Goal: Task Accomplishment & Management: Manage account settings

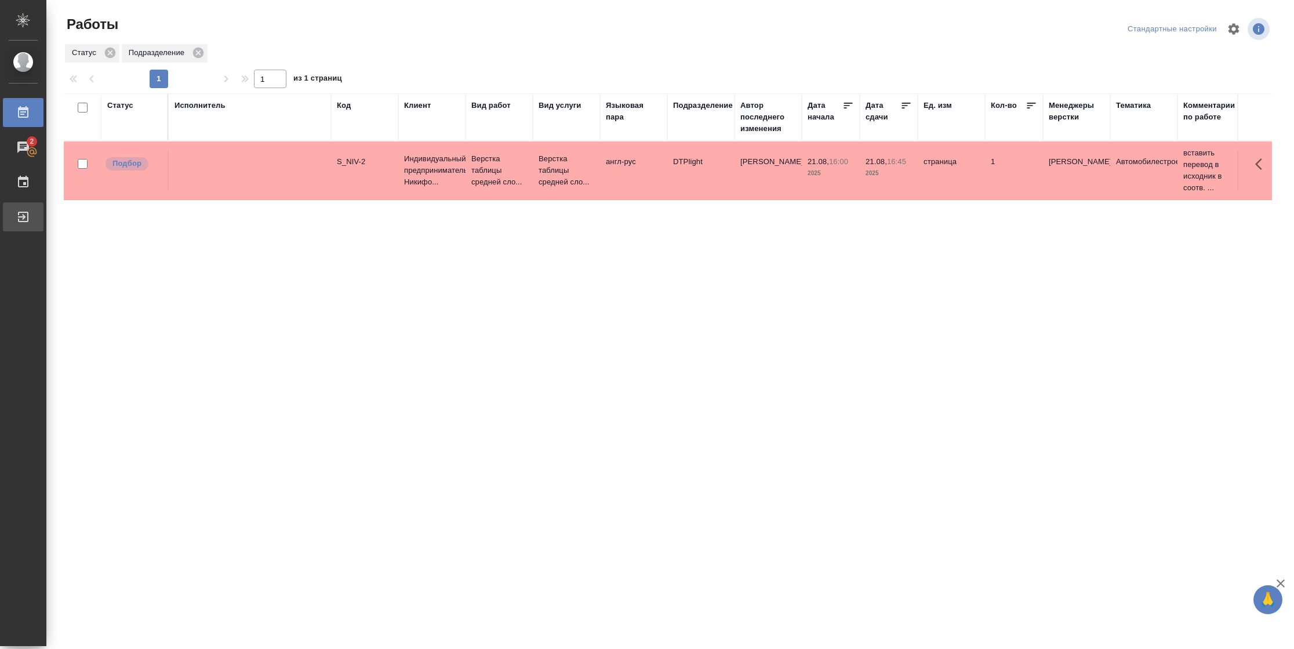
click at [23, 223] on div "Выйти" at bounding box center [8, 216] width 29 height 17
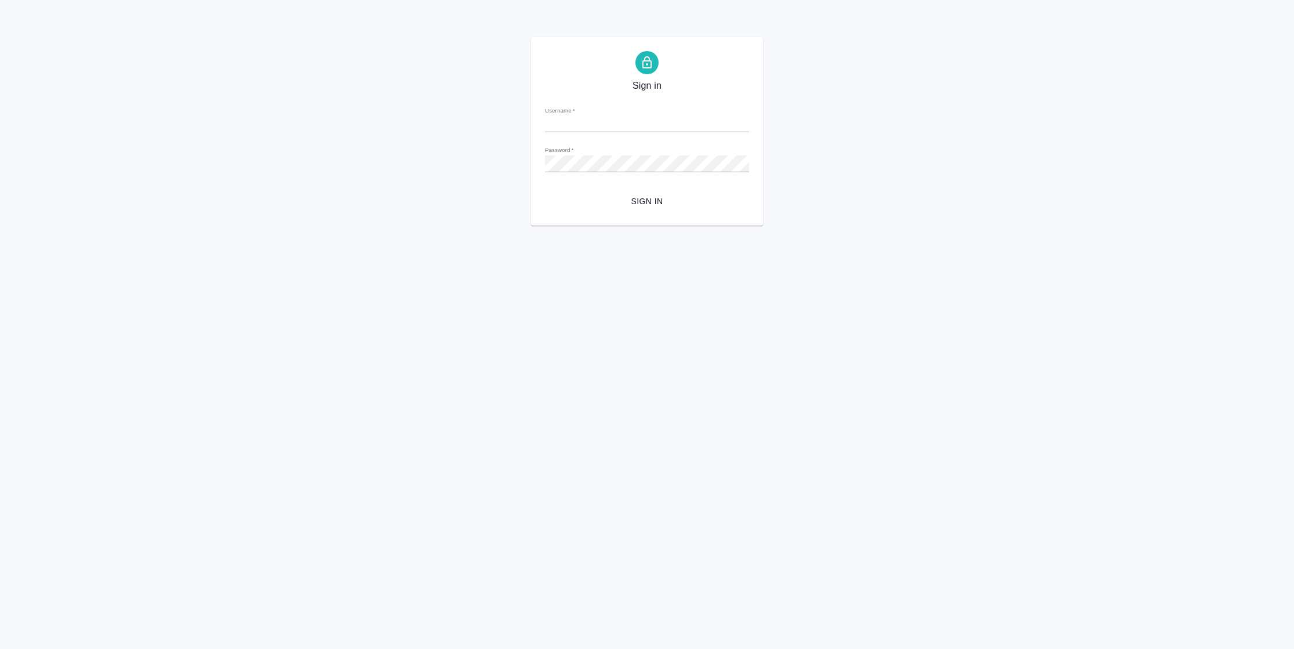
type input "n.vasilyeva@awatera.com"
click at [637, 210] on button "Sign in" at bounding box center [647, 201] width 204 height 21
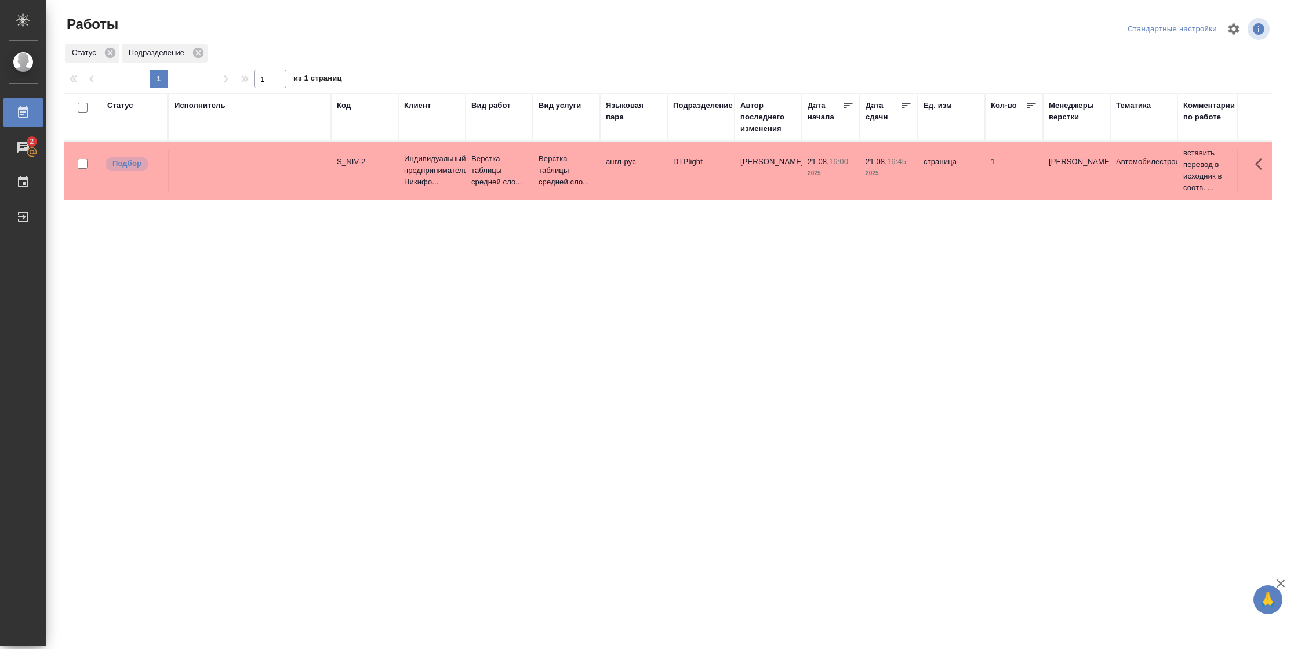
click at [127, 108] on div "Статус" at bounding box center [120, 106] width 26 height 12
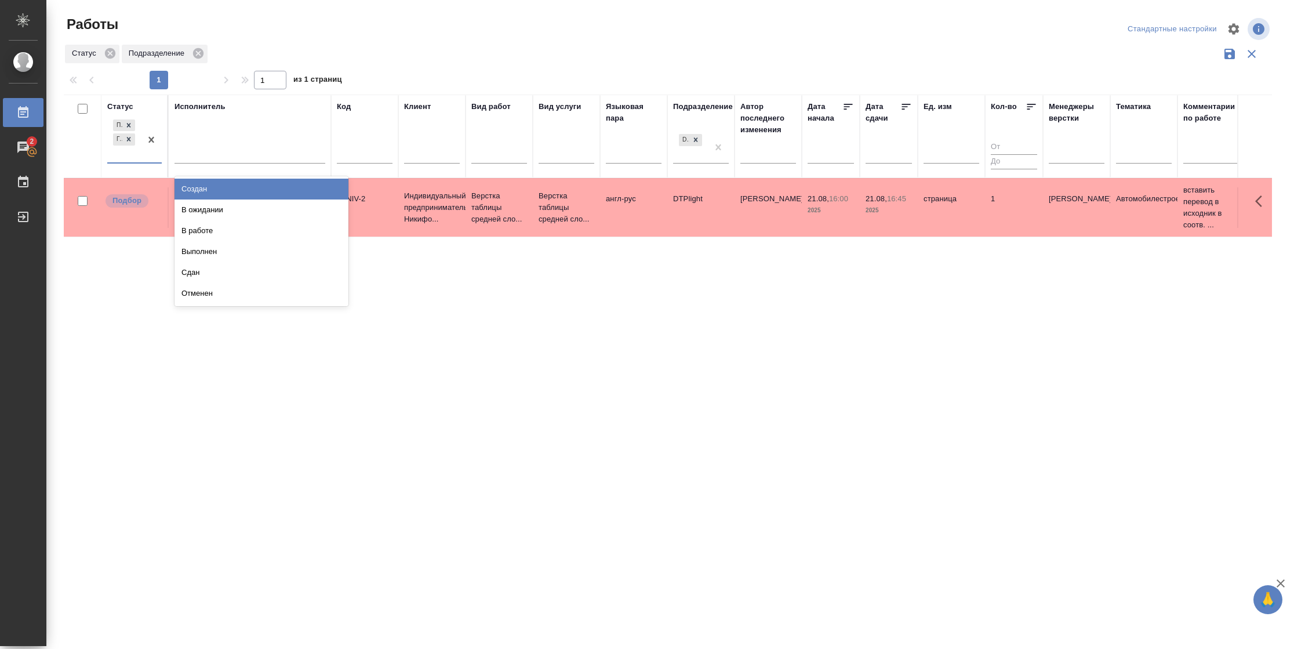
click at [141, 157] on div at bounding box center [151, 139] width 21 height 45
drag, startPoint x: 241, startPoint y: 211, endPoint x: 241, endPoint y: 159, distance: 51.6
click at [241, 210] on div "В ожидании" at bounding box center [262, 209] width 174 height 21
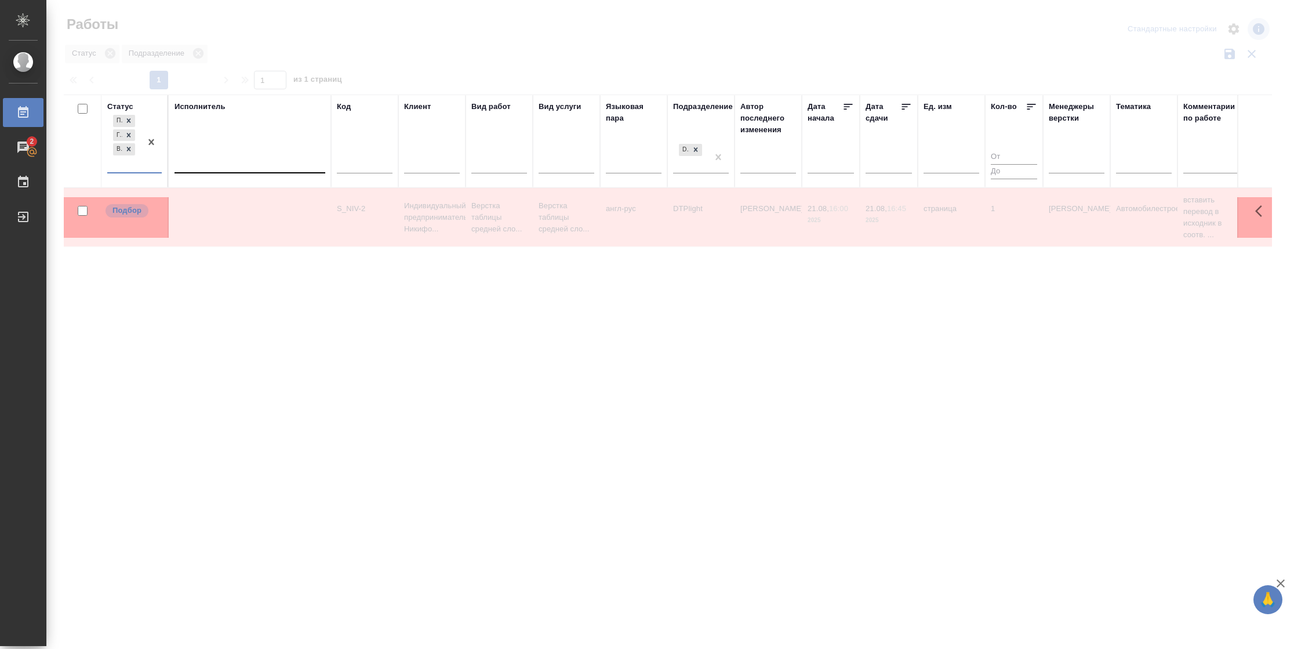
click at [241, 159] on div at bounding box center [250, 161] width 151 height 17
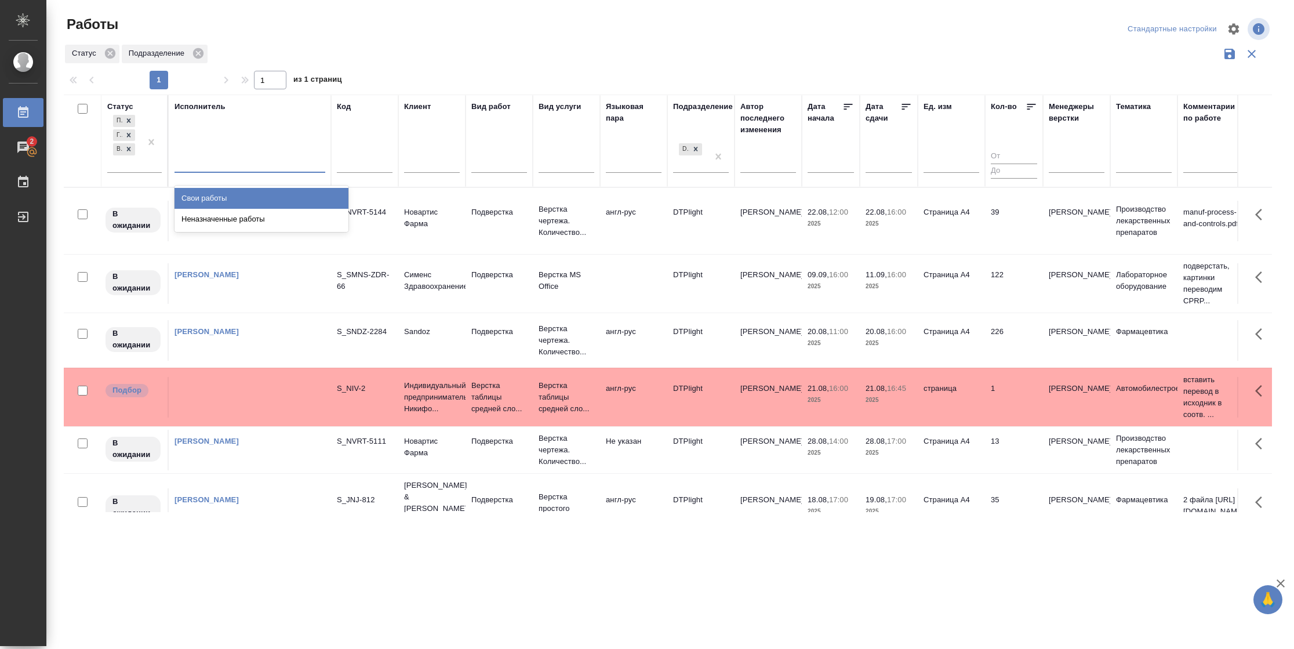
click at [234, 190] on div "Свои работы" at bounding box center [262, 198] width 174 height 21
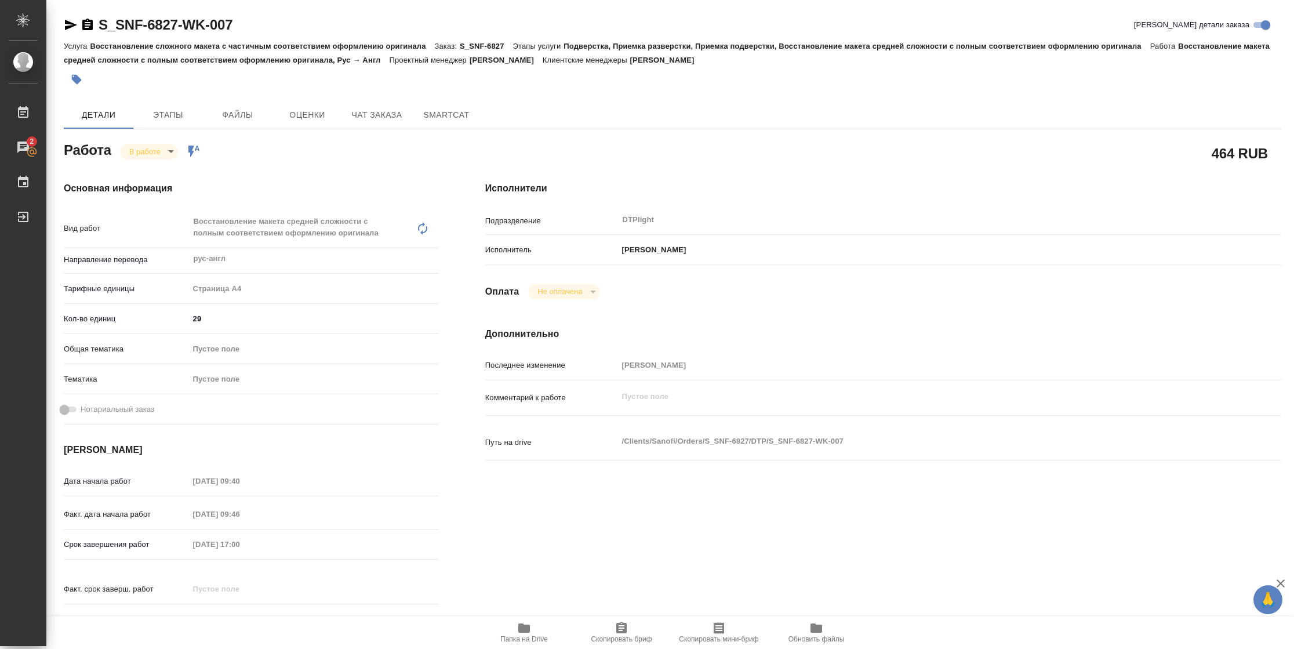
click at [522, 432] on icon "button" at bounding box center [524, 627] width 12 height 9
type textarea "x"
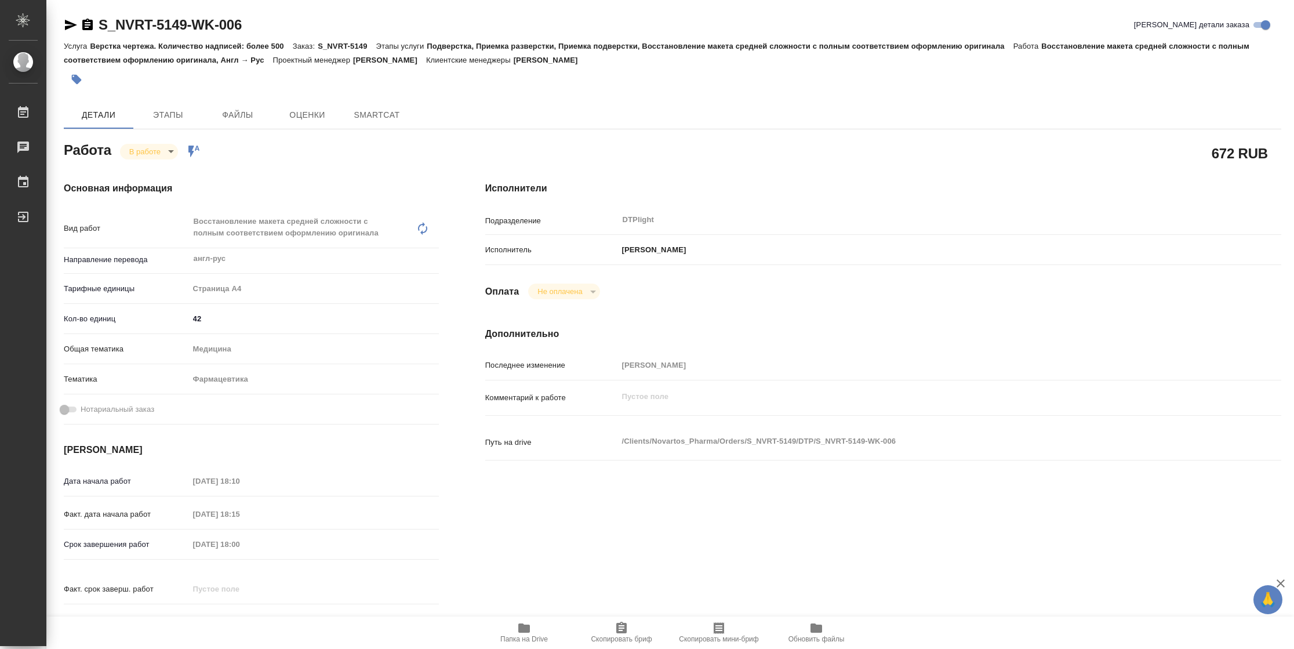
type textarea "x"
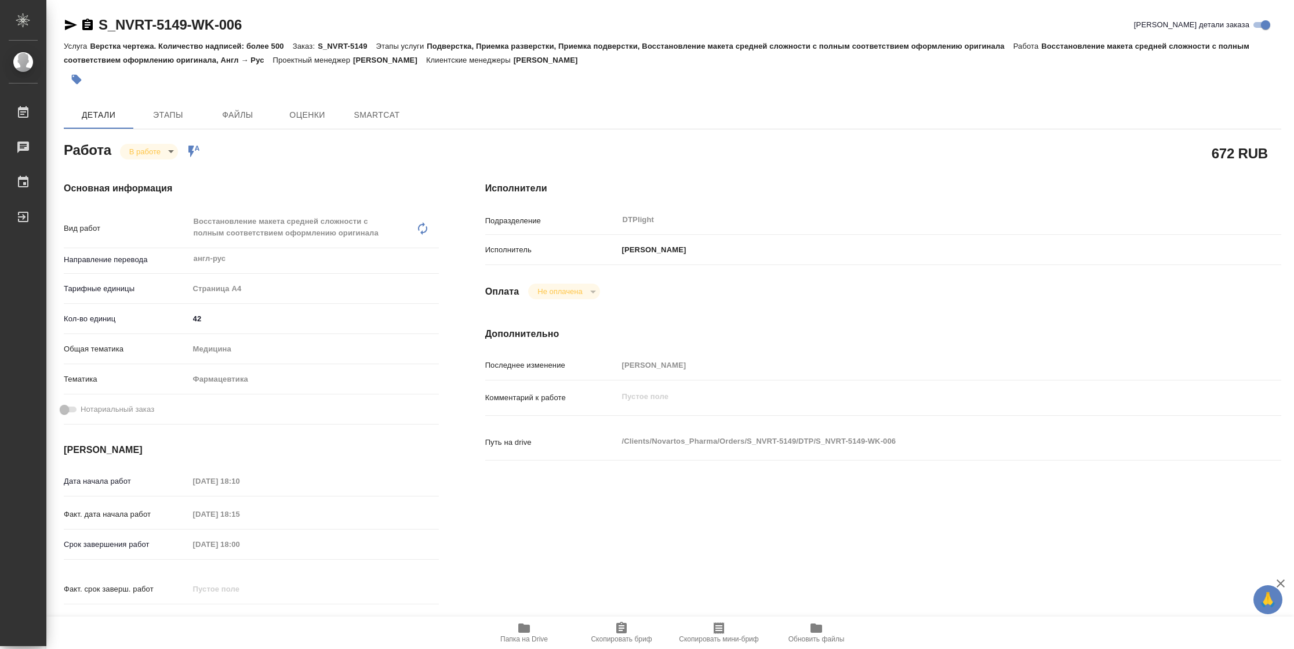
type textarea "x"
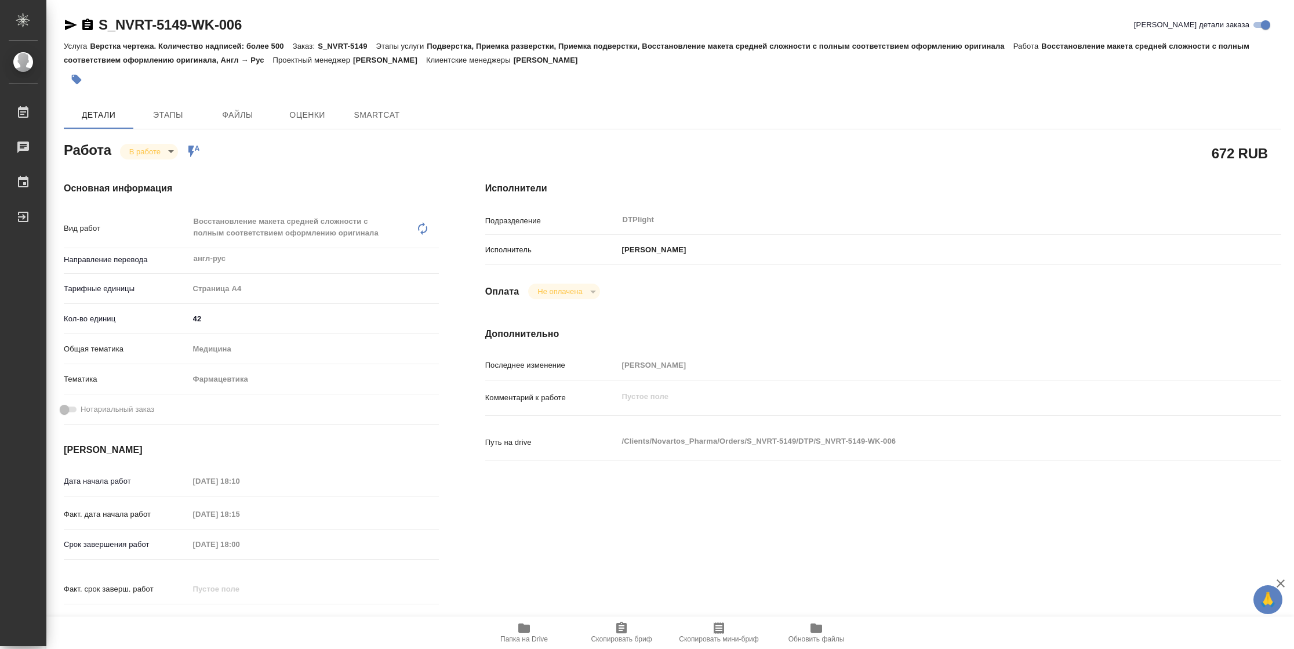
type textarea "x"
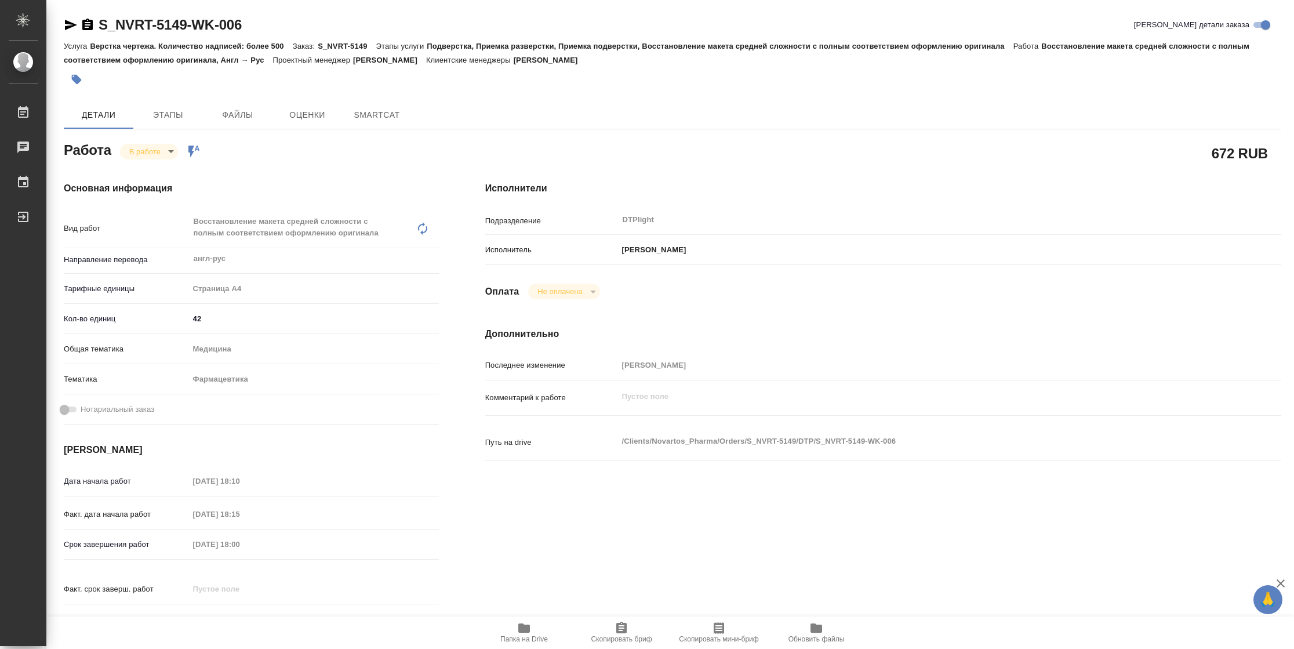
type textarea "x"
click at [512, 627] on span "Папка на Drive" at bounding box center [523, 632] width 83 height 22
type textarea "x"
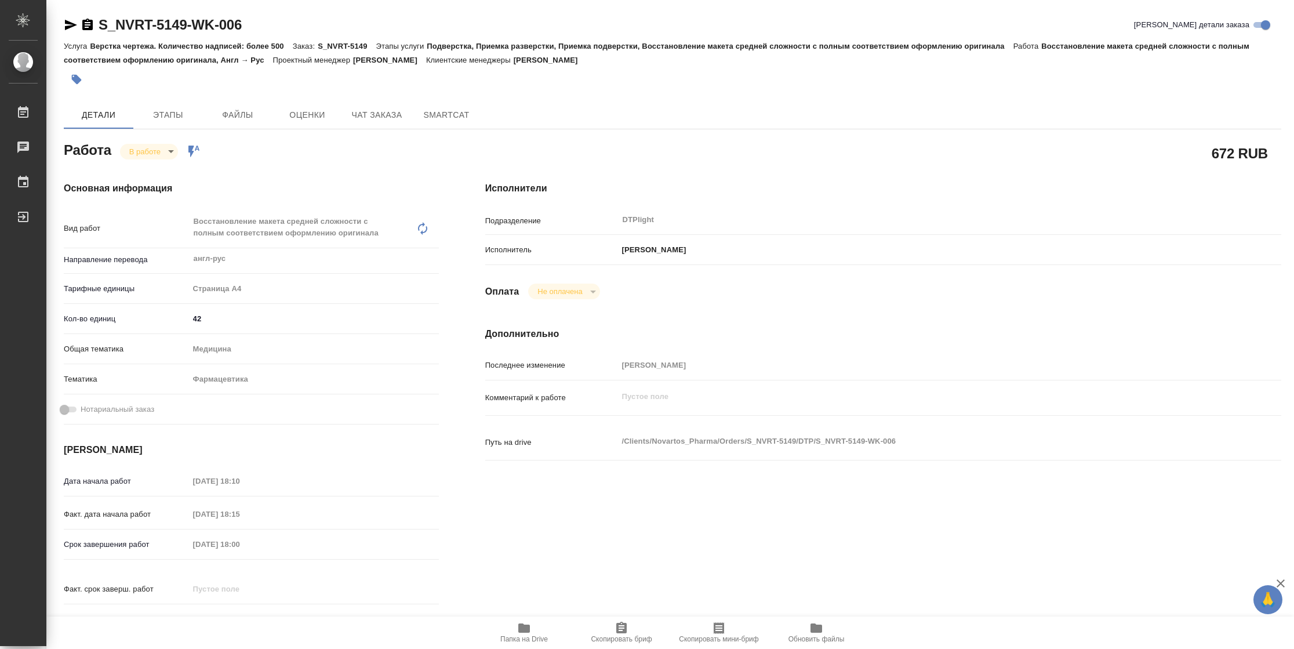
type textarea "x"
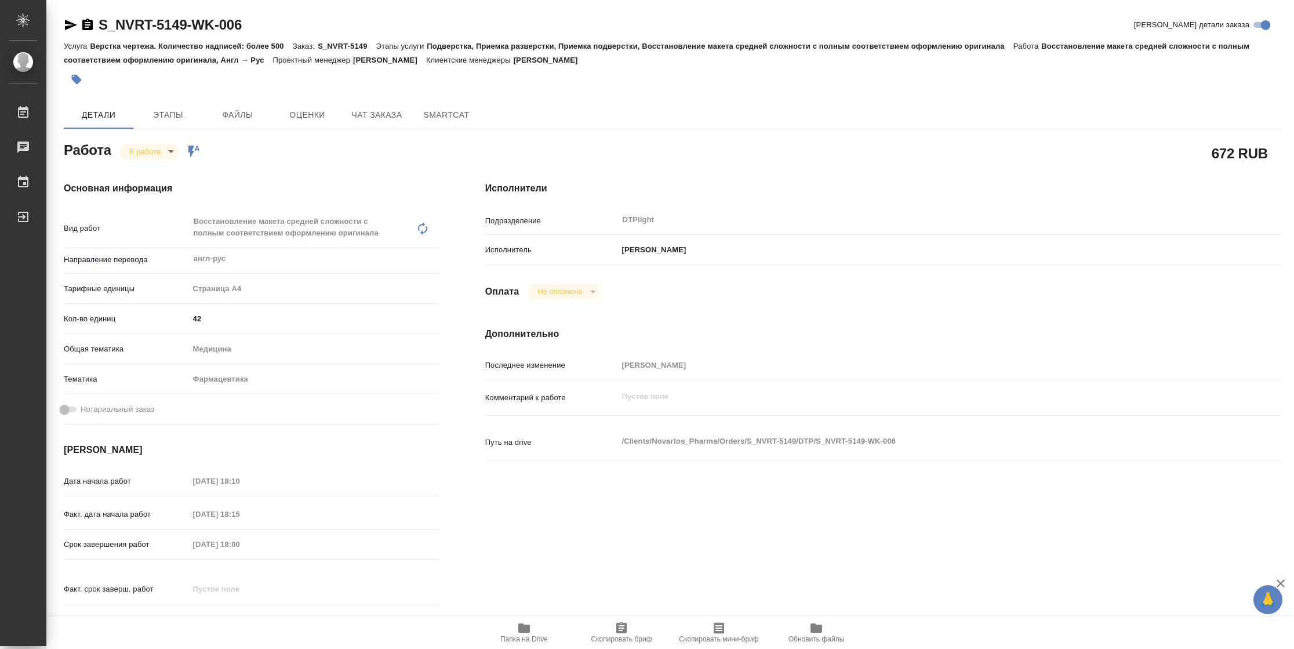
type textarea "x"
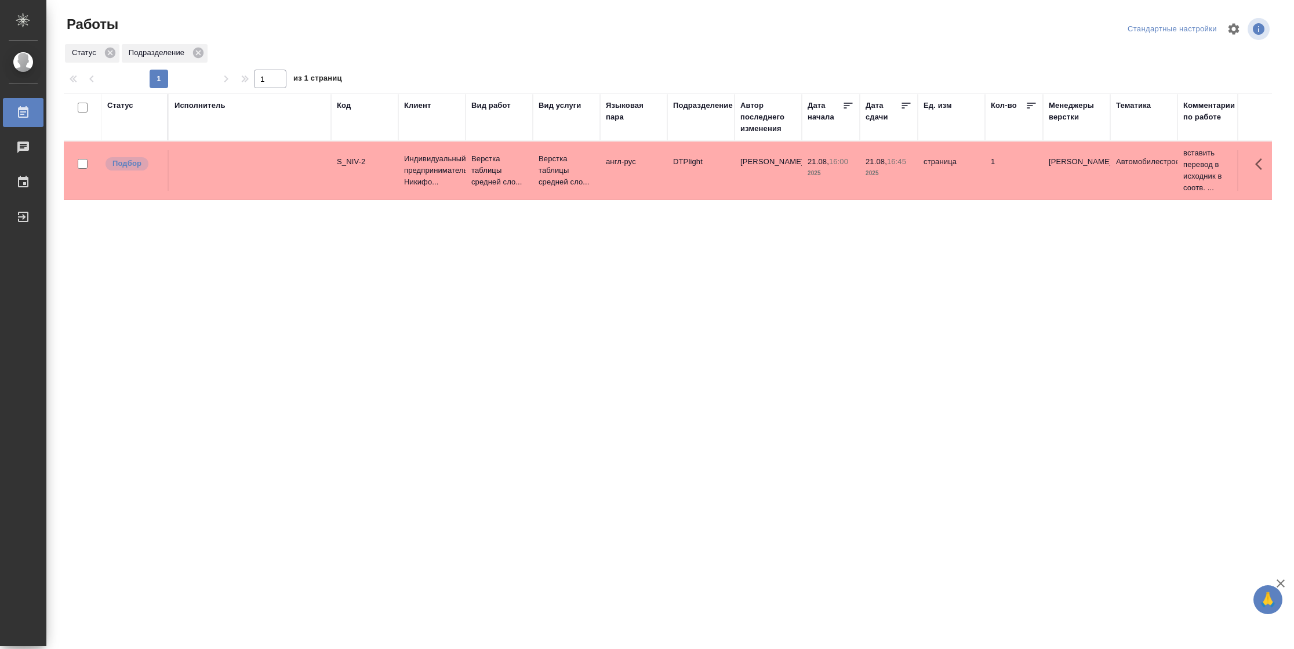
click at [703, 105] on div "Подразделение" at bounding box center [703, 106] width 60 height 12
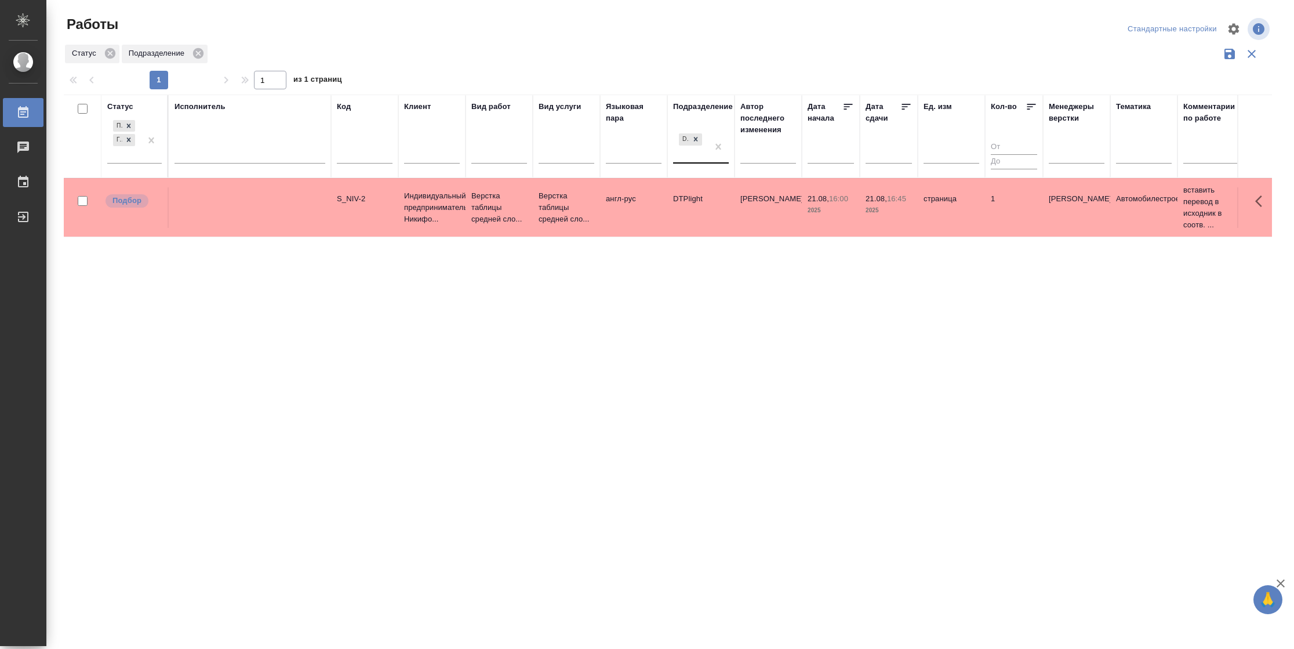
click at [697, 159] on div "DTPlight" at bounding box center [690, 146] width 35 height 31
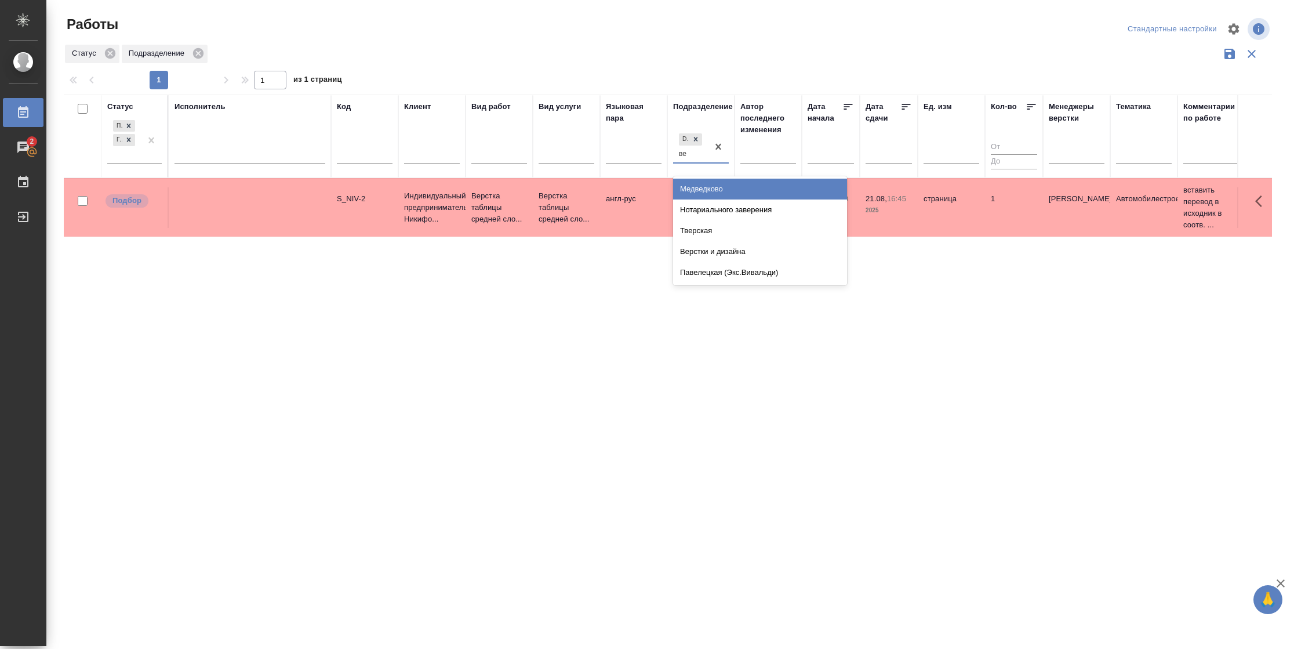
type input "вер"
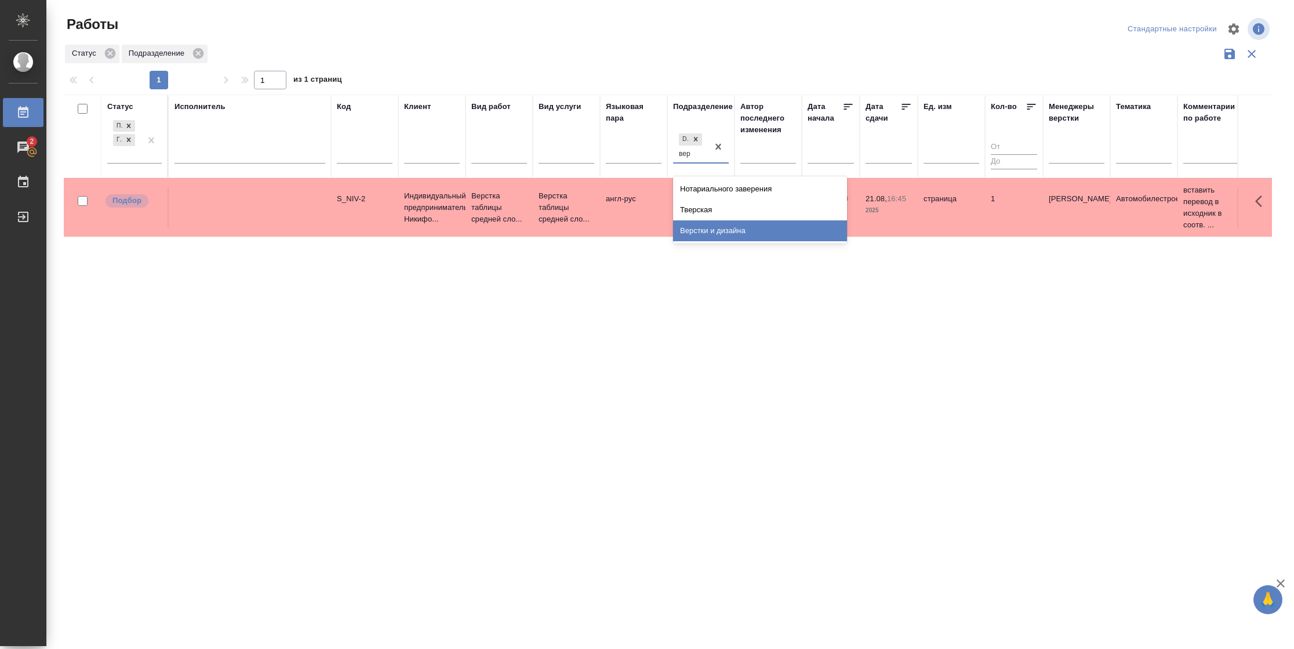
click at [729, 228] on div "Верстки и дизайна" at bounding box center [760, 230] width 174 height 21
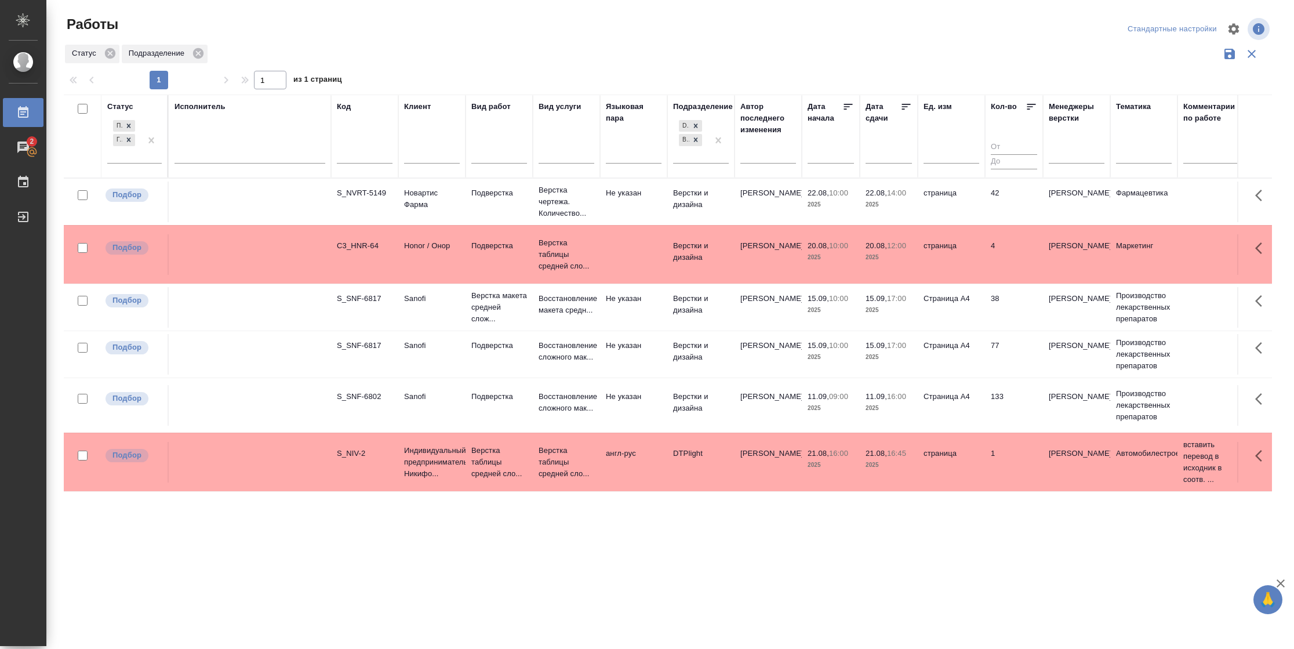
click at [902, 108] on icon at bounding box center [906, 107] width 12 height 12
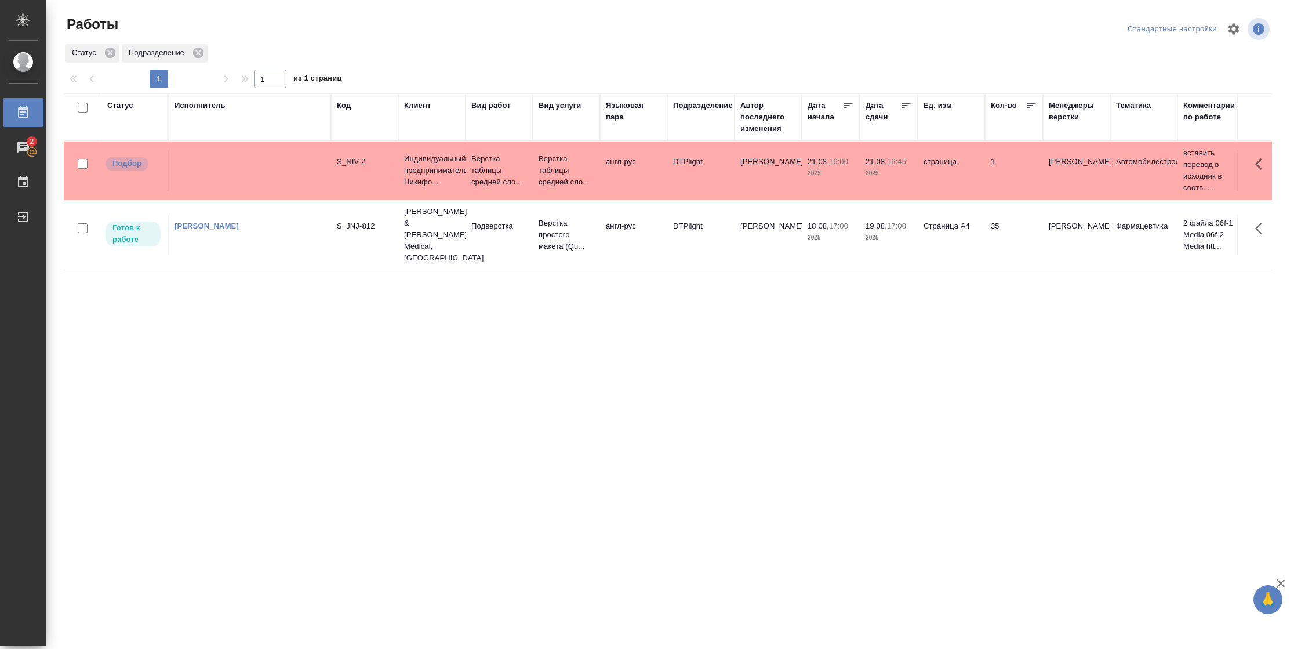
click at [1005, 191] on td "35" at bounding box center [1014, 170] width 58 height 41
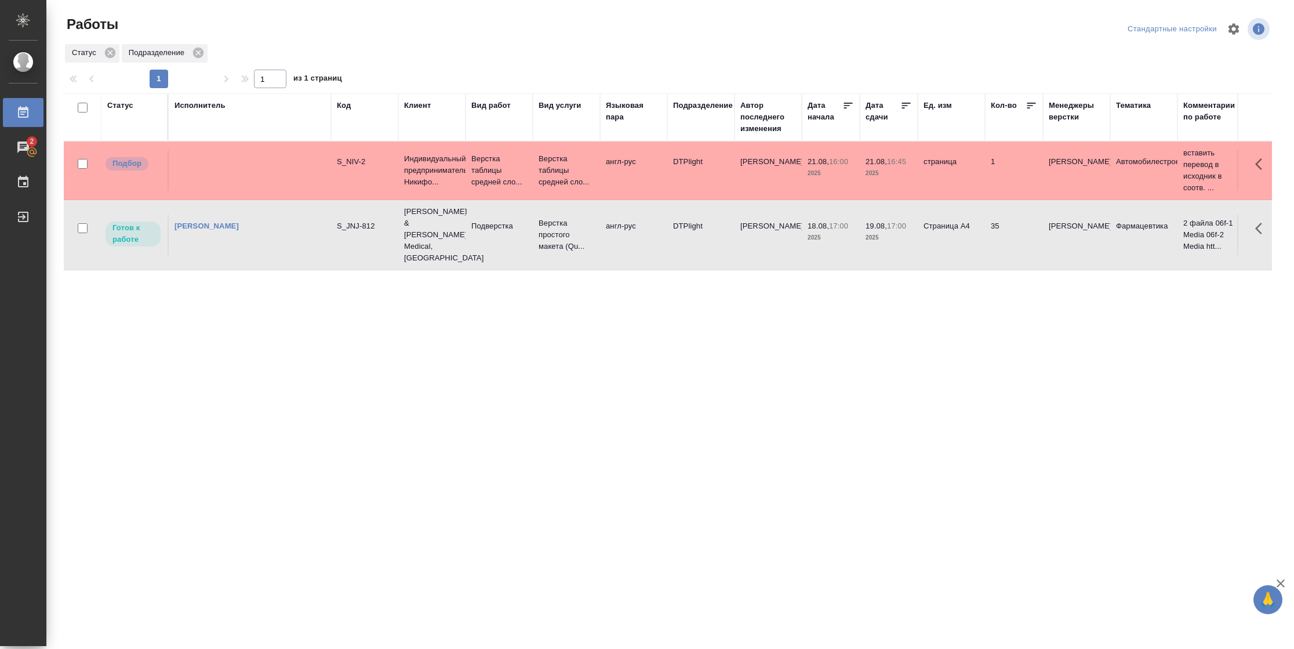
click at [1005, 191] on td "35" at bounding box center [1014, 170] width 58 height 41
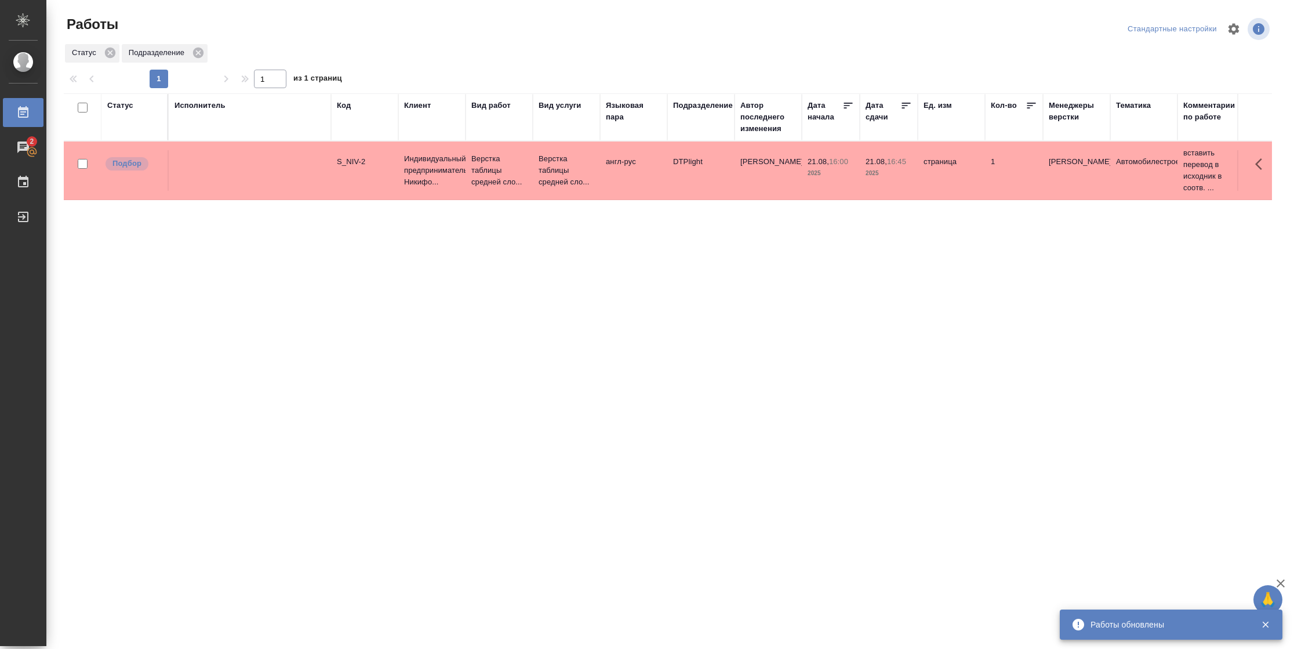
click at [133, 104] on div "Статус" at bounding box center [134, 106] width 54 height 12
click at [128, 106] on div "Статус" at bounding box center [120, 106] width 26 height 12
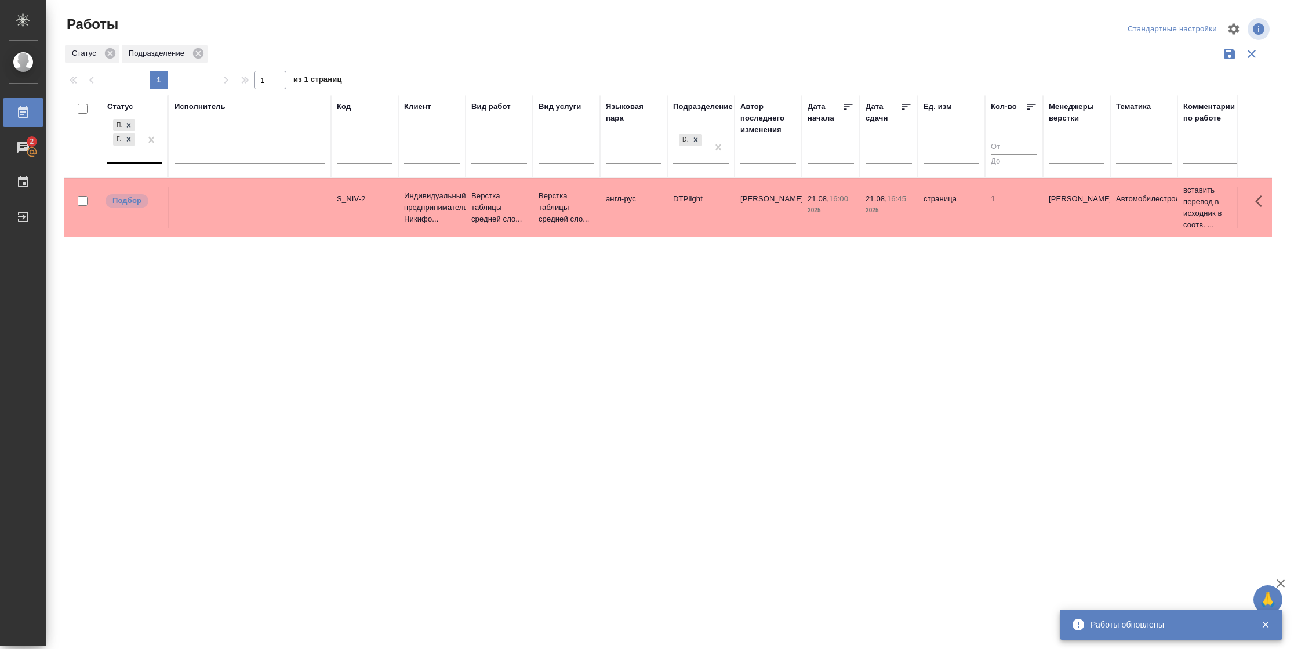
click at [141, 154] on div at bounding box center [151, 139] width 21 height 45
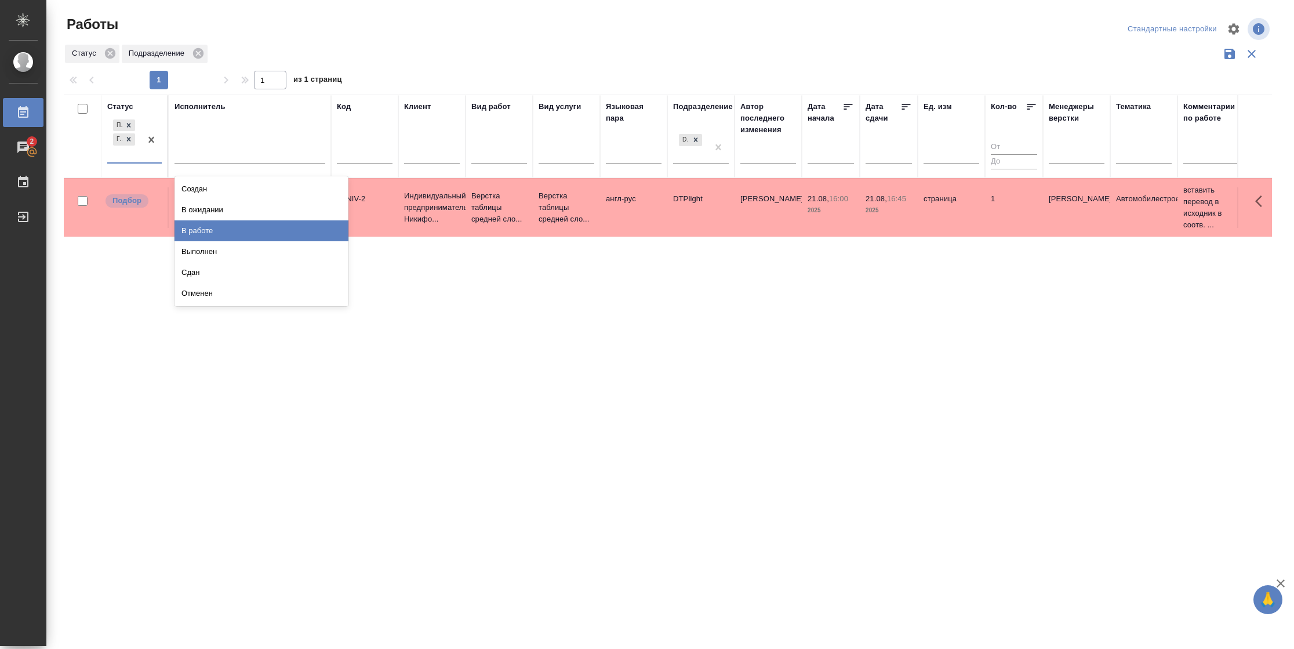
click at [196, 226] on div "В работе" at bounding box center [262, 230] width 174 height 21
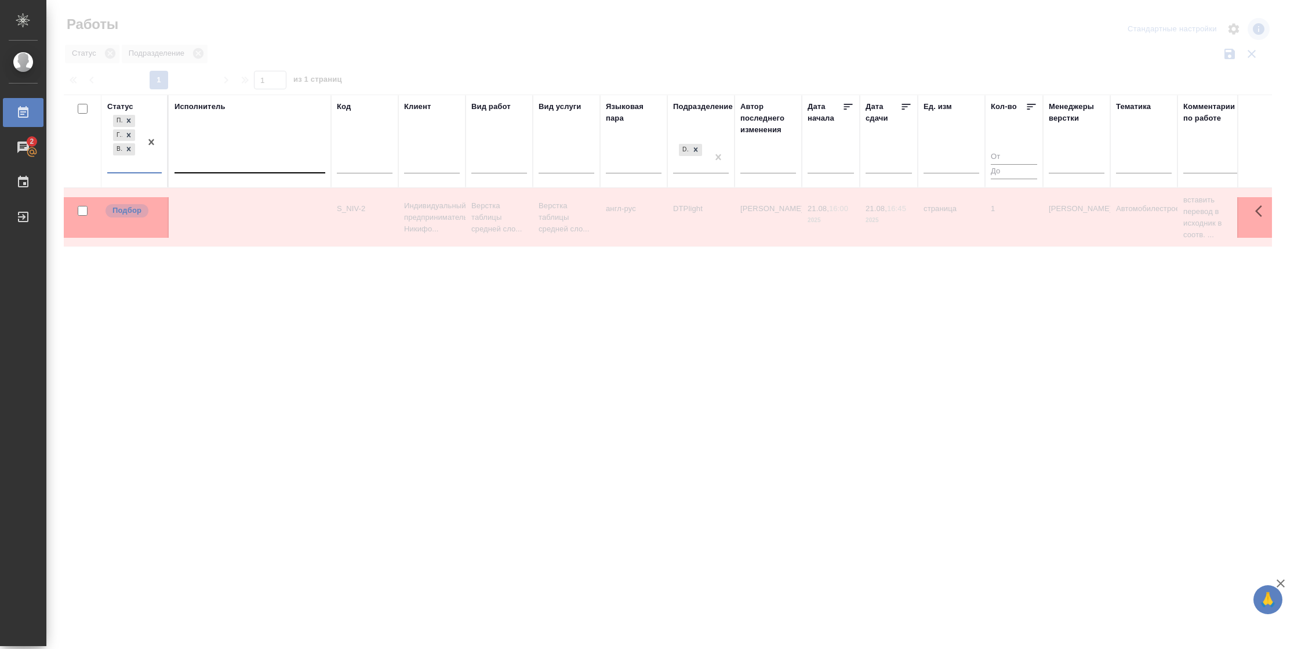
click at [218, 170] on div at bounding box center [250, 162] width 151 height 22
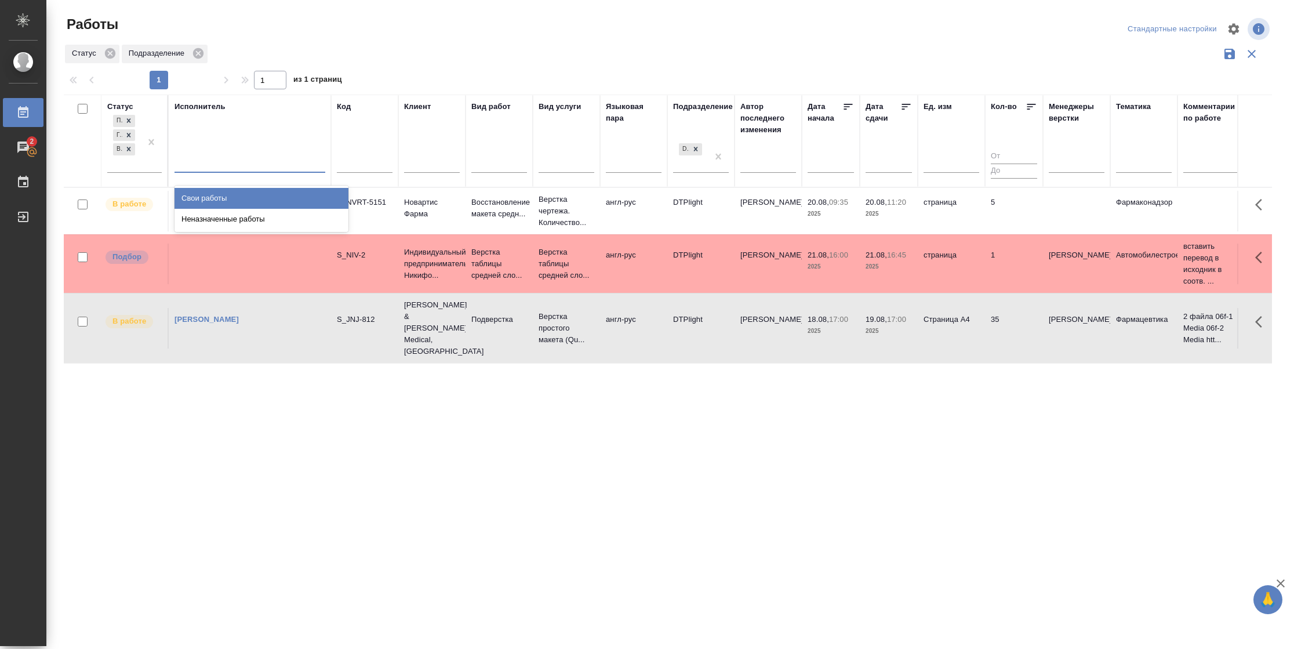
click at [218, 198] on div "Свои работы" at bounding box center [262, 198] width 174 height 21
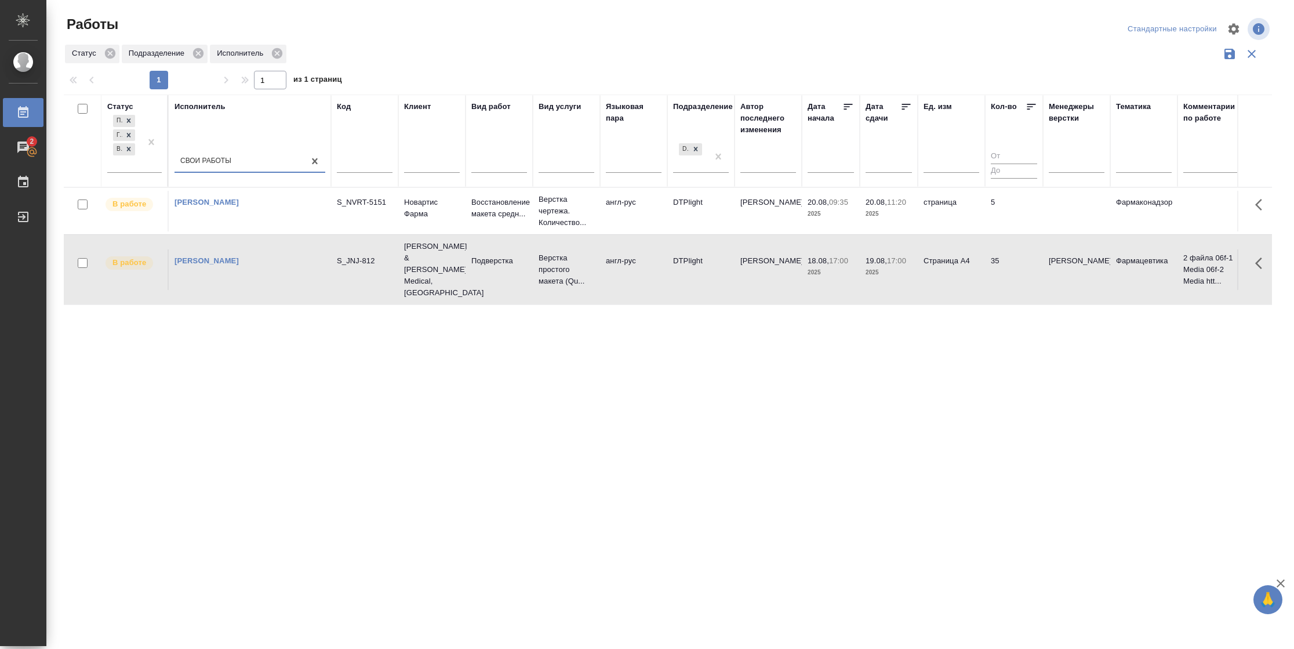
click at [1006, 219] on td "5" at bounding box center [1014, 211] width 58 height 41
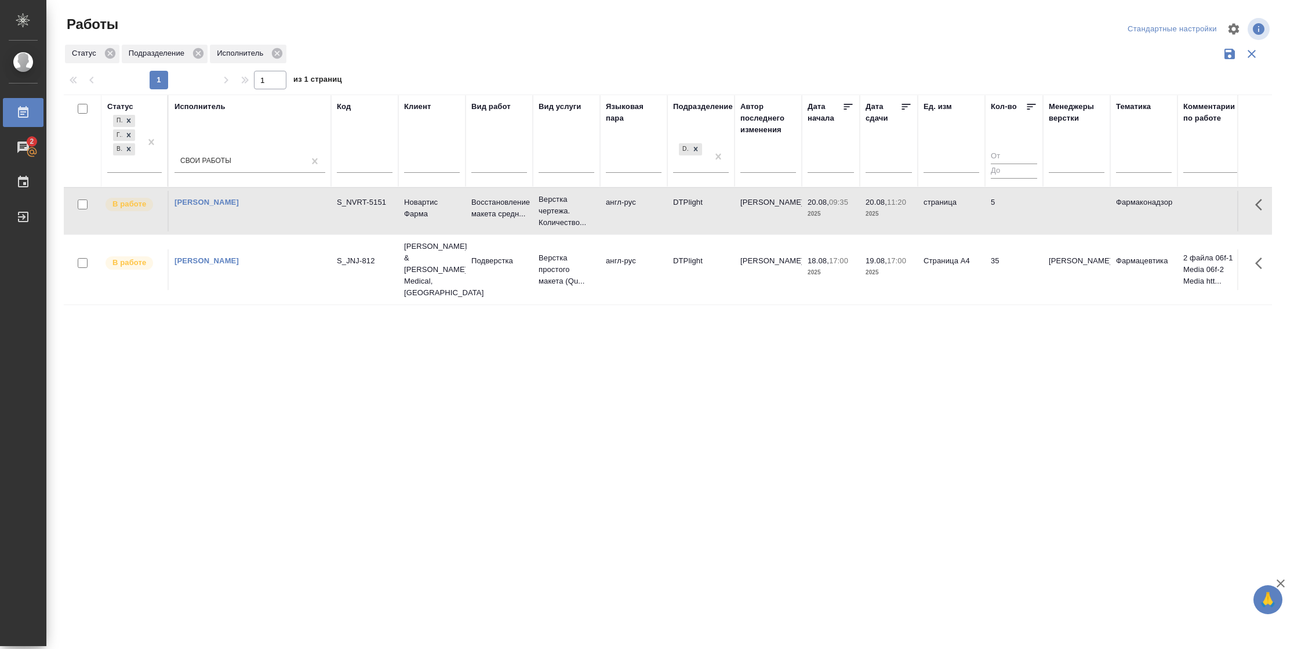
click at [1006, 219] on td "5" at bounding box center [1014, 211] width 58 height 41
click at [999, 231] on td "35" at bounding box center [1014, 211] width 58 height 41
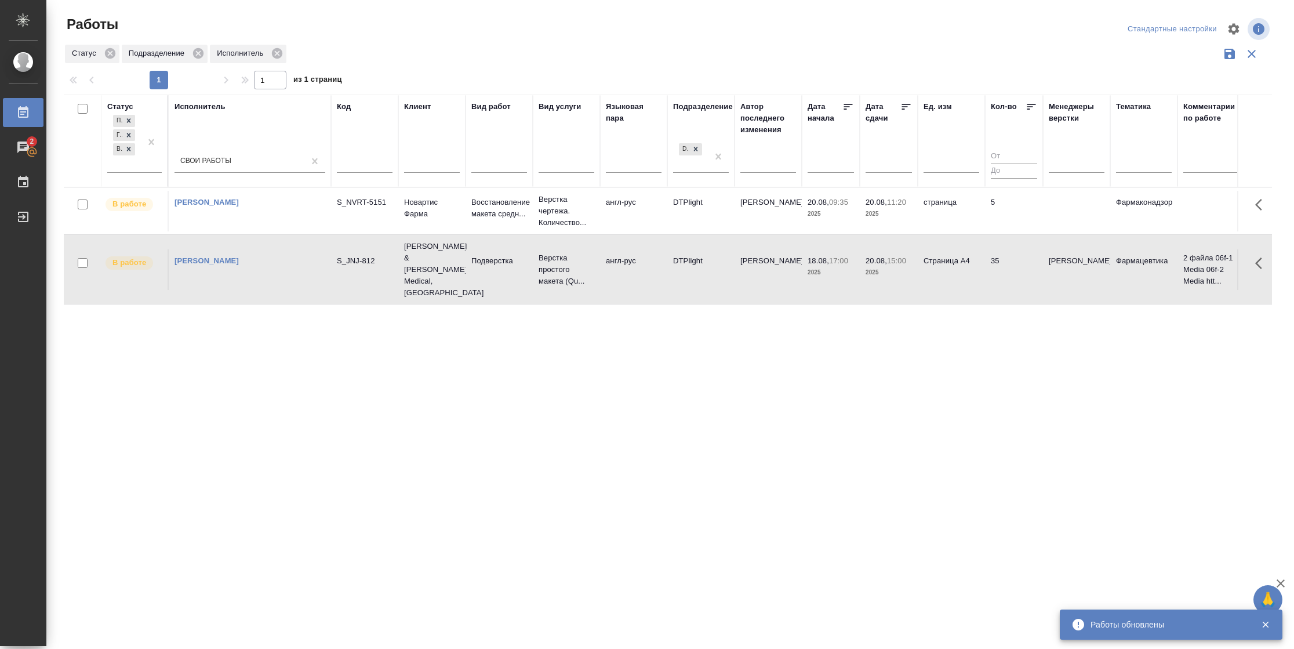
click at [999, 231] on td "35" at bounding box center [1014, 211] width 58 height 41
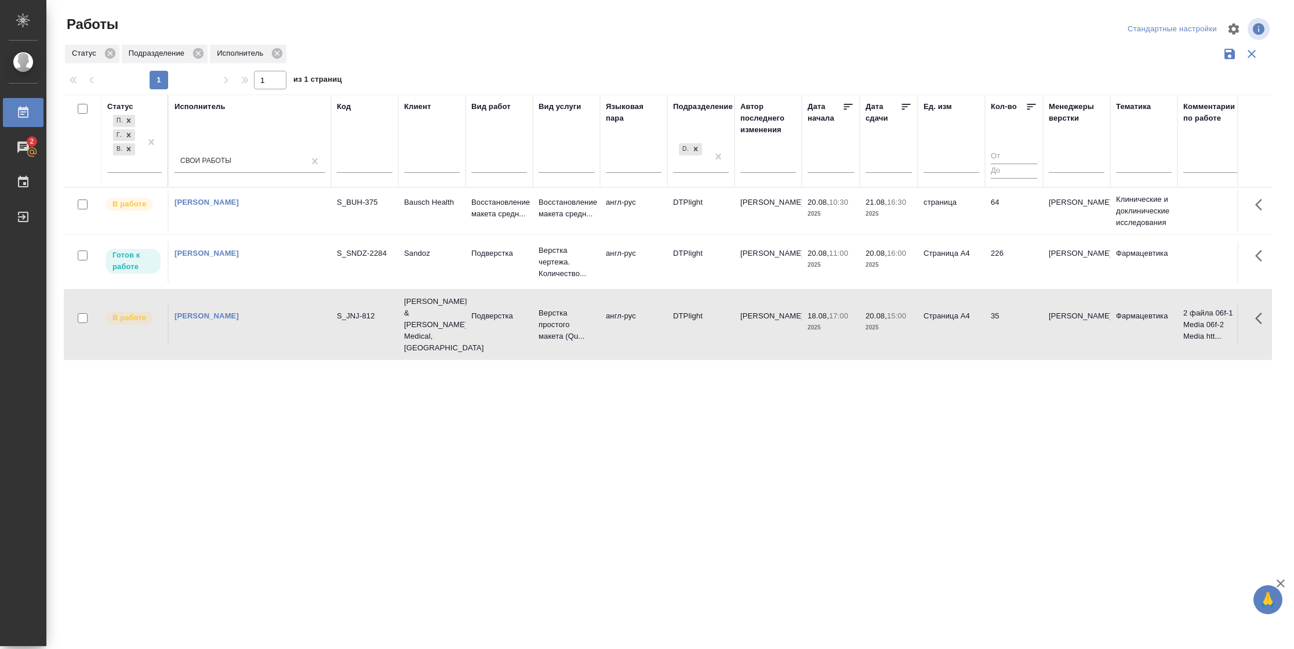
click at [991, 231] on td "226" at bounding box center [1014, 211] width 58 height 41
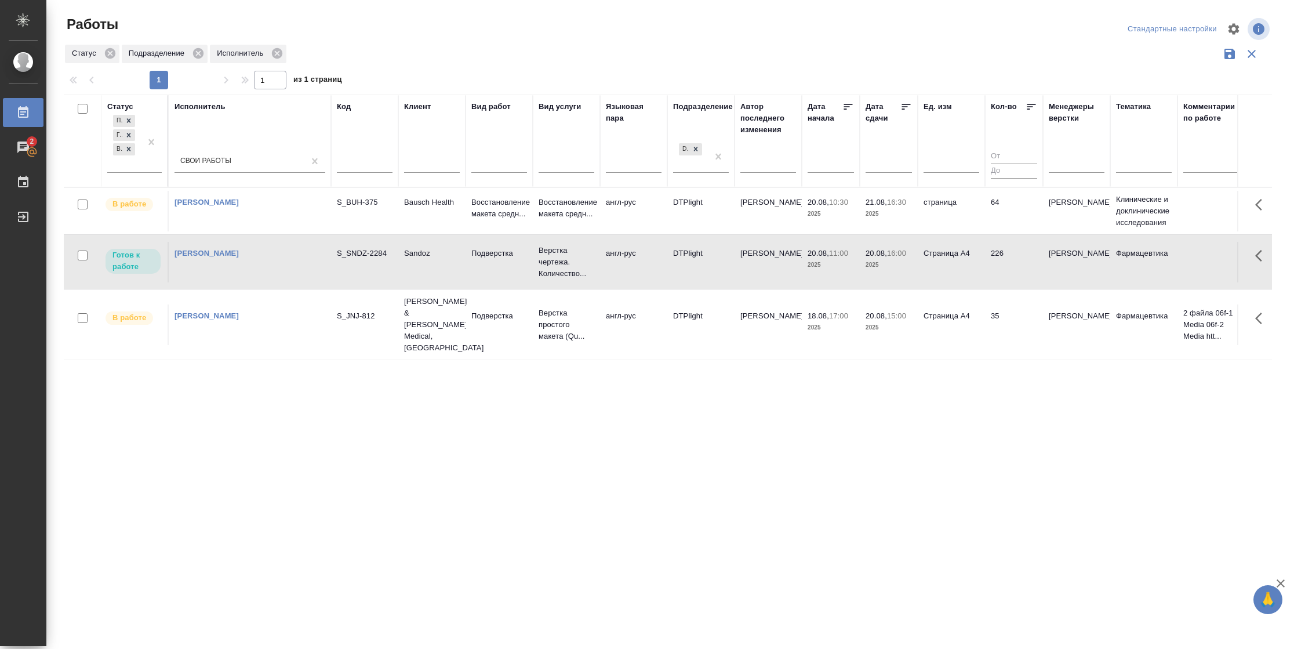
click at [991, 231] on td "226" at bounding box center [1014, 211] width 58 height 41
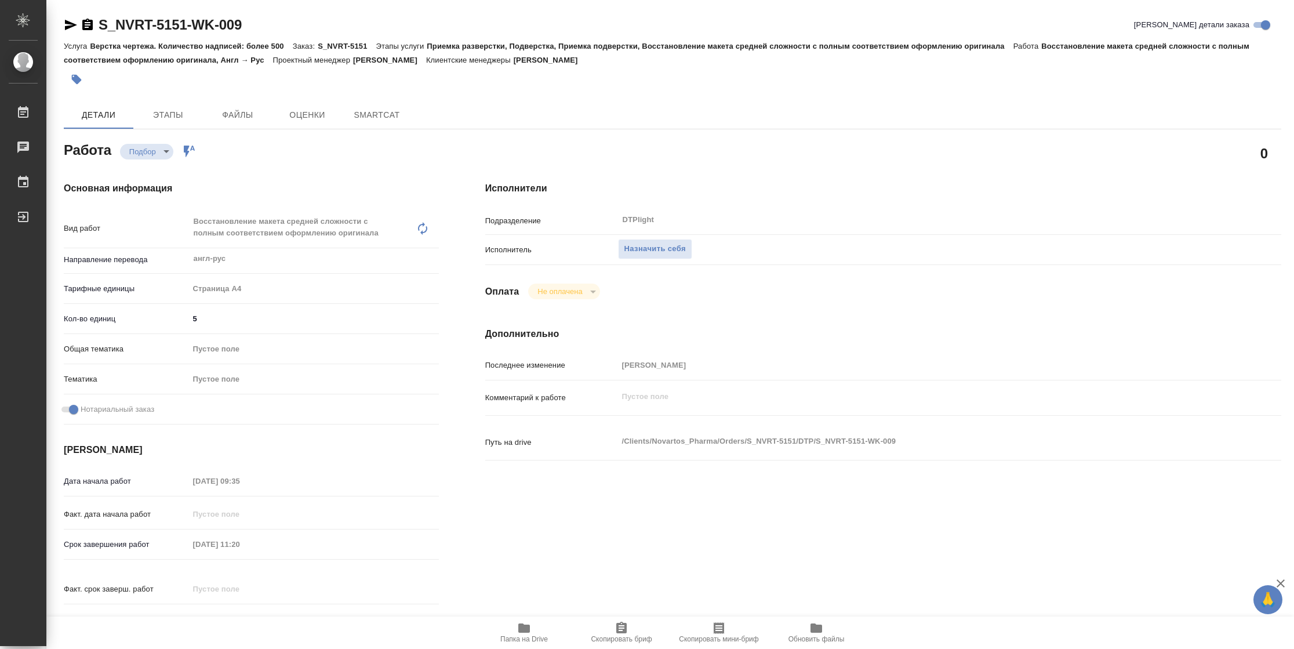
type textarea "x"
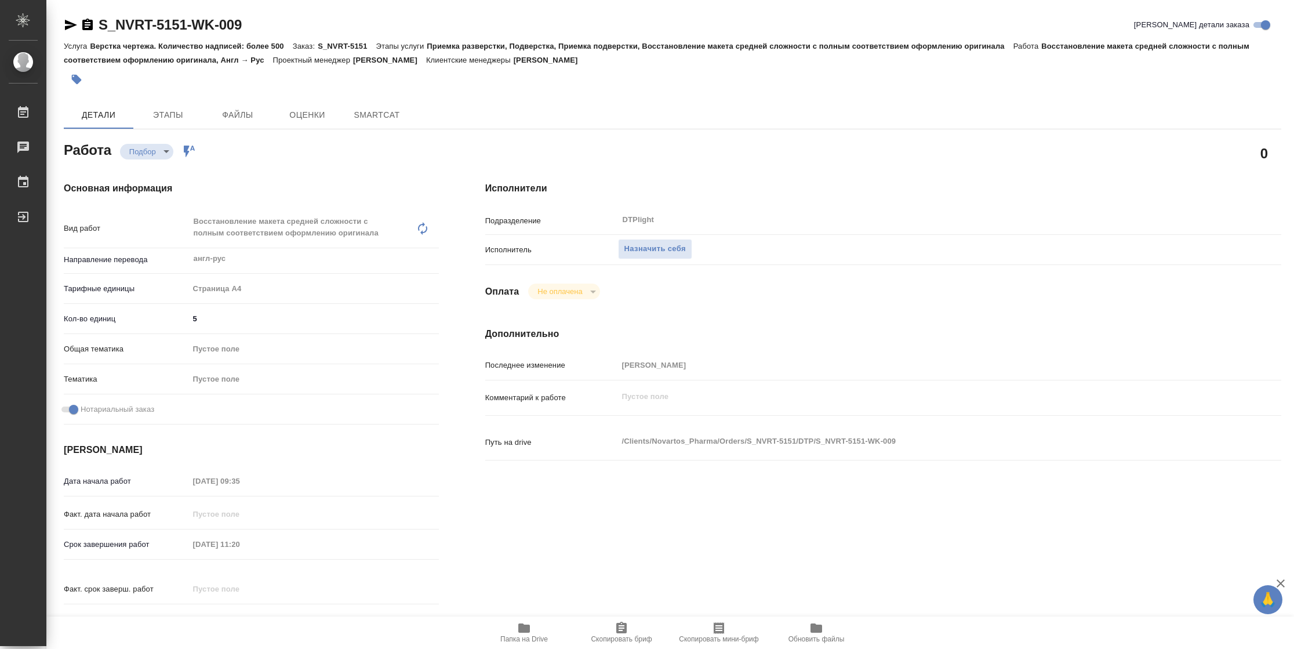
type textarea "x"
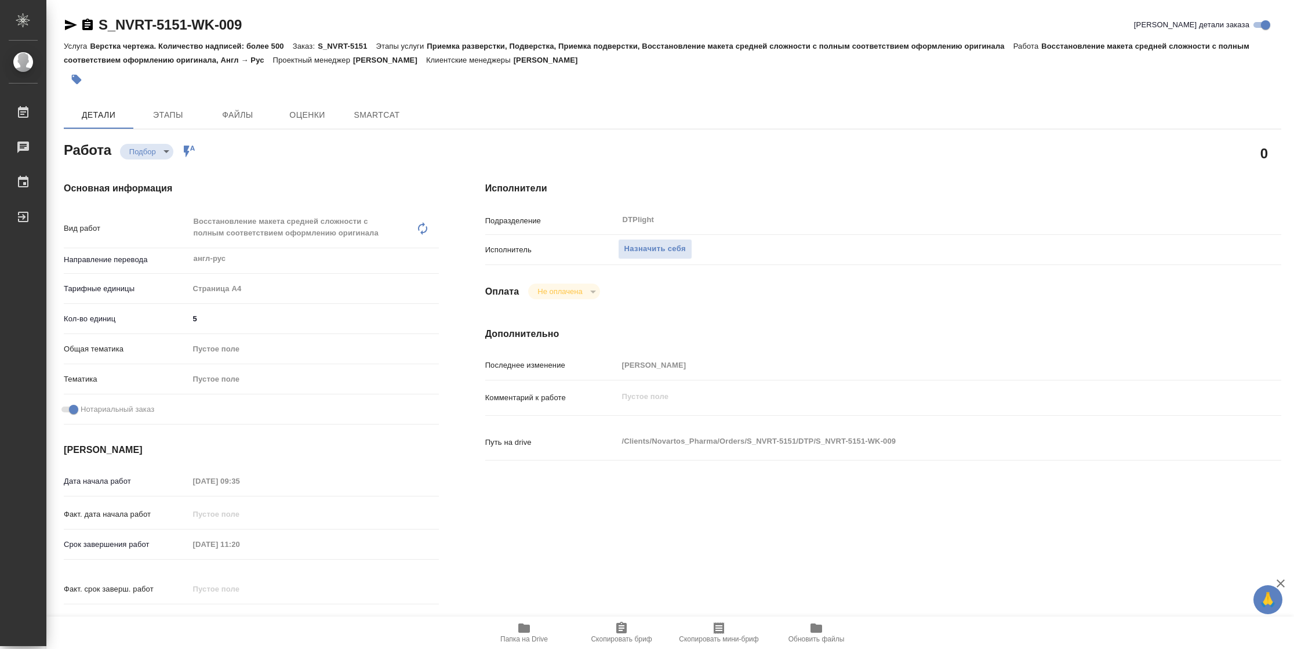
type textarea "x"
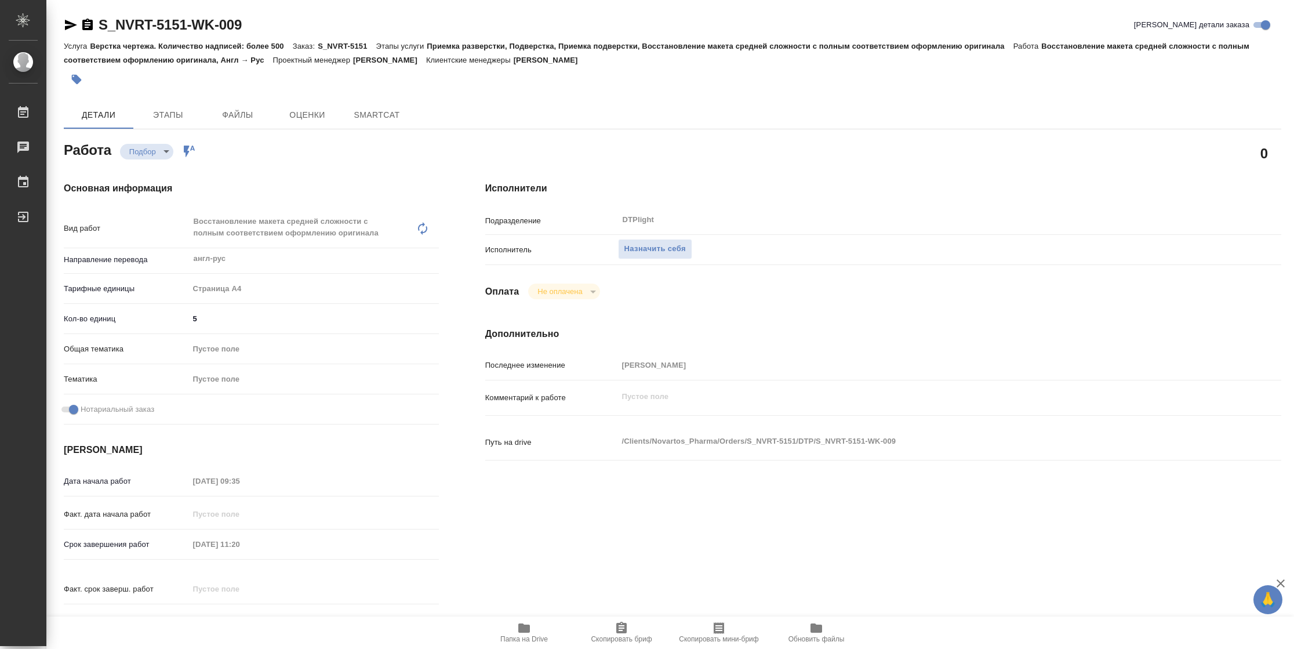
click at [538, 635] on span "Папка на Drive" at bounding box center [524, 639] width 48 height 8
type textarea "x"
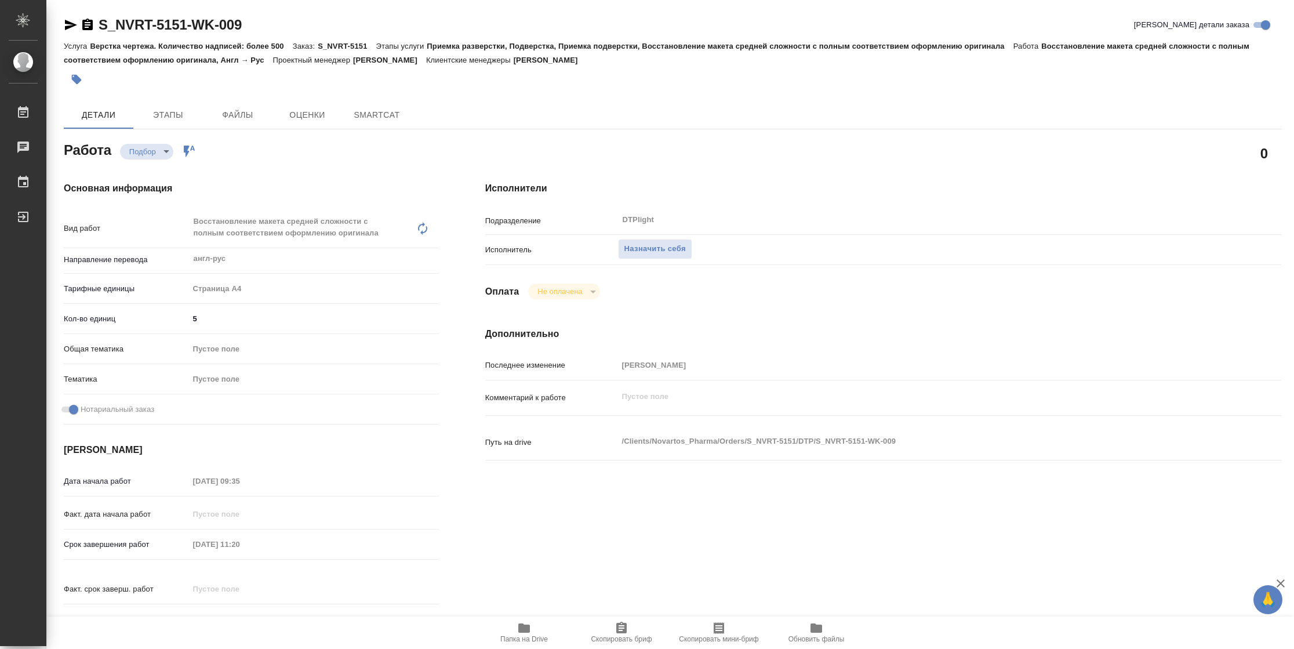
type textarea "x"
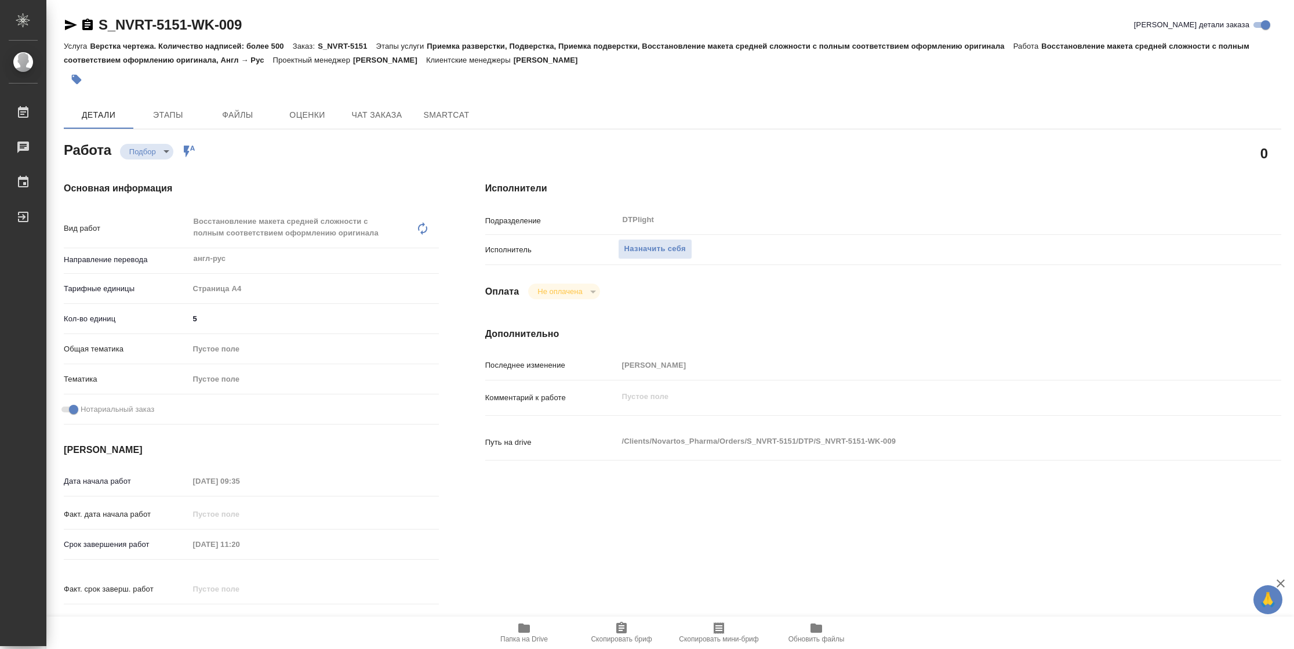
type textarea "x"
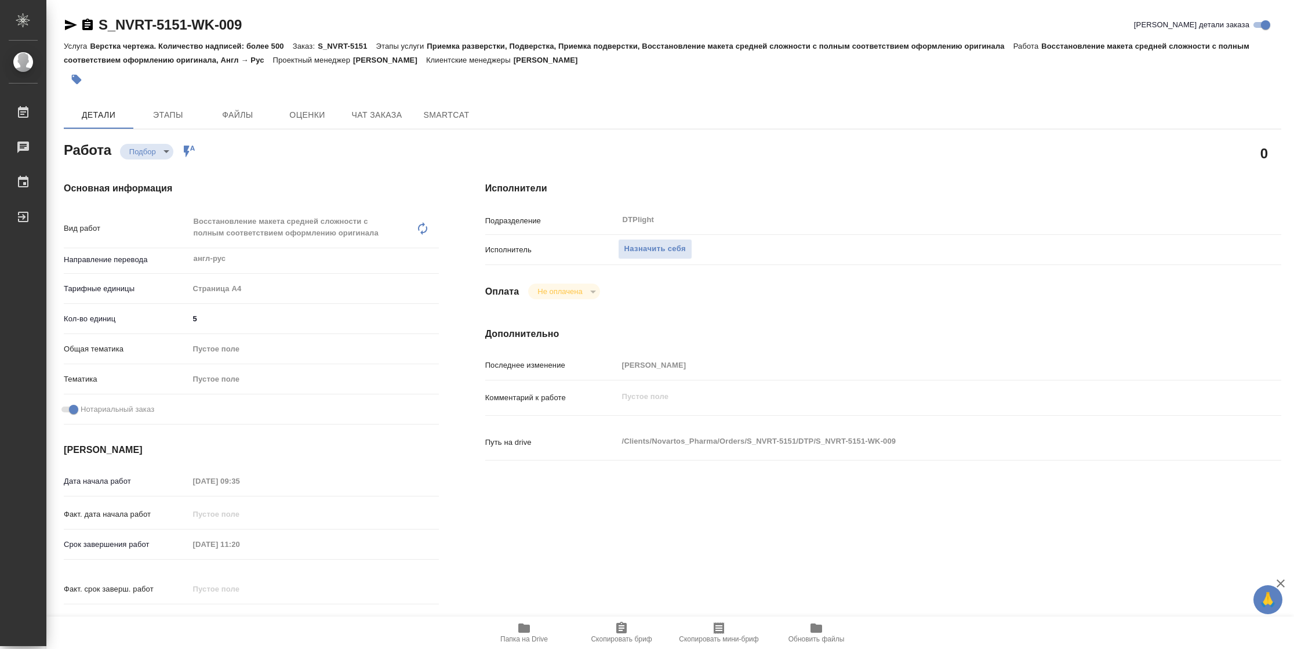
type textarea "x"
click at [648, 251] on span "Назначить себя" at bounding box center [654, 248] width 61 height 13
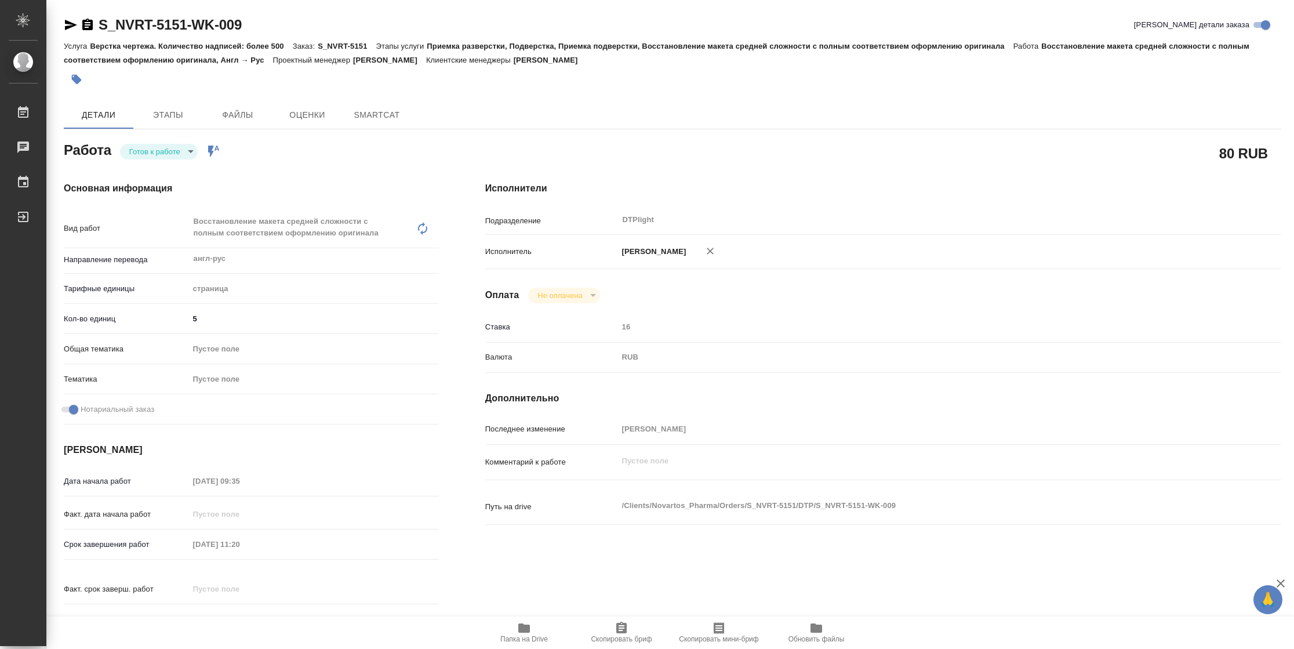
type textarea "x"
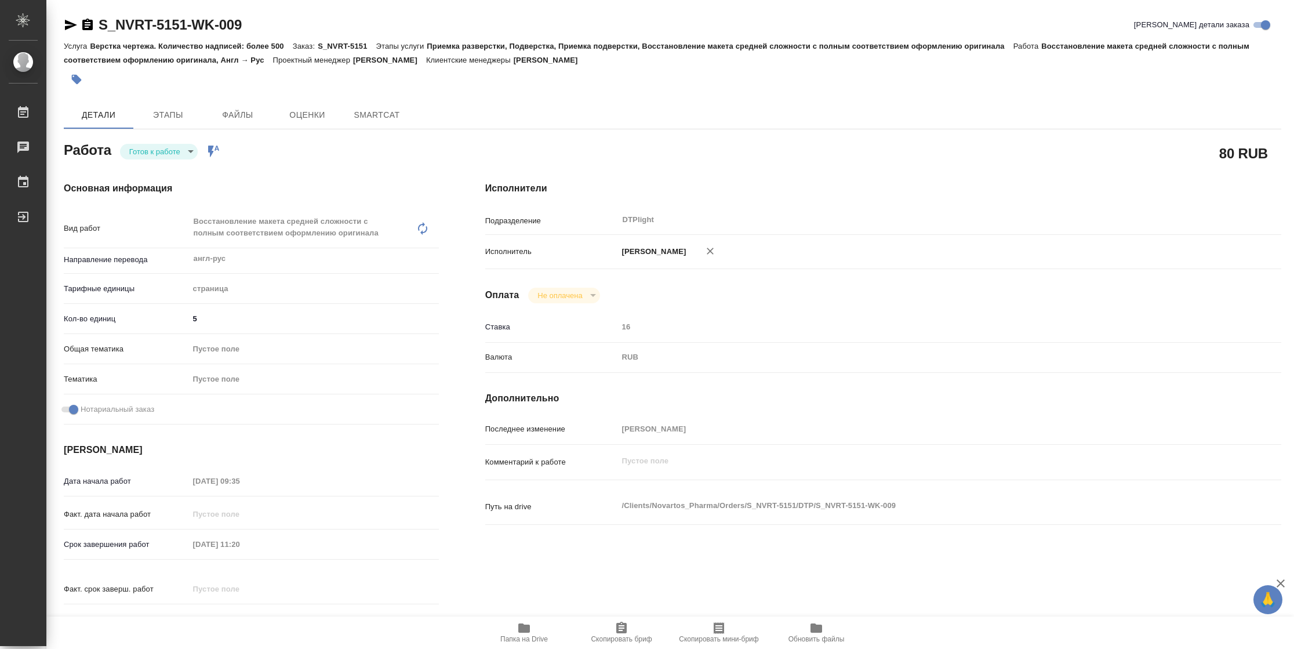
type textarea "x"
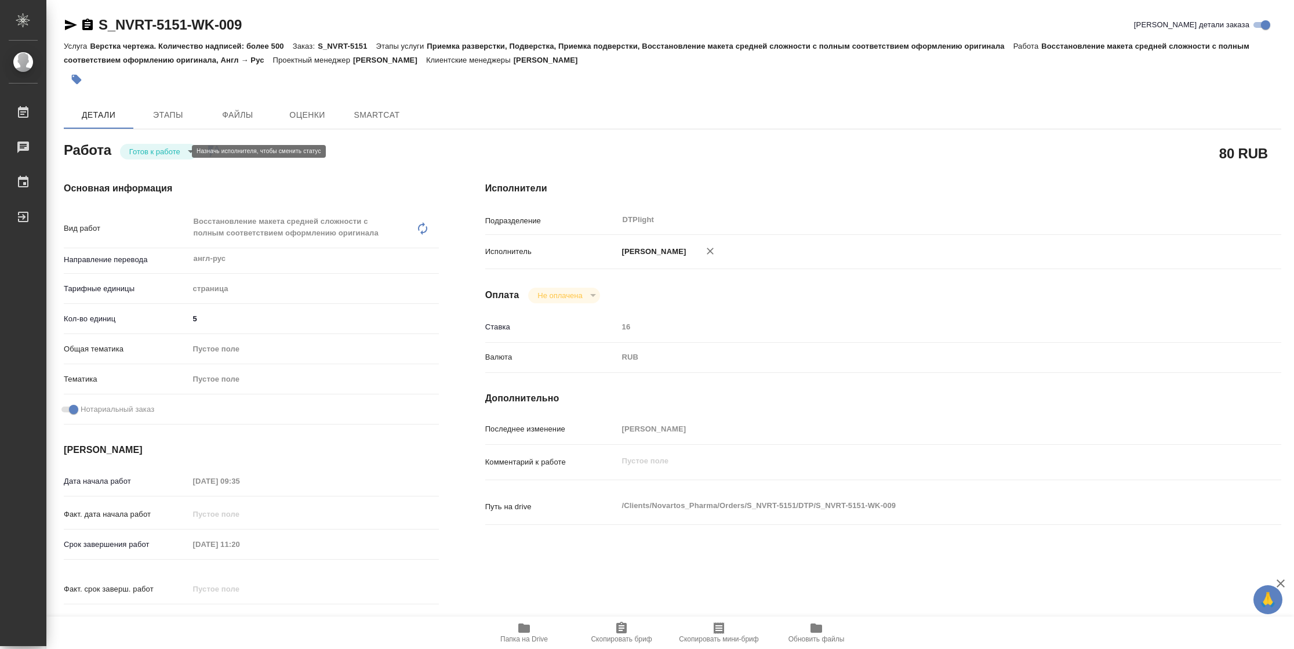
click at [148, 152] on body "🙏 .cls-1 fill:#fff; AWATERA [PERSON_NAME] Чаты График Выйти S_NVRT-5151-WK-009 …" at bounding box center [647, 324] width 1294 height 649
type textarea "x"
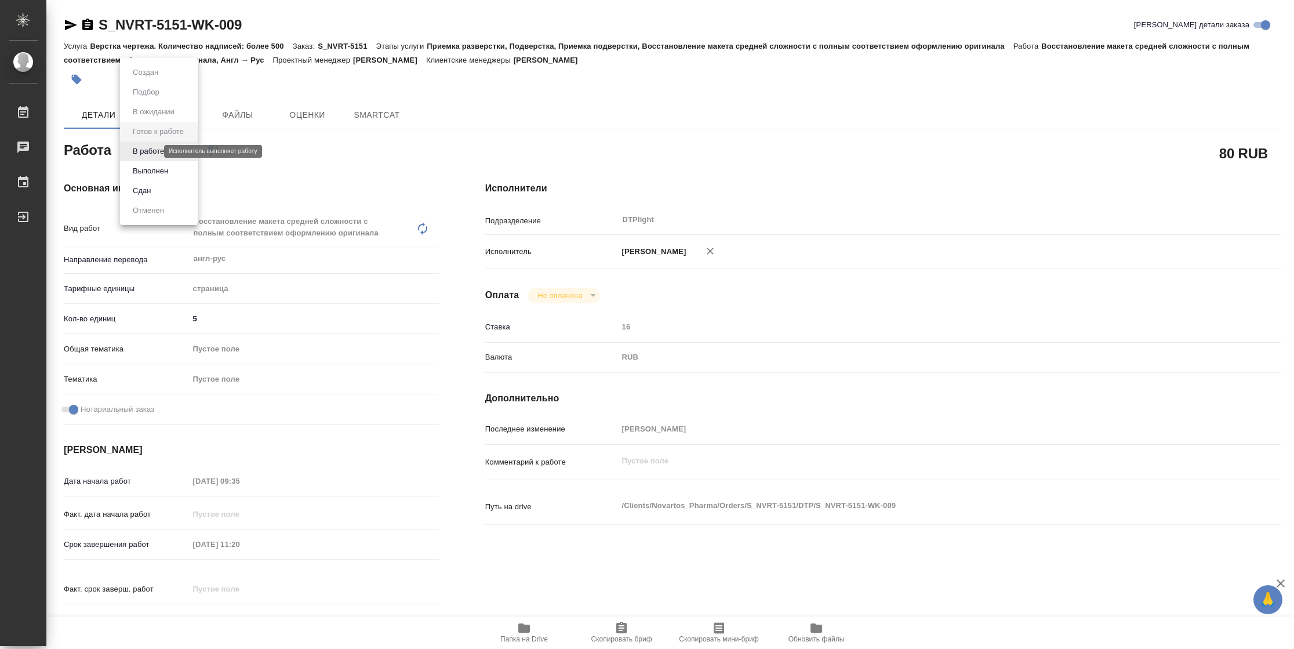
type textarea "x"
click at [148, 152] on button "В работе" at bounding box center [148, 151] width 38 height 13
type textarea "x"
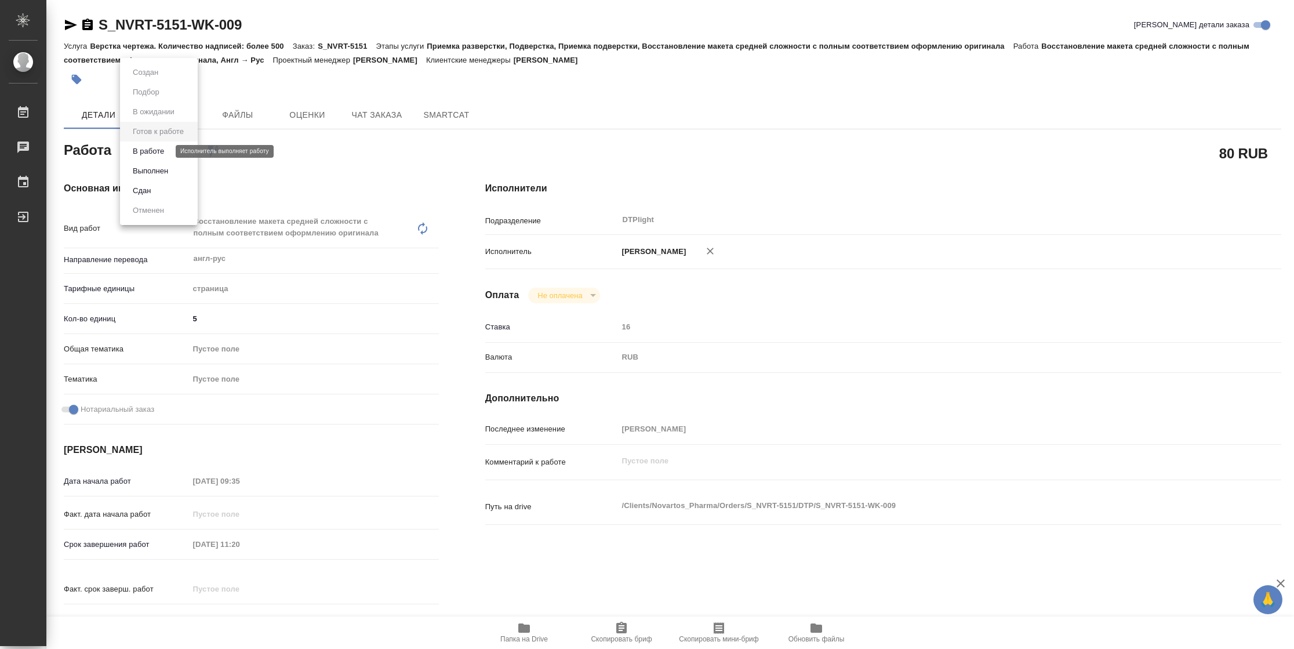
type textarea "x"
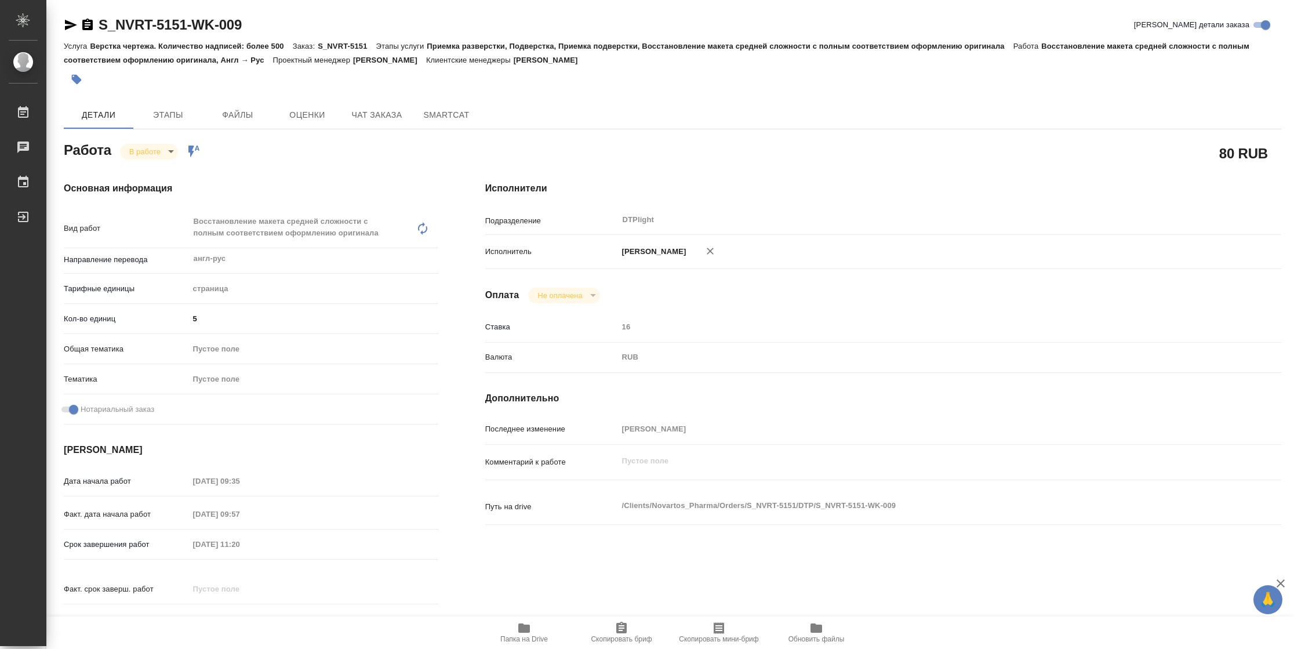
type textarea "x"
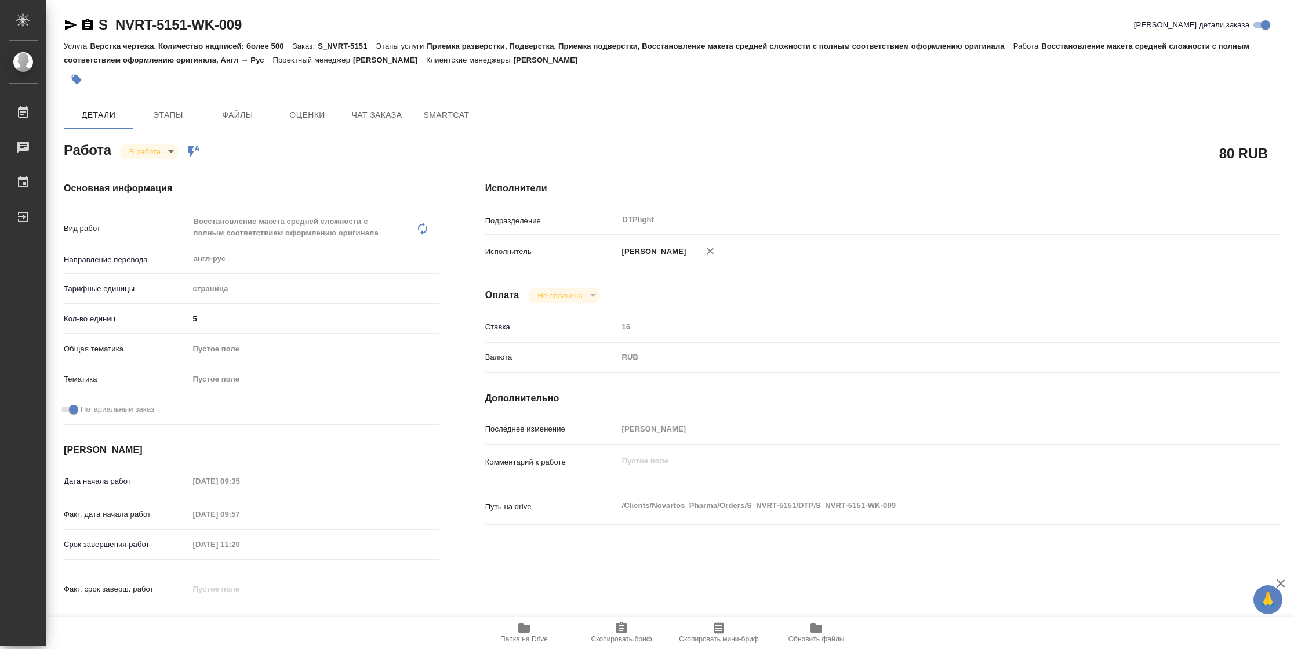
type textarea "x"
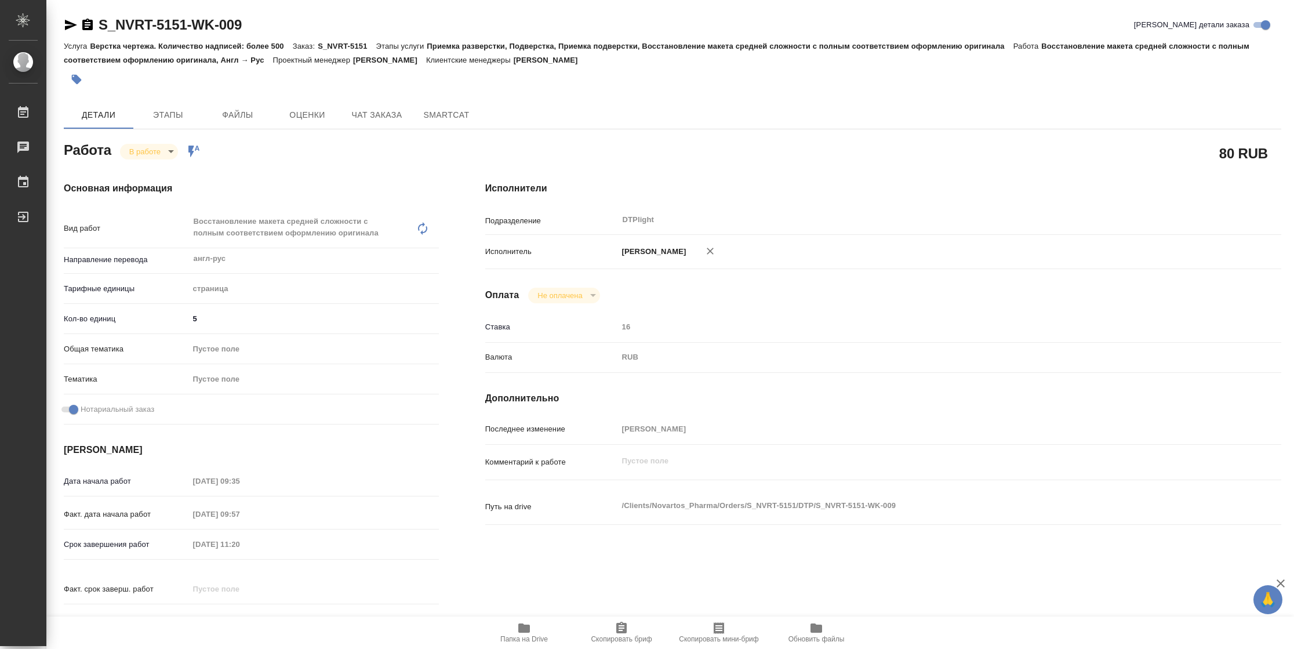
type textarea "x"
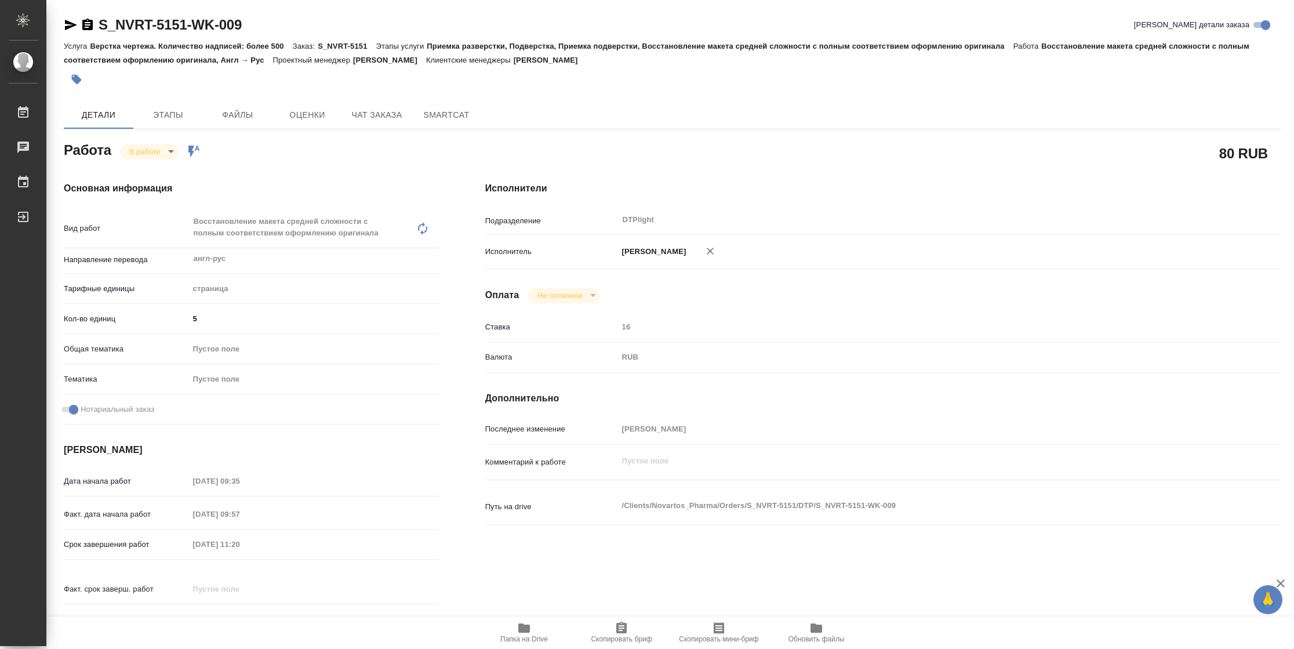
type textarea "x"
click at [67, 23] on icon "button" at bounding box center [71, 25] width 12 height 10
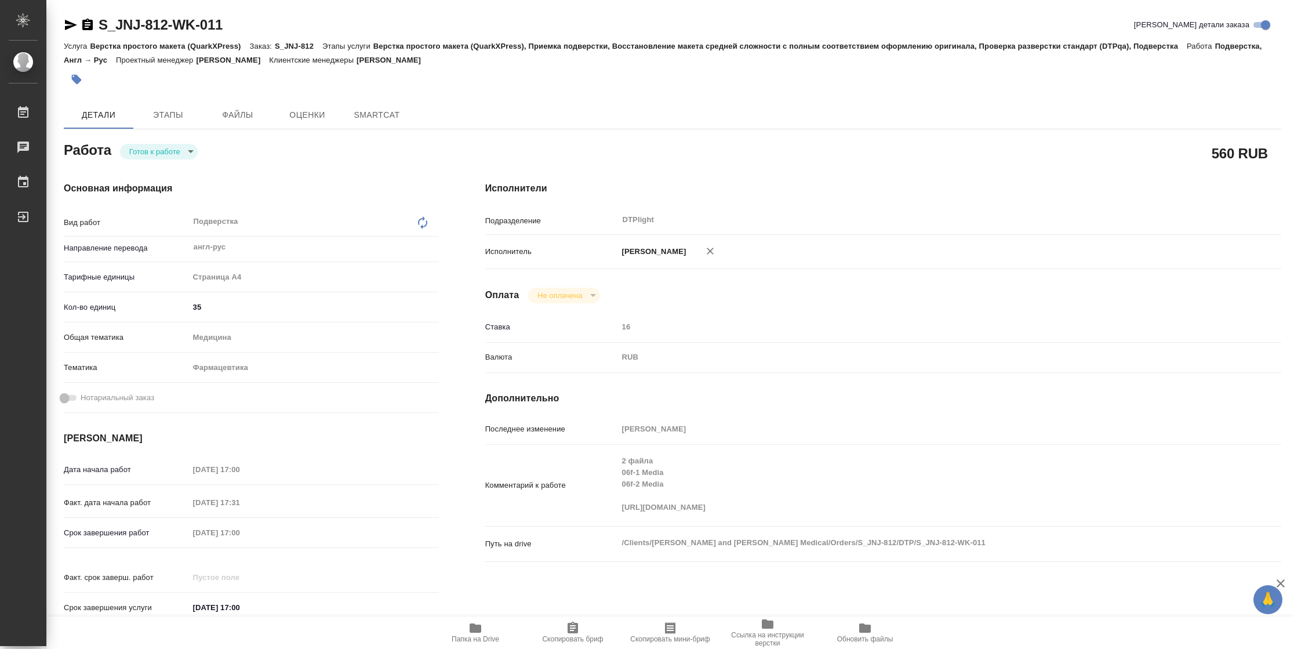
type textarea "x"
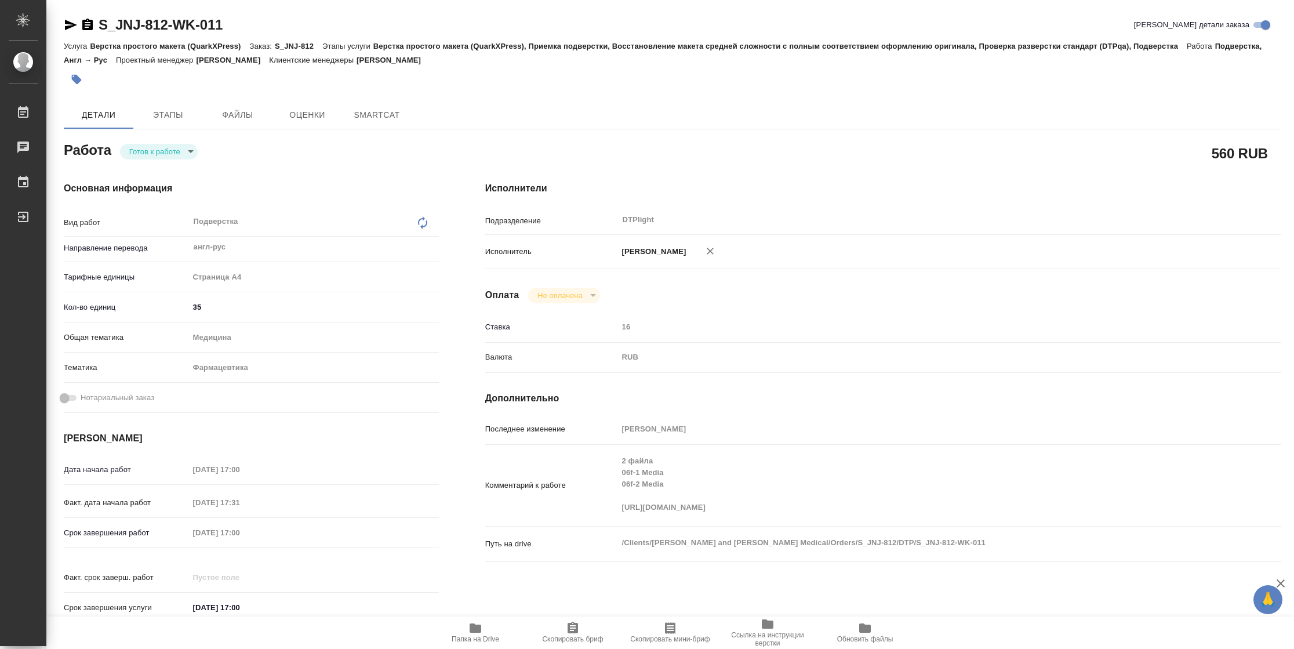
type textarea "x"
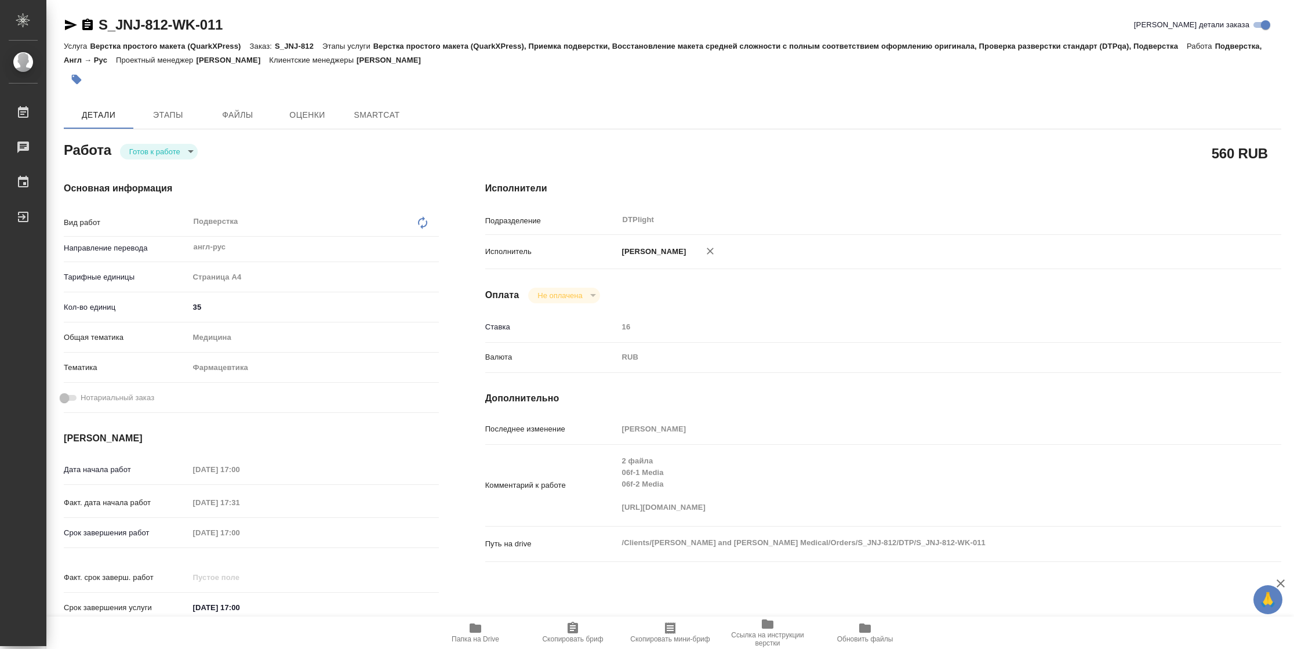
type textarea "x"
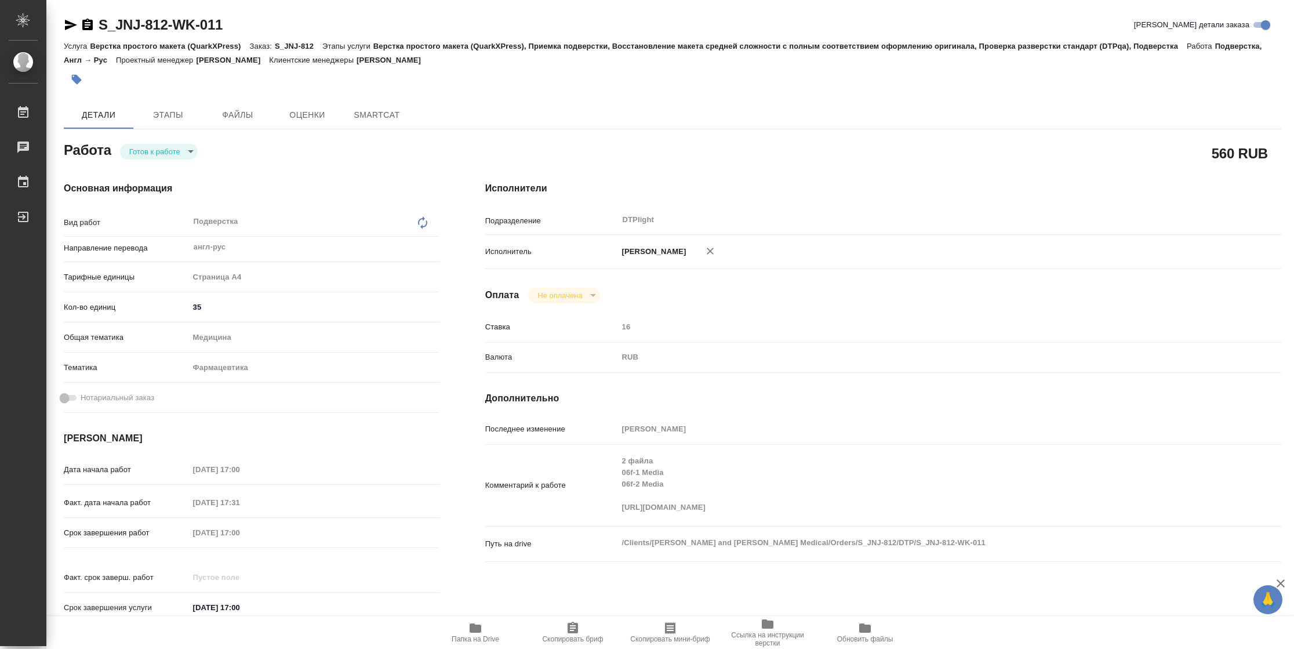
type textarea "x"
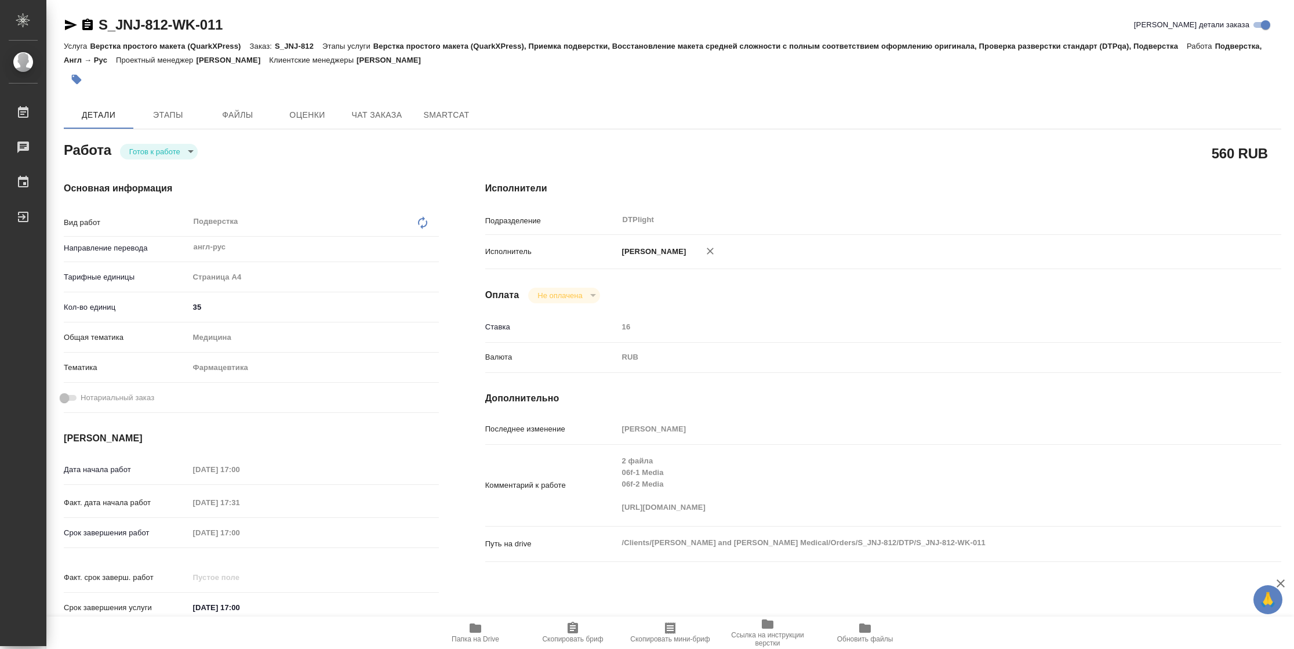
type textarea "x"
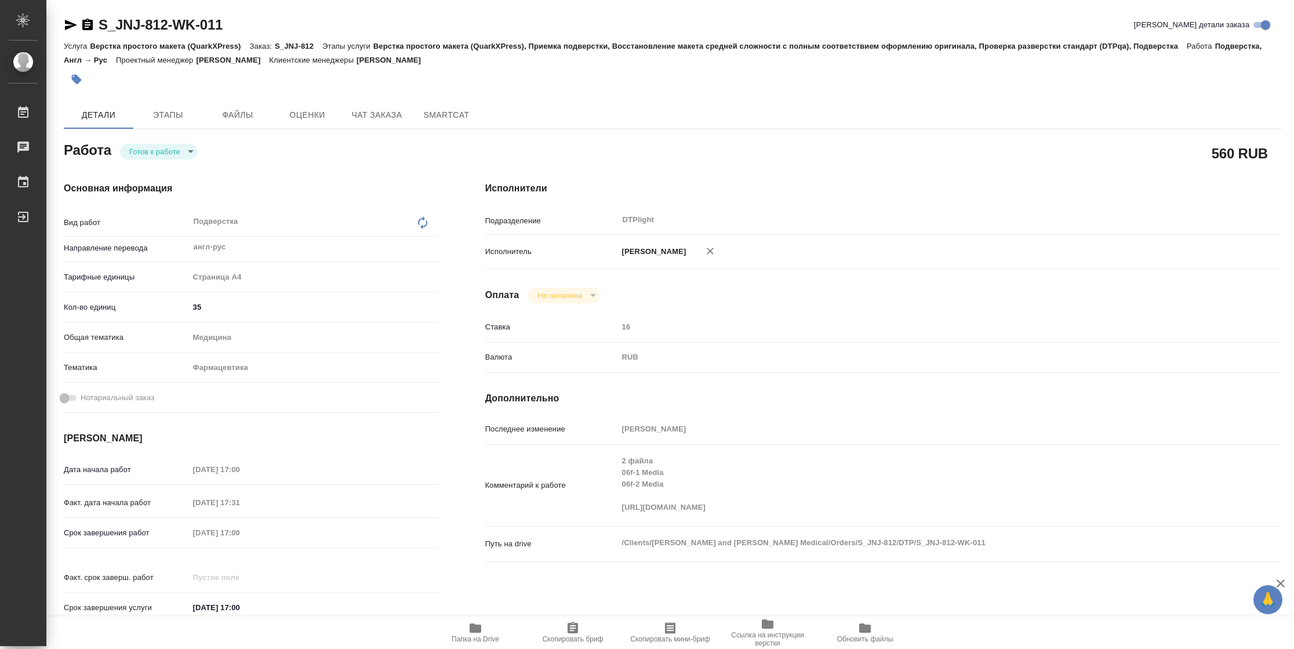
type textarea "x"
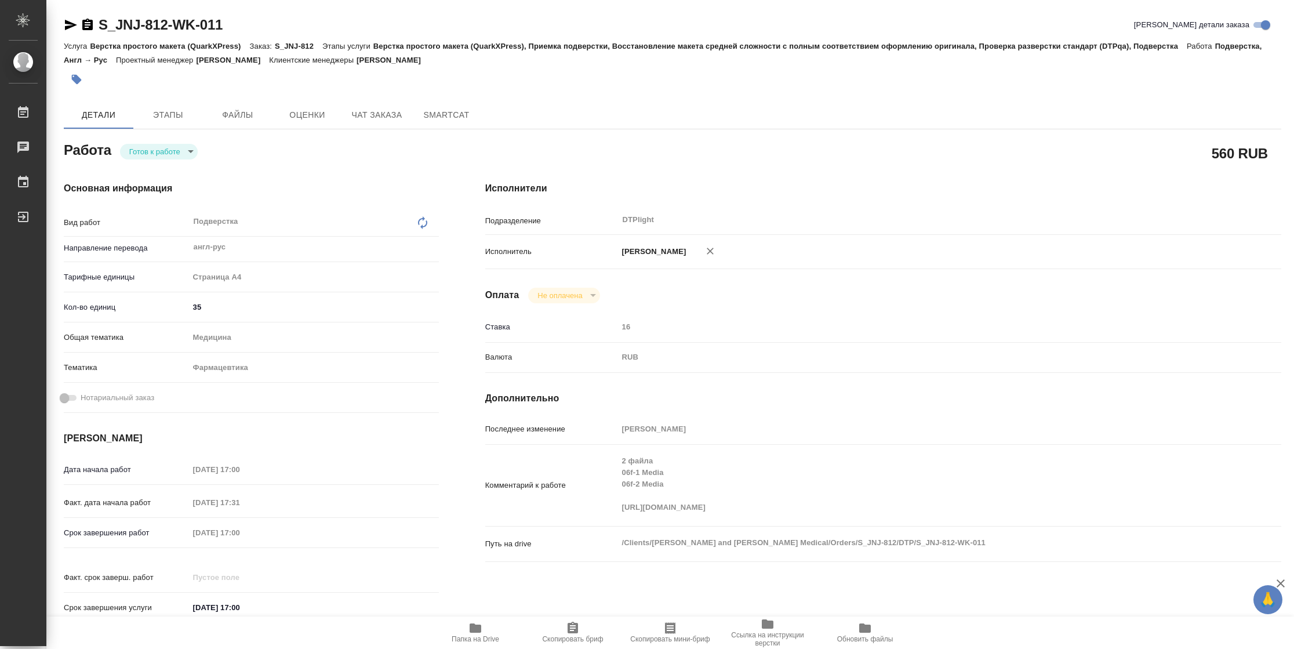
type textarea "x"
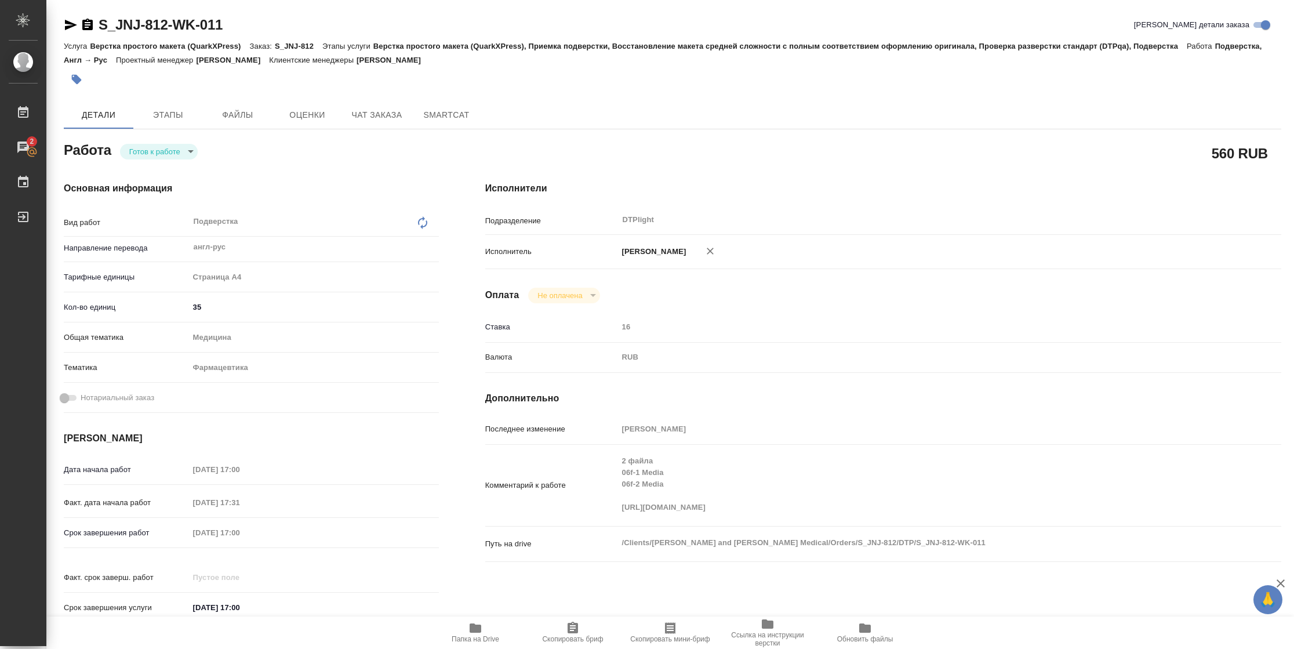
type textarea "x"
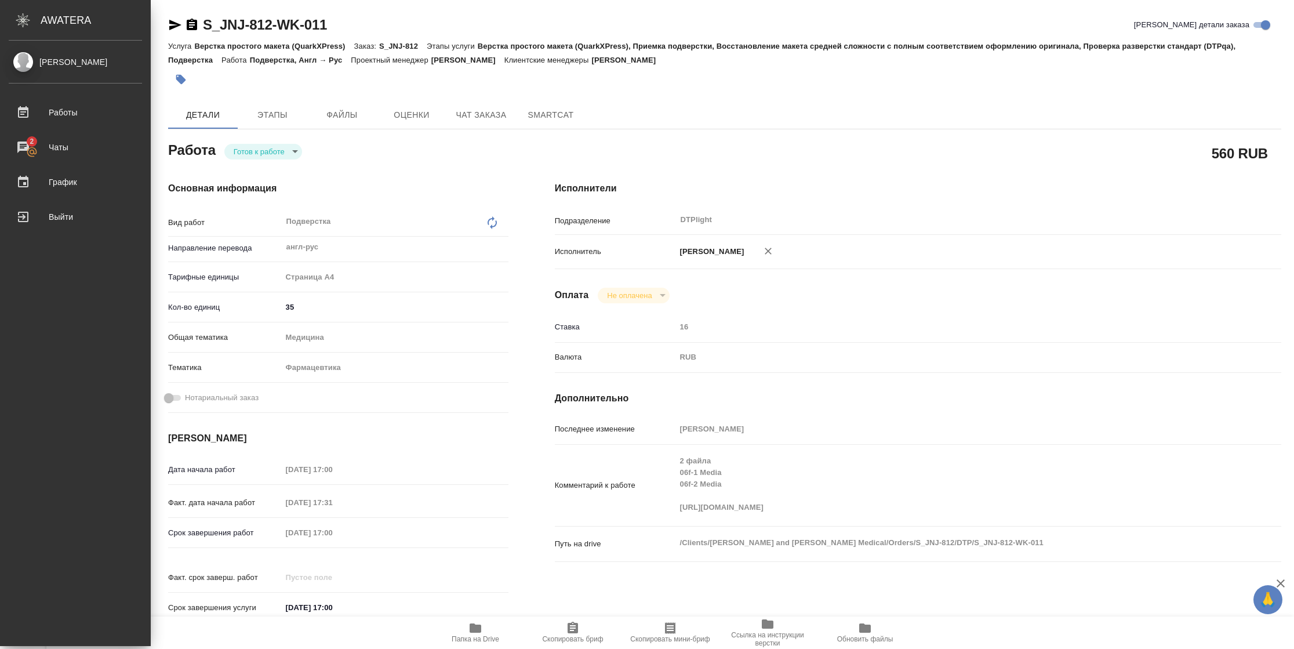
type textarea "x"
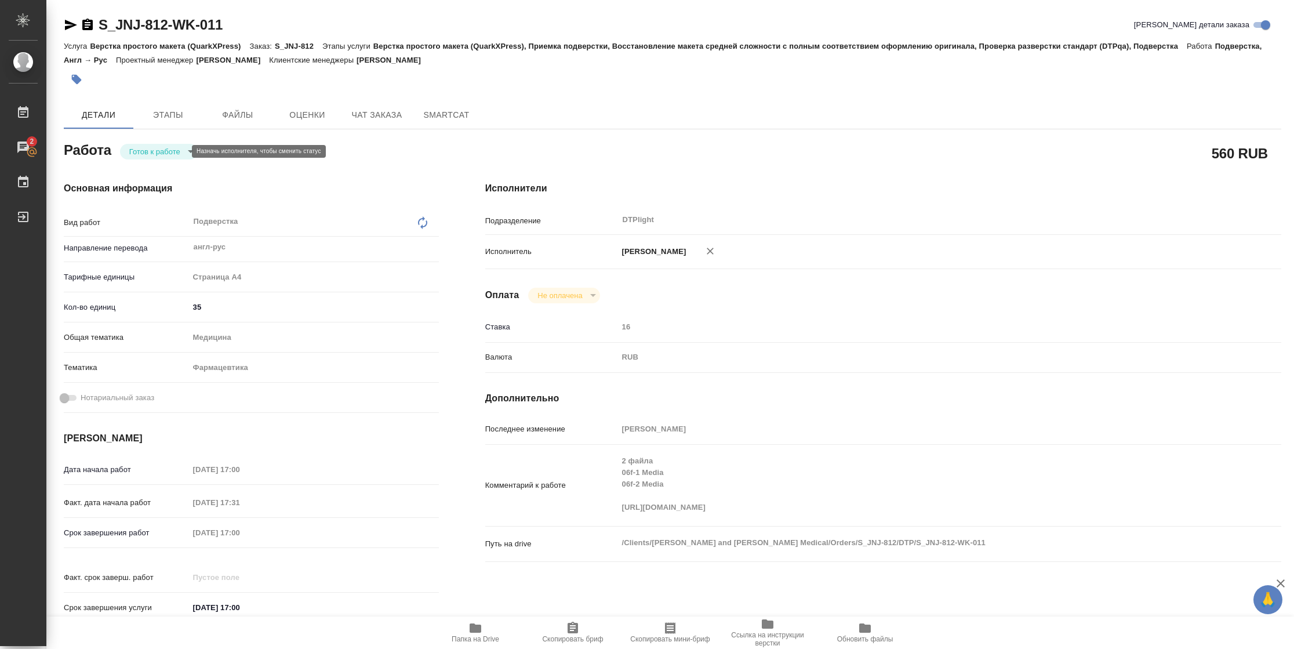
click at [165, 146] on body "🙏 .cls-1 fill:#fff; AWATERA Vasilyeva Natalia Работы 2 Чаты График Выйти S_JNJ-…" at bounding box center [647, 324] width 1294 height 649
click at [165, 146] on button "В работе" at bounding box center [148, 151] width 38 height 13
type textarea "x"
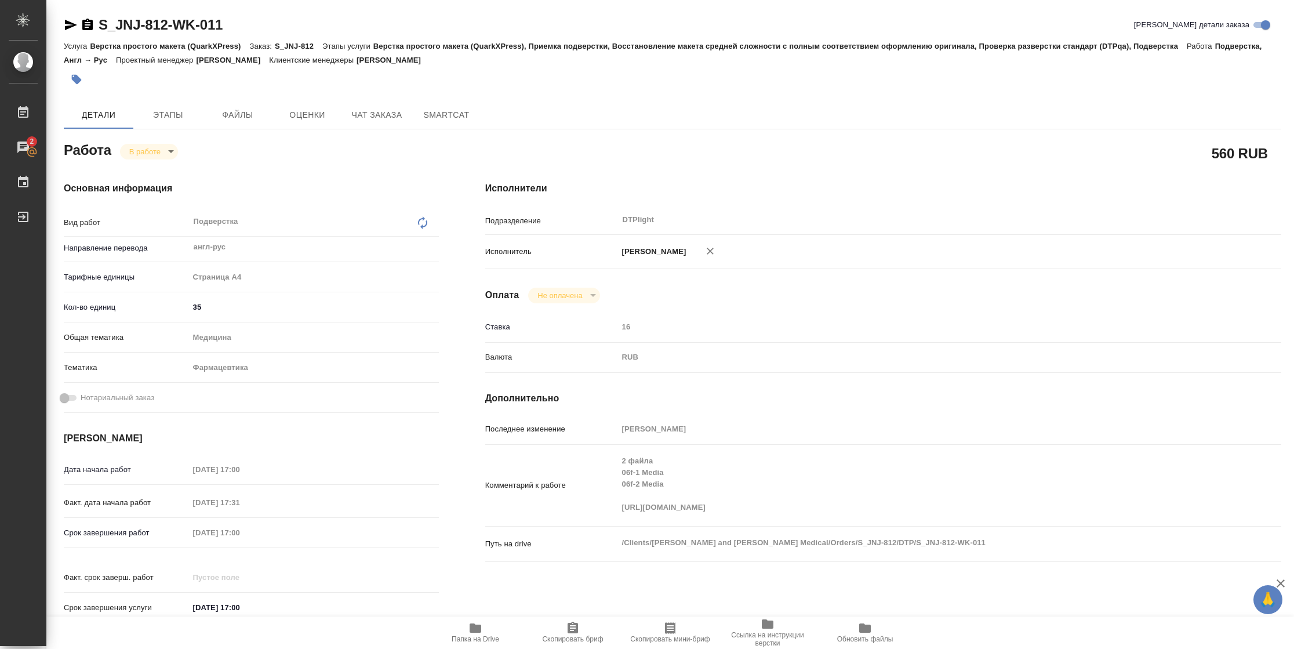
type textarea "x"
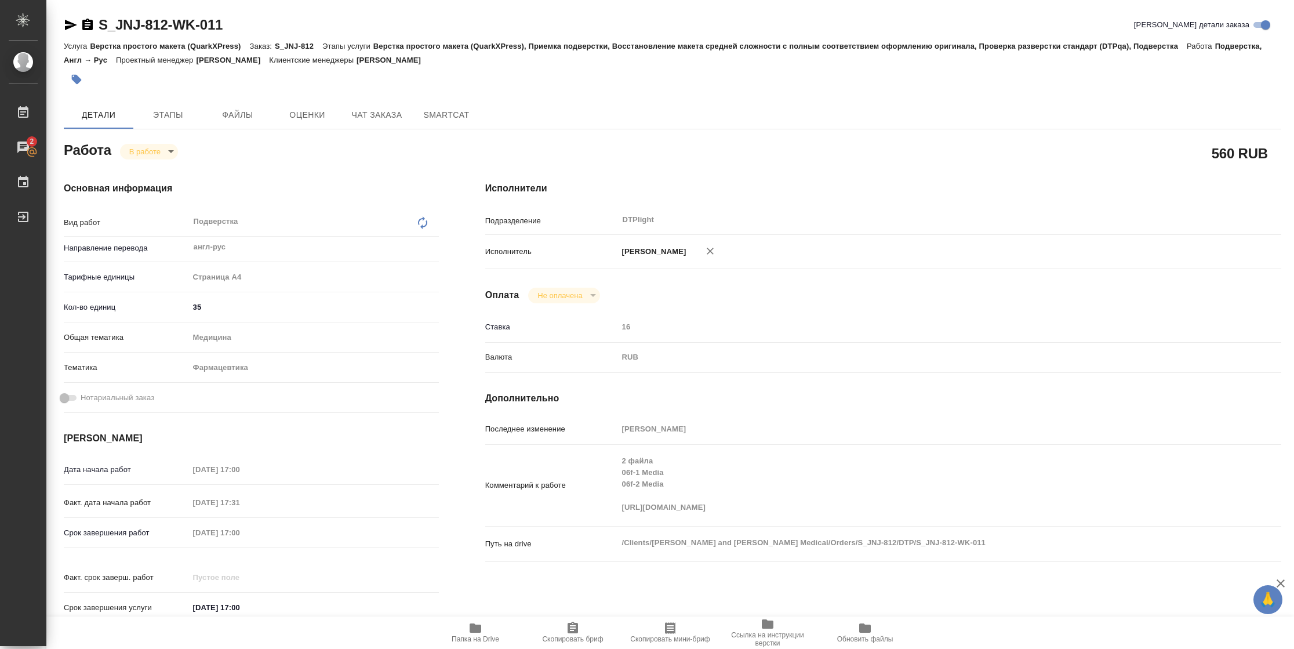
type textarea "x"
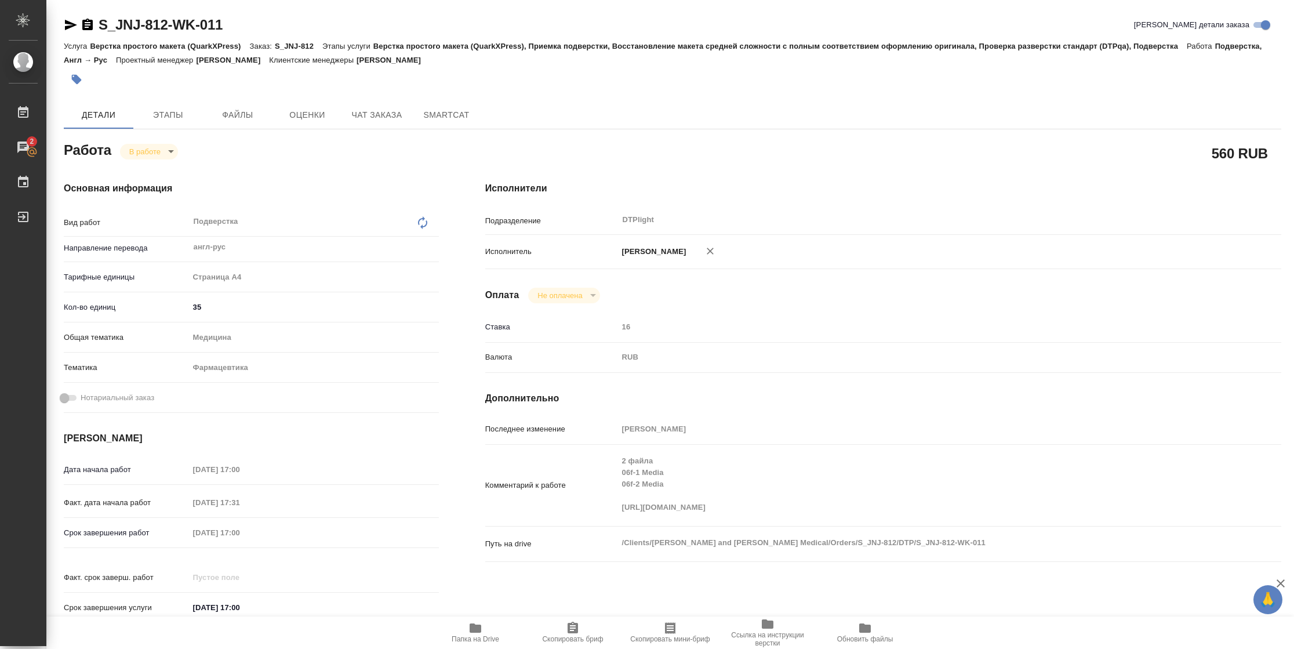
type textarea "x"
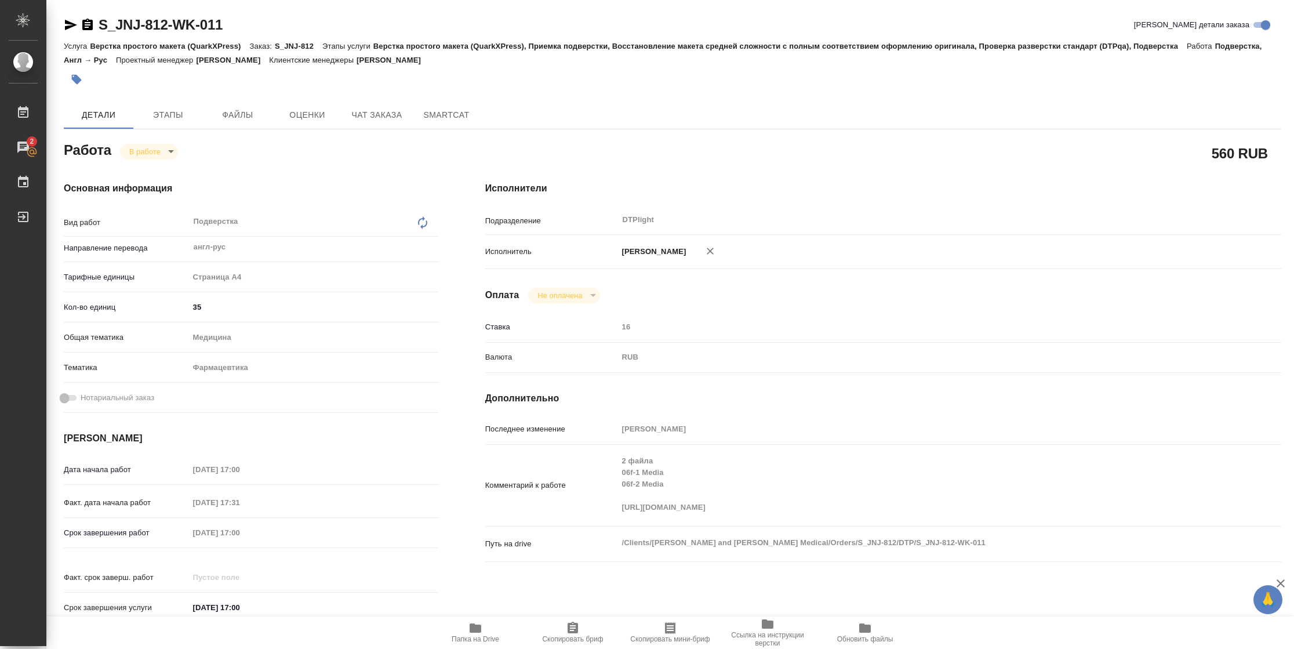
type textarea "x"
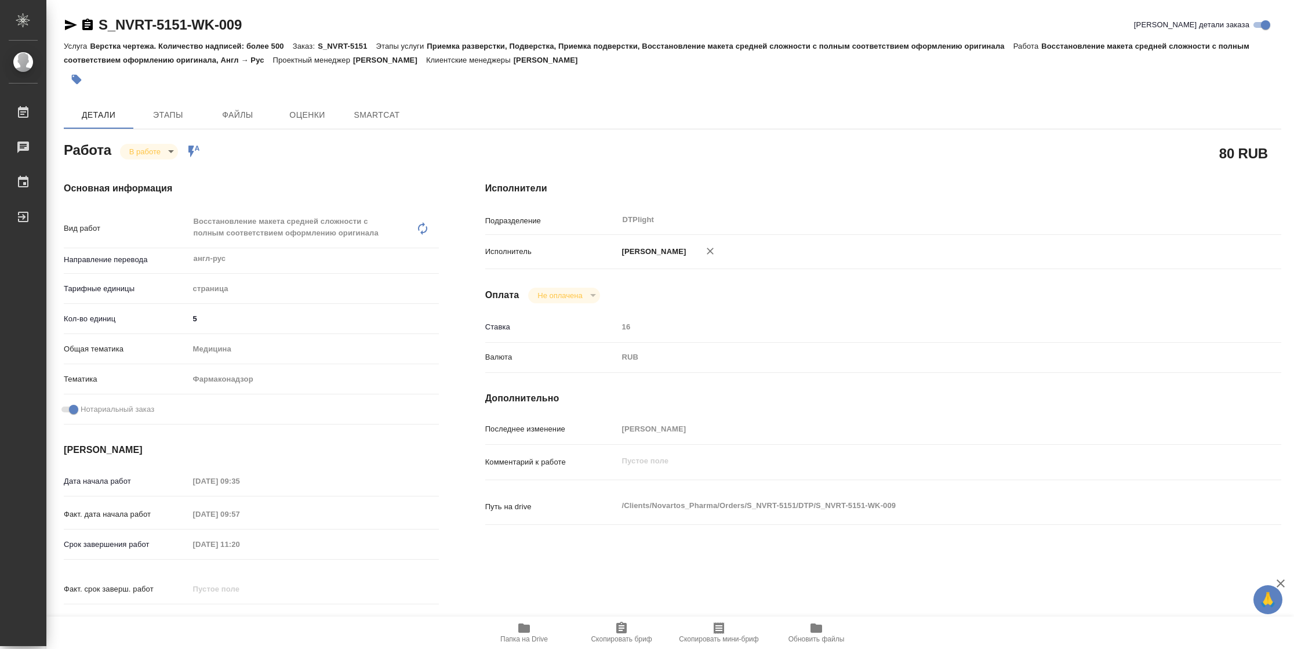
type textarea "x"
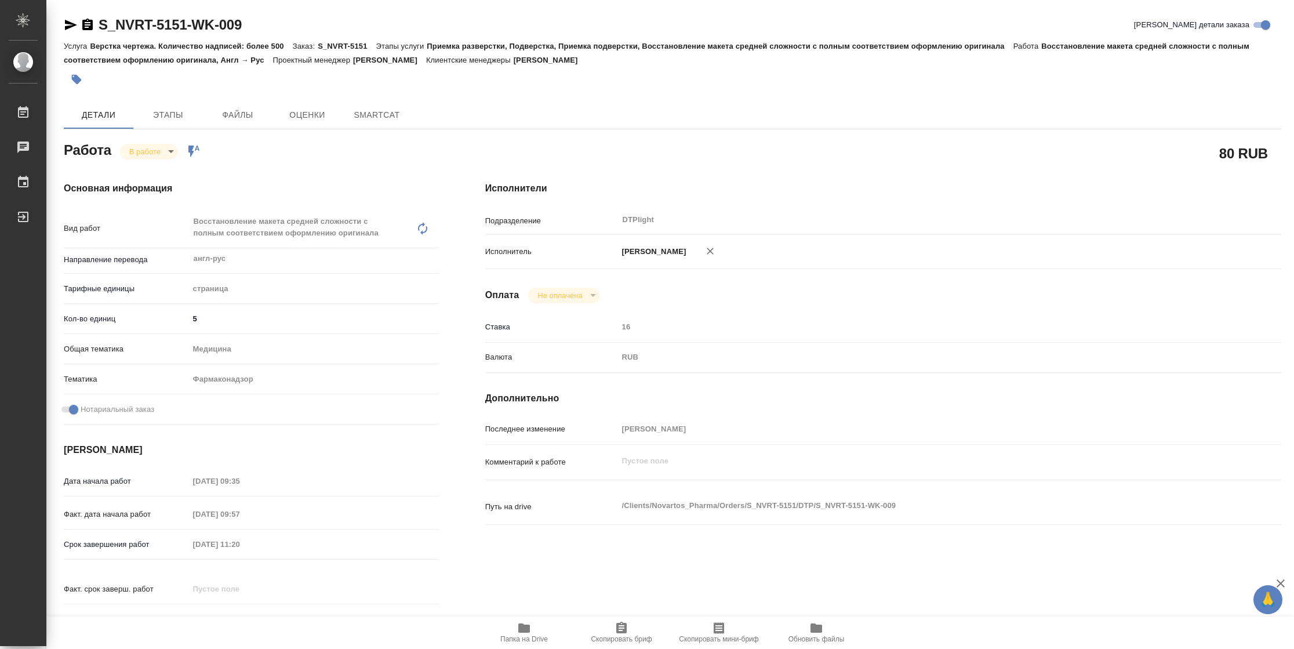
type textarea "x"
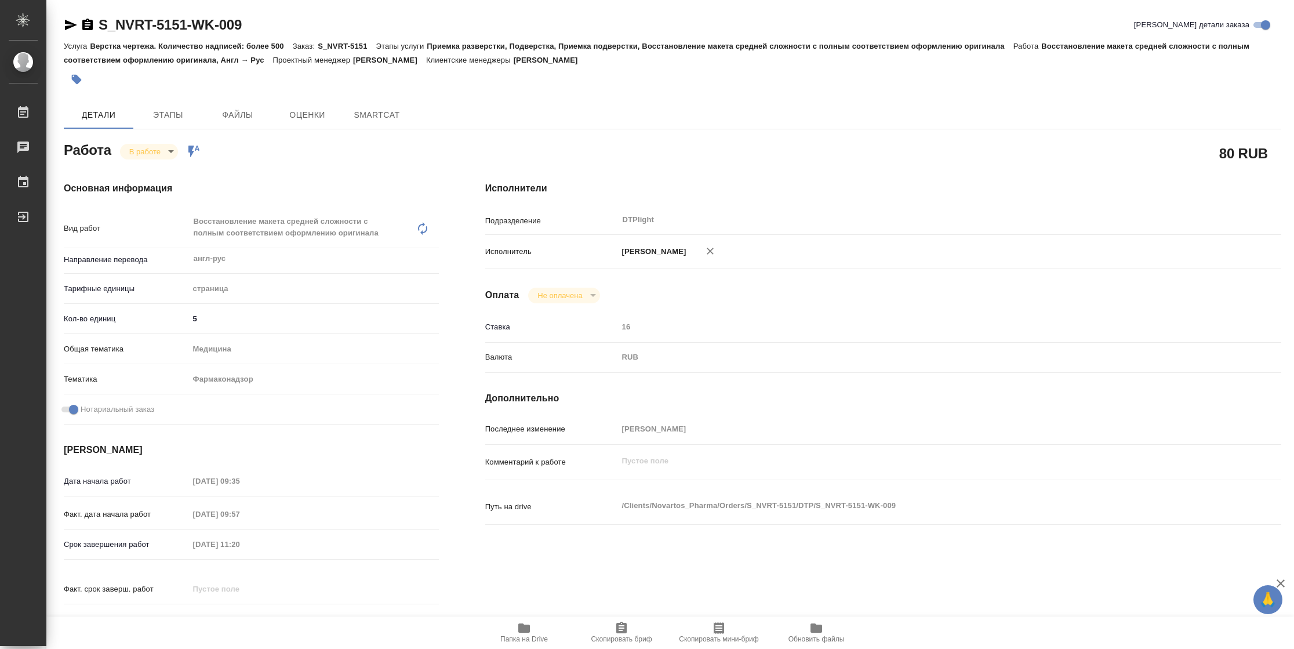
type textarea "x"
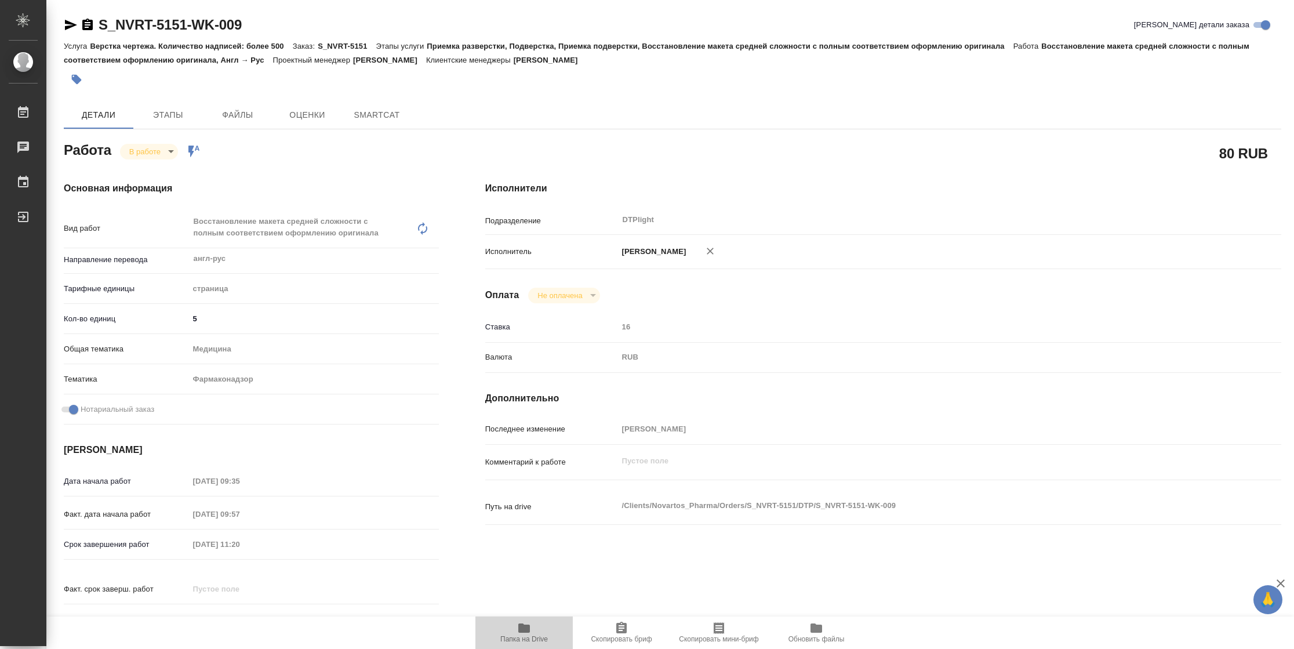
click at [528, 630] on icon "button" at bounding box center [524, 627] width 12 height 9
type textarea "x"
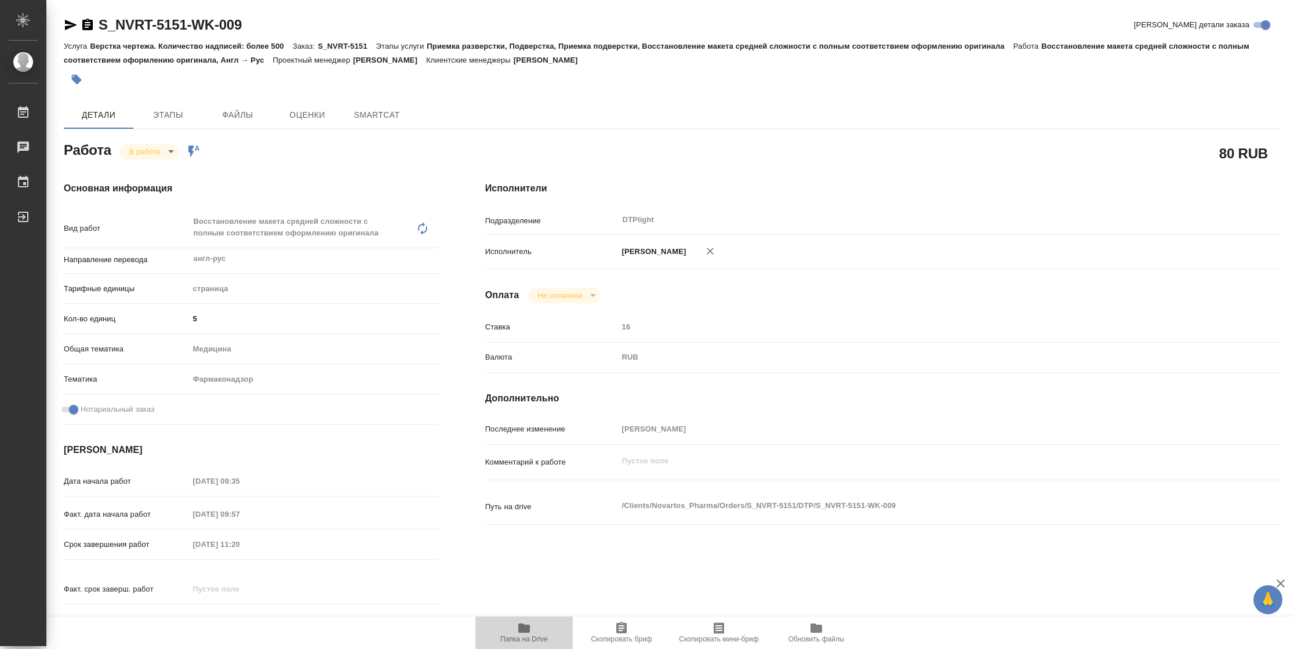
type textarea "x"
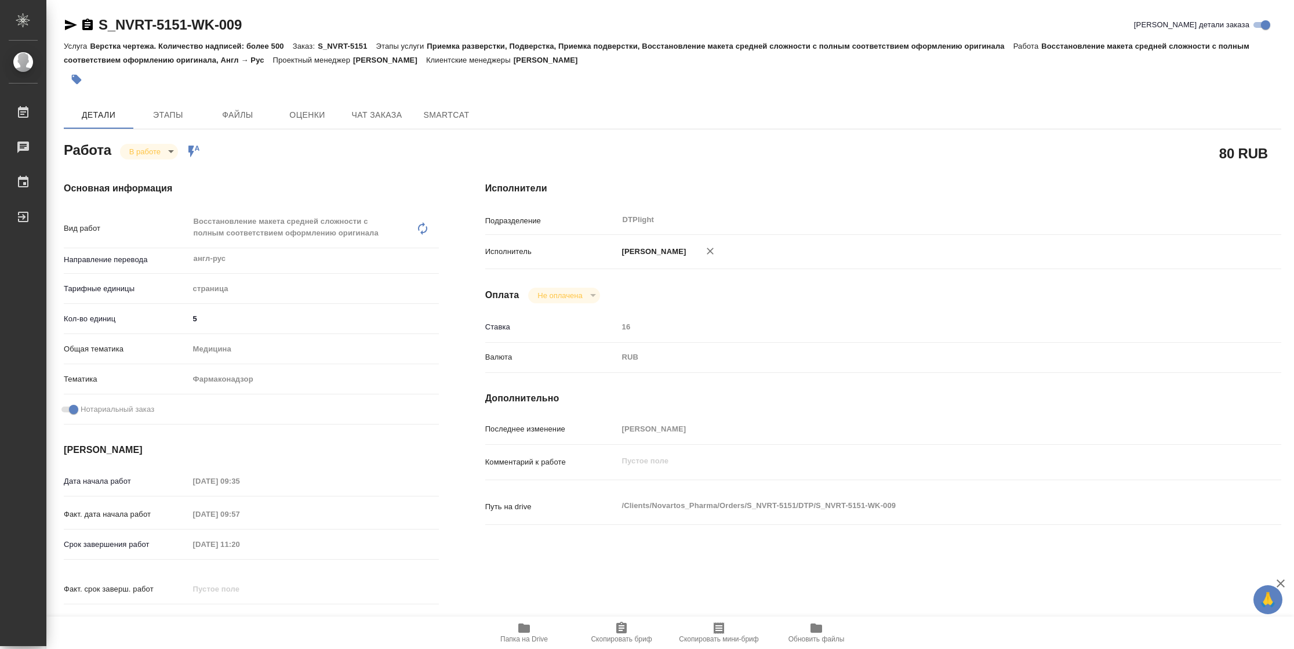
type textarea "x"
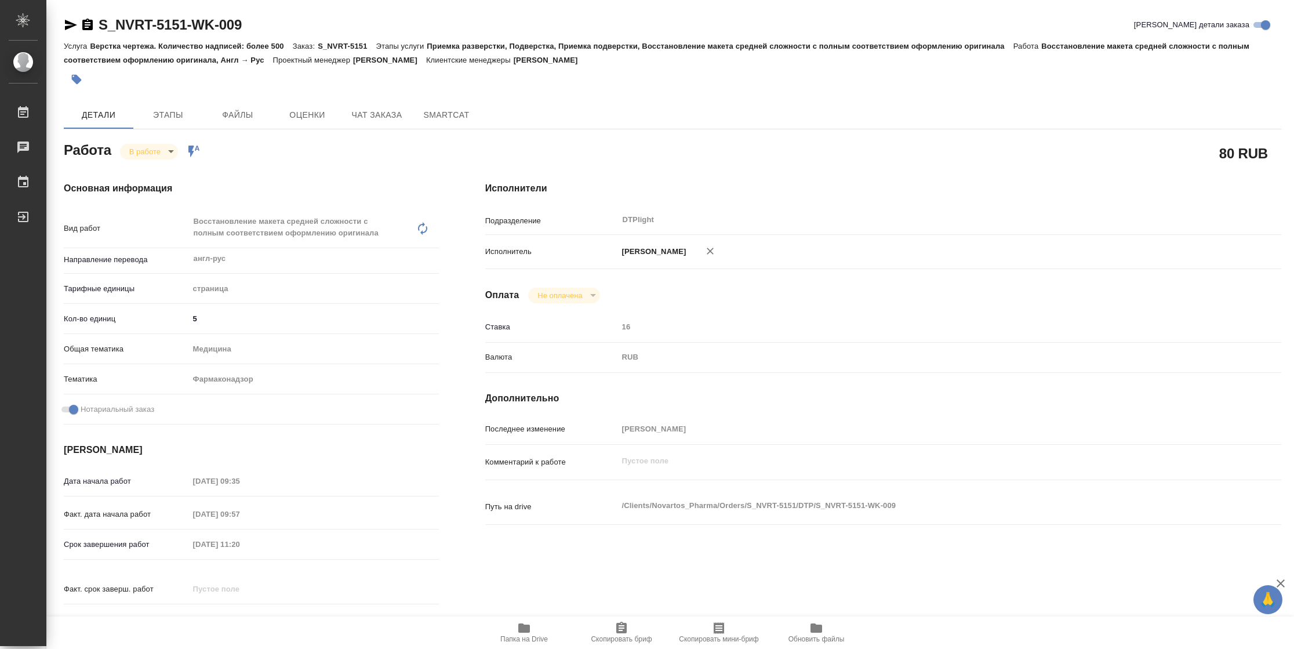
type textarea "x"
click at [158, 152] on body "🙏 .cls-1 fill:#fff; AWATERA Vasilyeva Natalia Работы 2 Чаты График Выйти S_NVRT…" at bounding box center [647, 324] width 1294 height 649
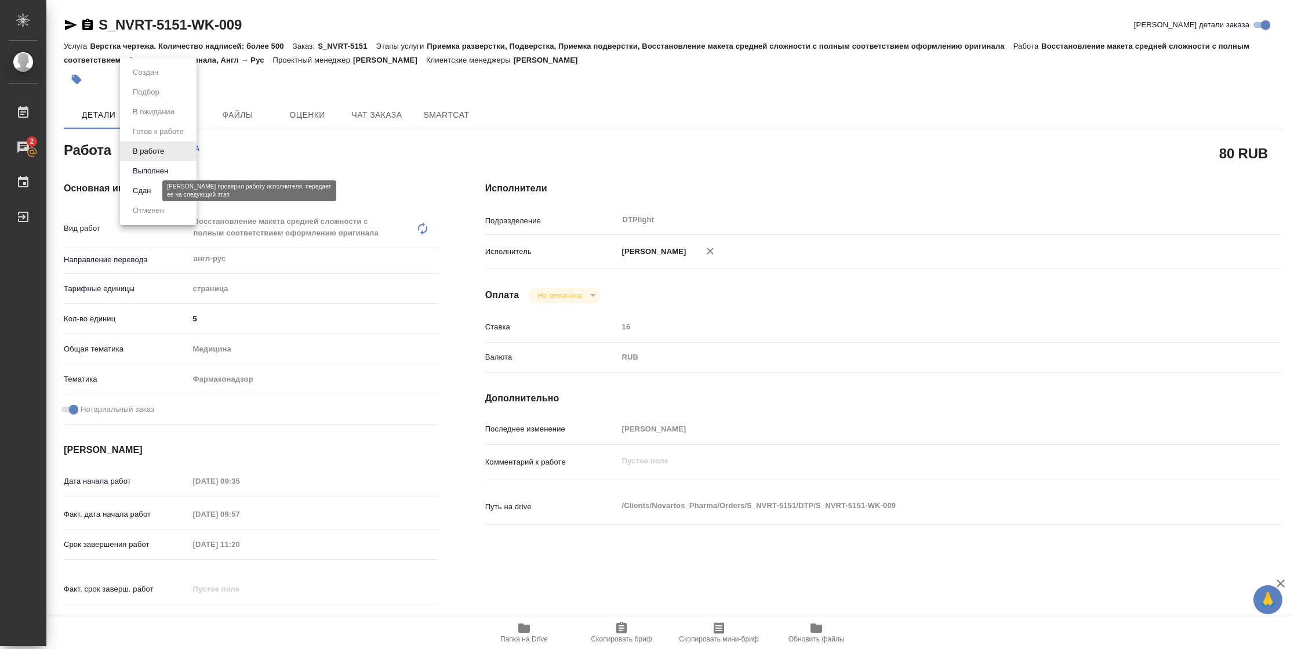
click at [141, 188] on button "Сдан" at bounding box center [141, 190] width 25 height 13
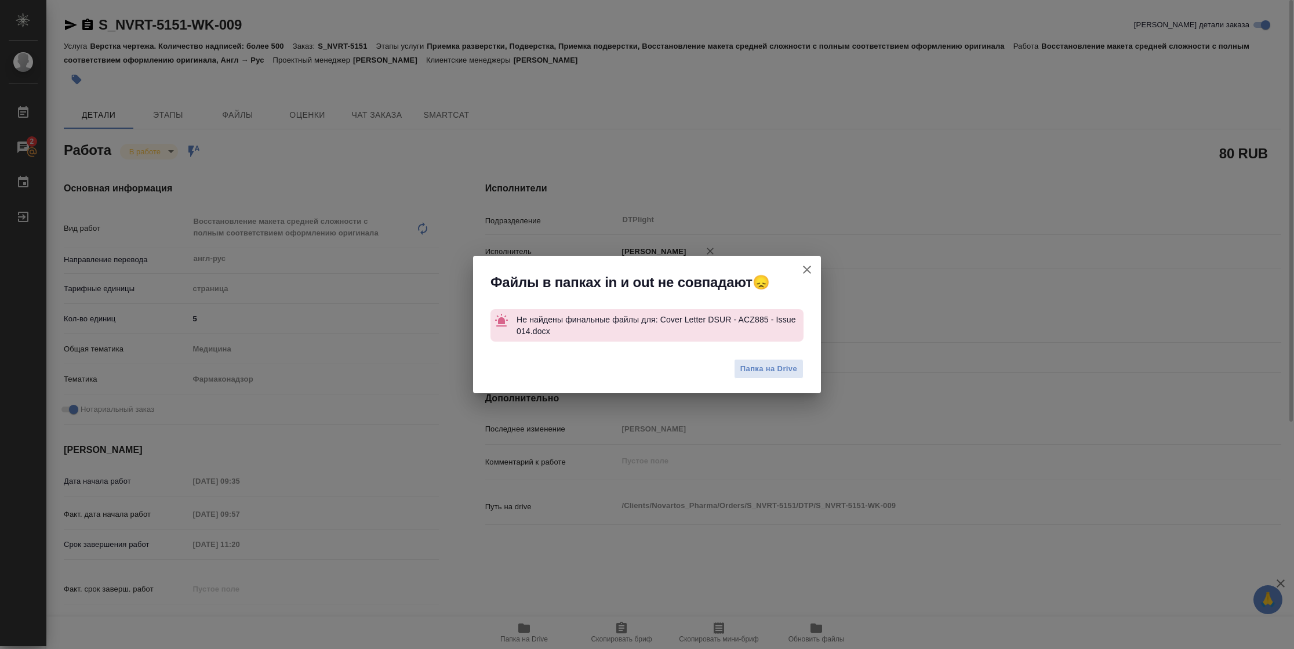
type textarea "x"
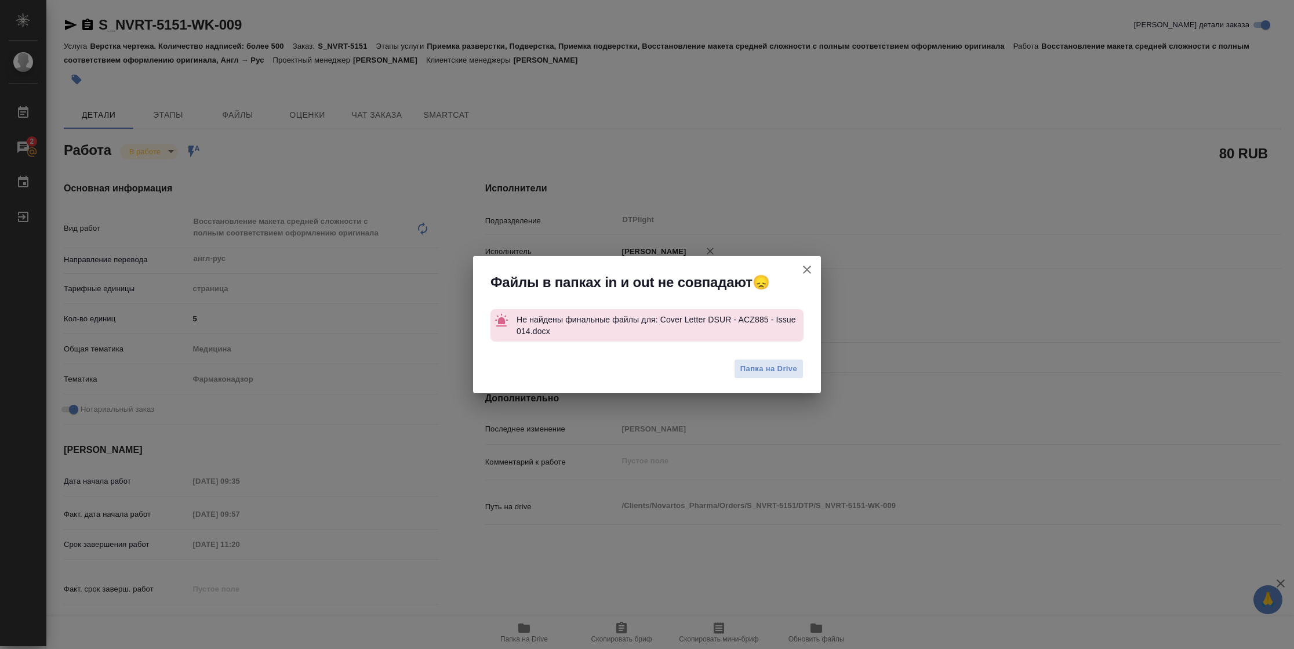
drag, startPoint x: 806, startPoint y: 265, endPoint x: 381, endPoint y: 184, distance: 432.6
click at [805, 265] on icon "button" at bounding box center [807, 270] width 14 height 14
type textarea "x"
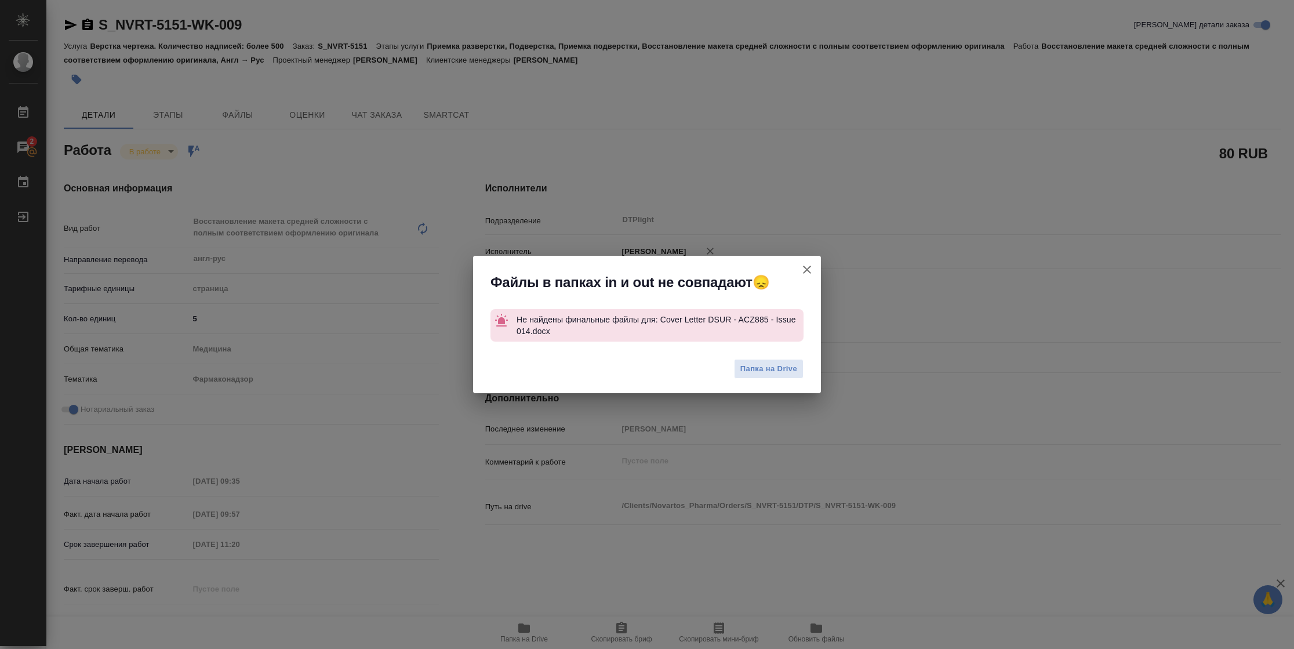
type textarea "x"
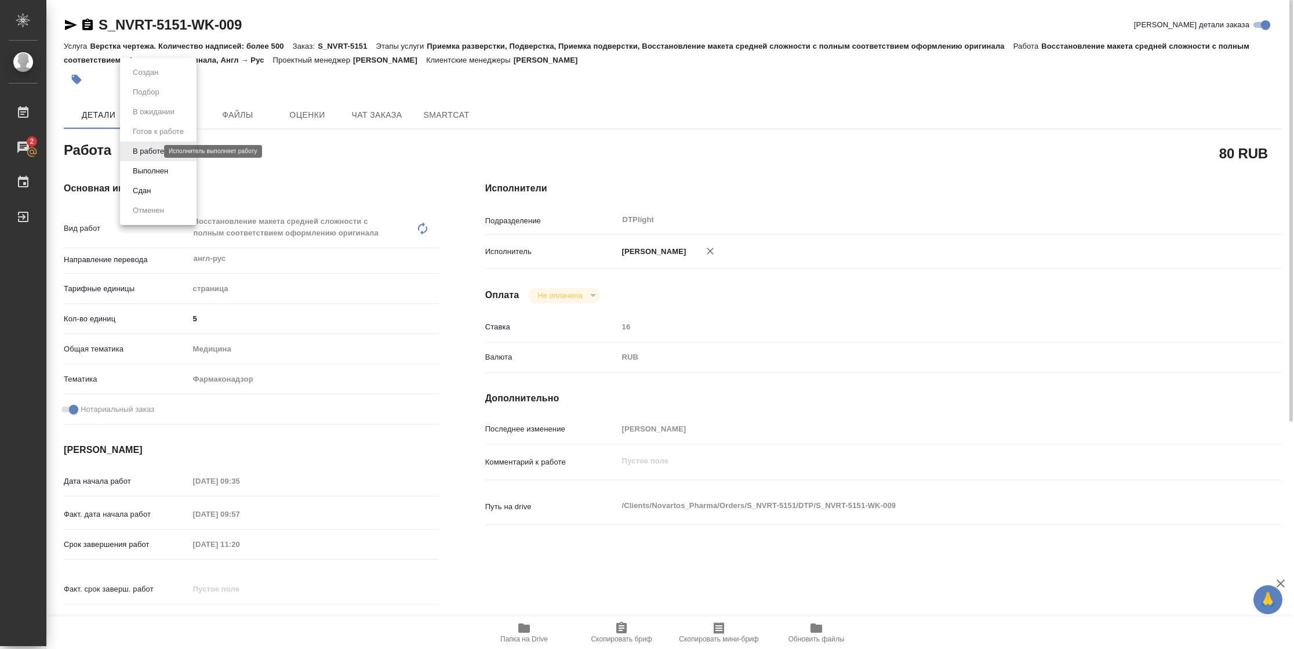
click at [143, 147] on body "🙏 .cls-1 fill:#fff; AWATERA Vasilyeva Natalia Работы 2 Чаты График Выйти S_NVRT…" at bounding box center [647, 324] width 1294 height 649
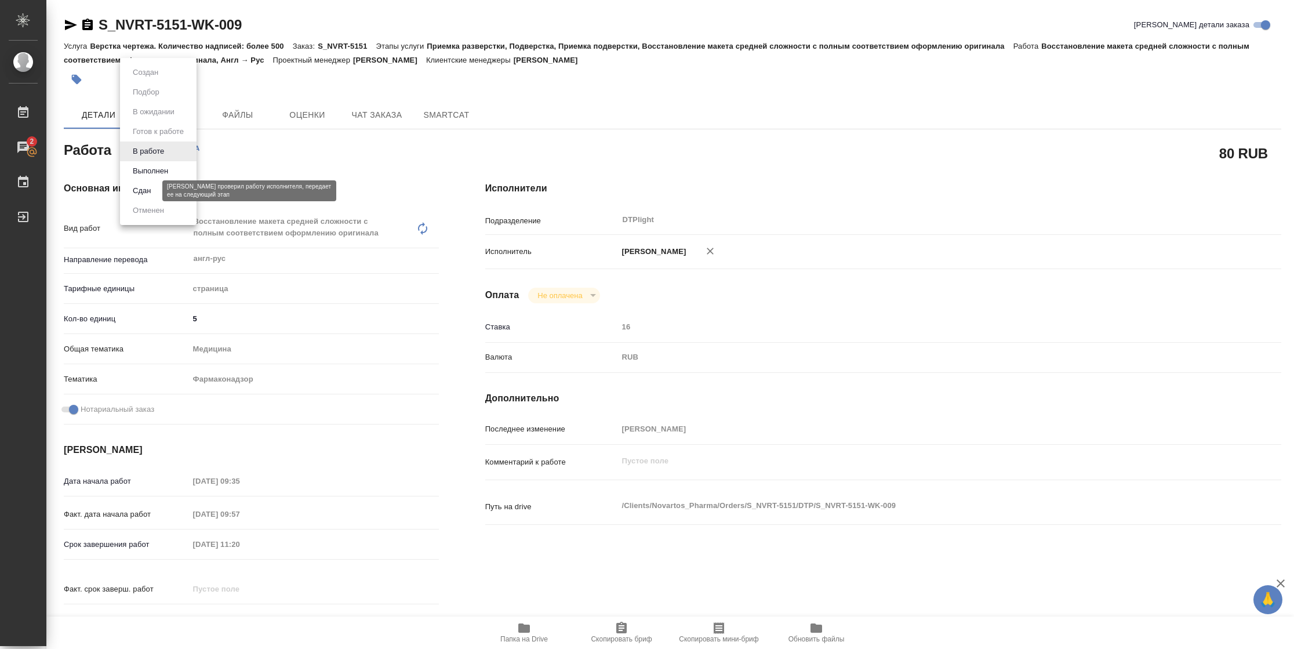
click at [142, 184] on button "Сдан" at bounding box center [141, 190] width 25 height 13
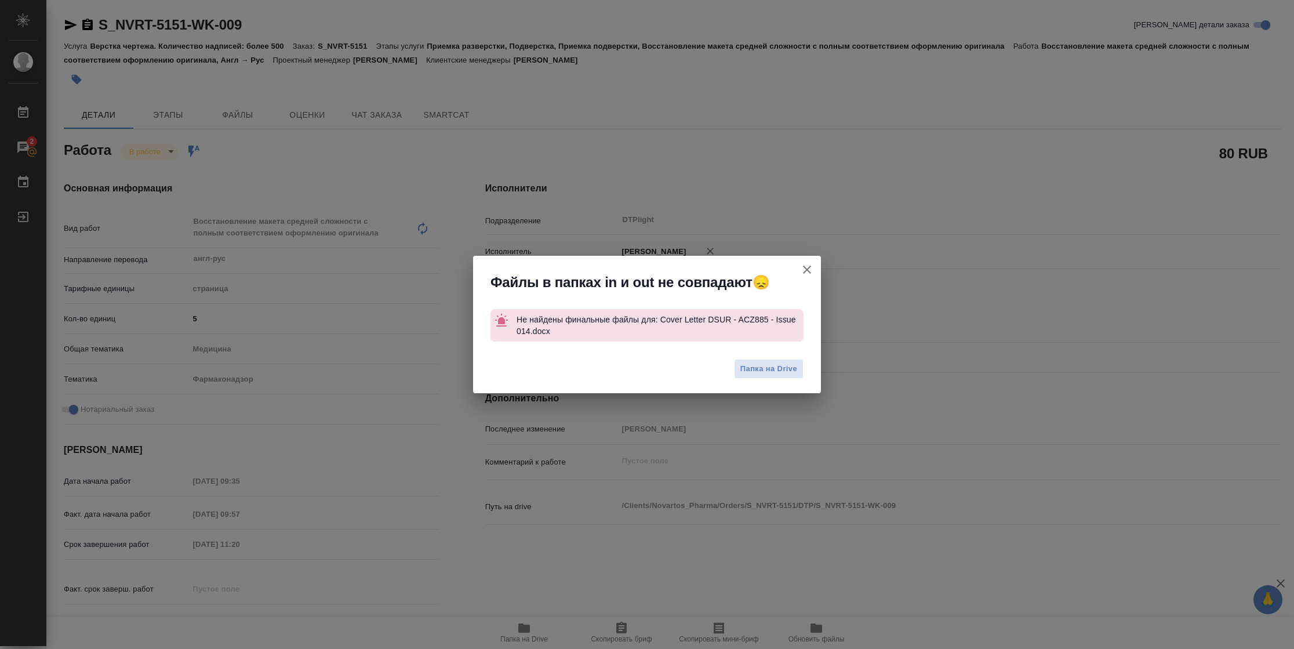
type textarea "x"
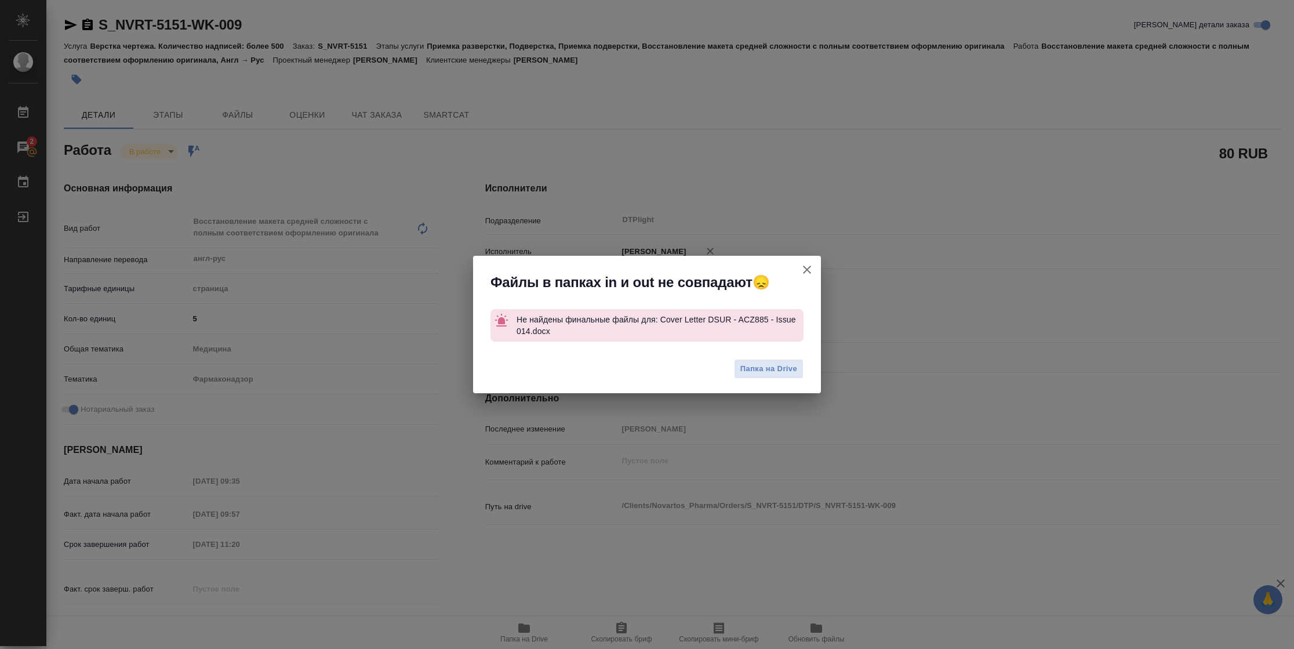
type textarea "x"
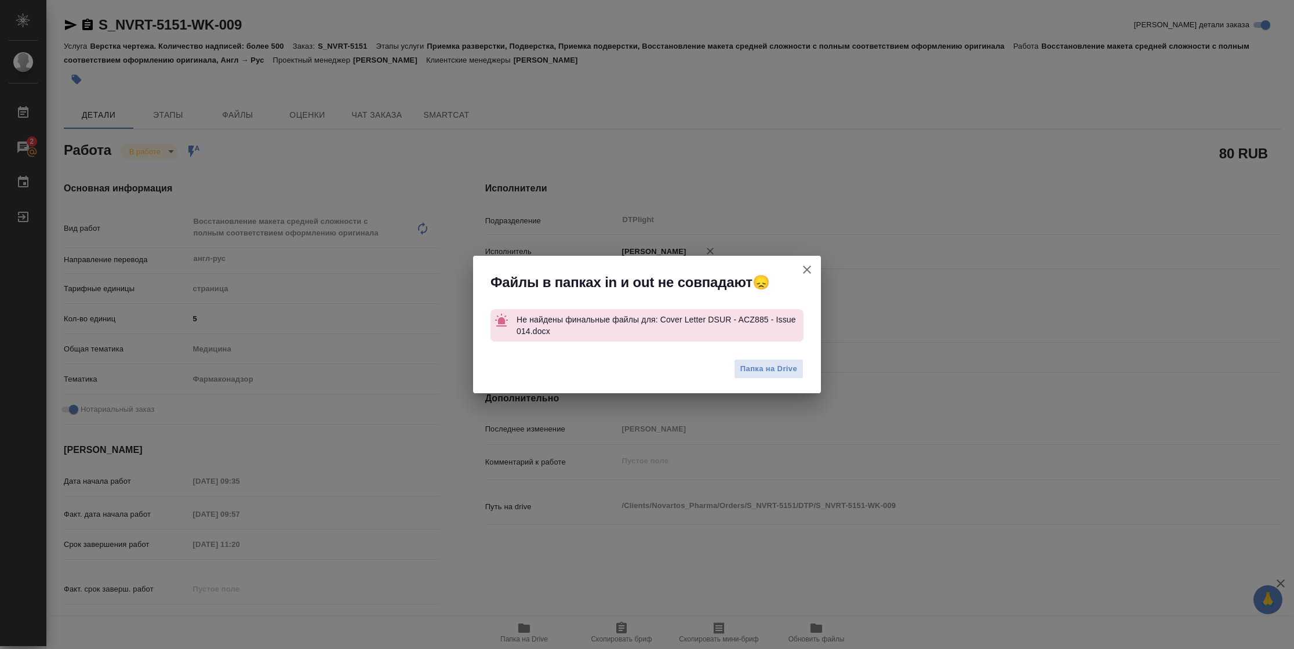
type textarea "x"
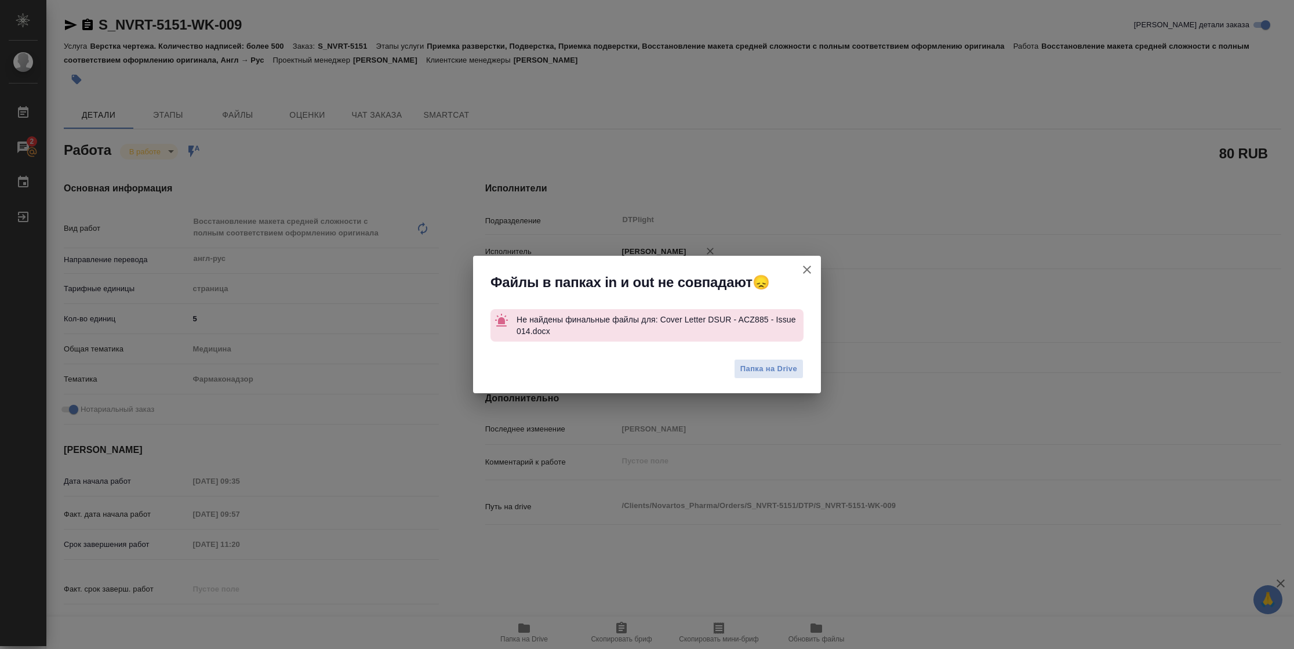
drag, startPoint x: 809, startPoint y: 270, endPoint x: 801, endPoint y: 271, distance: 8.2
click at [809, 269] on icon "button" at bounding box center [807, 270] width 14 height 14
type textarea "x"
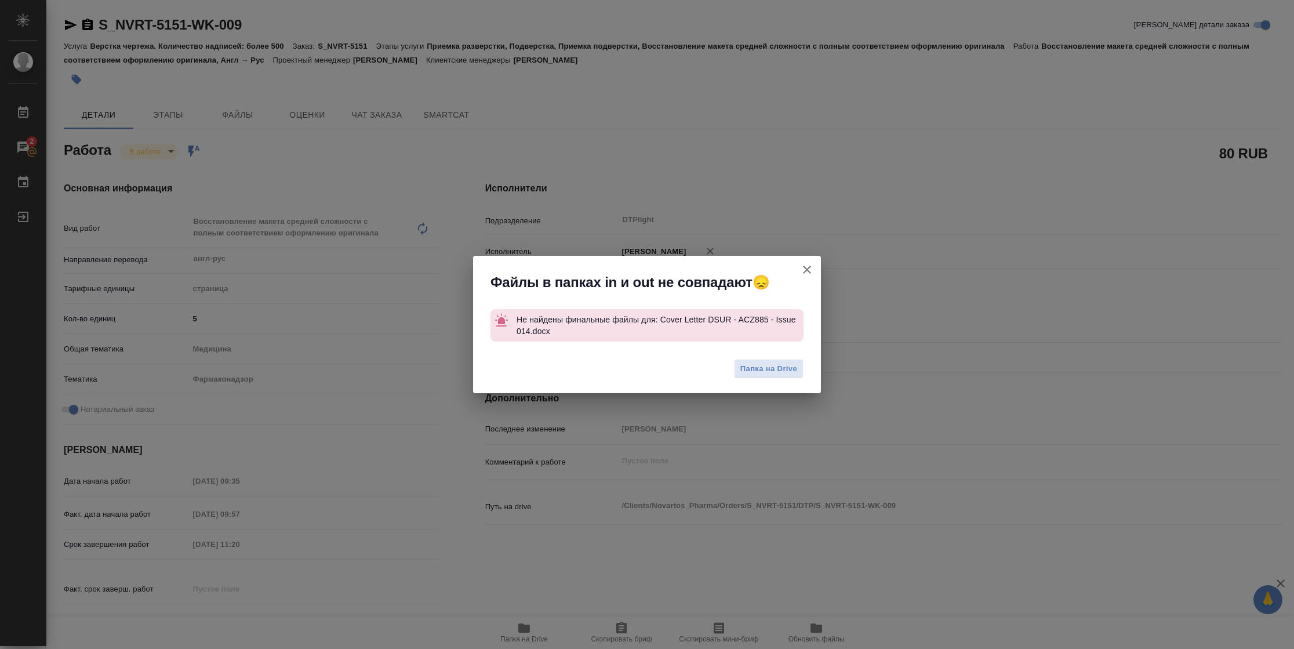
type textarea "x"
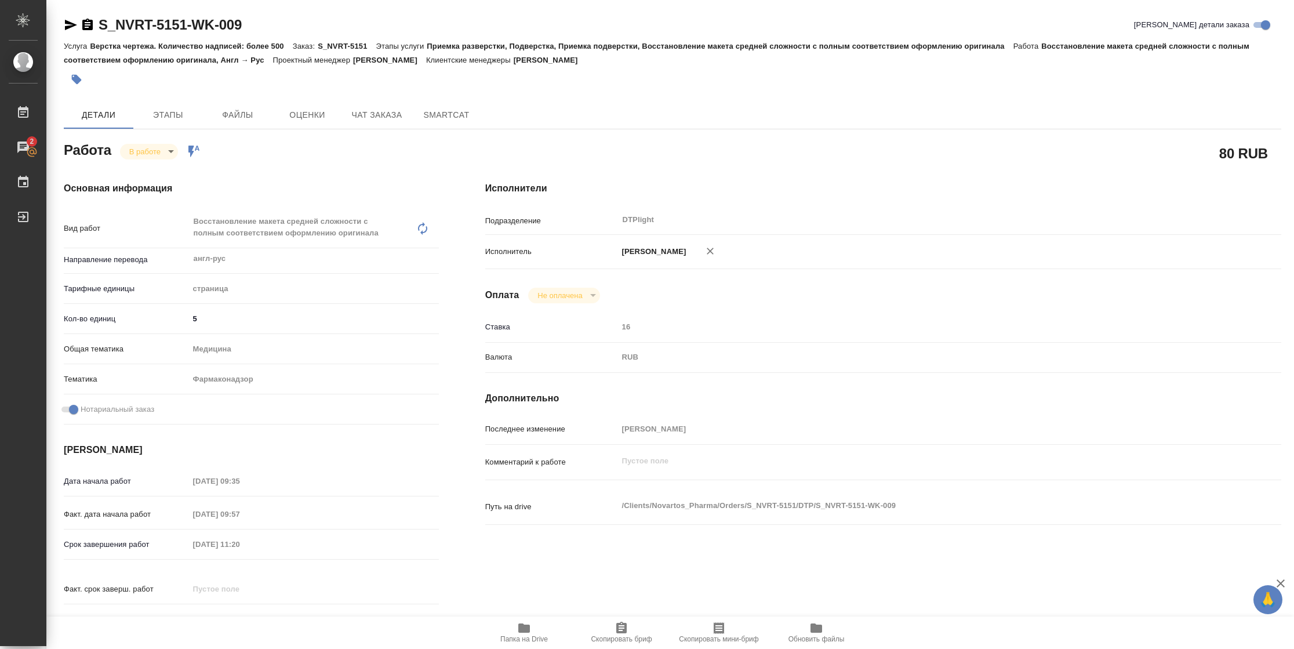
type textarea "x"
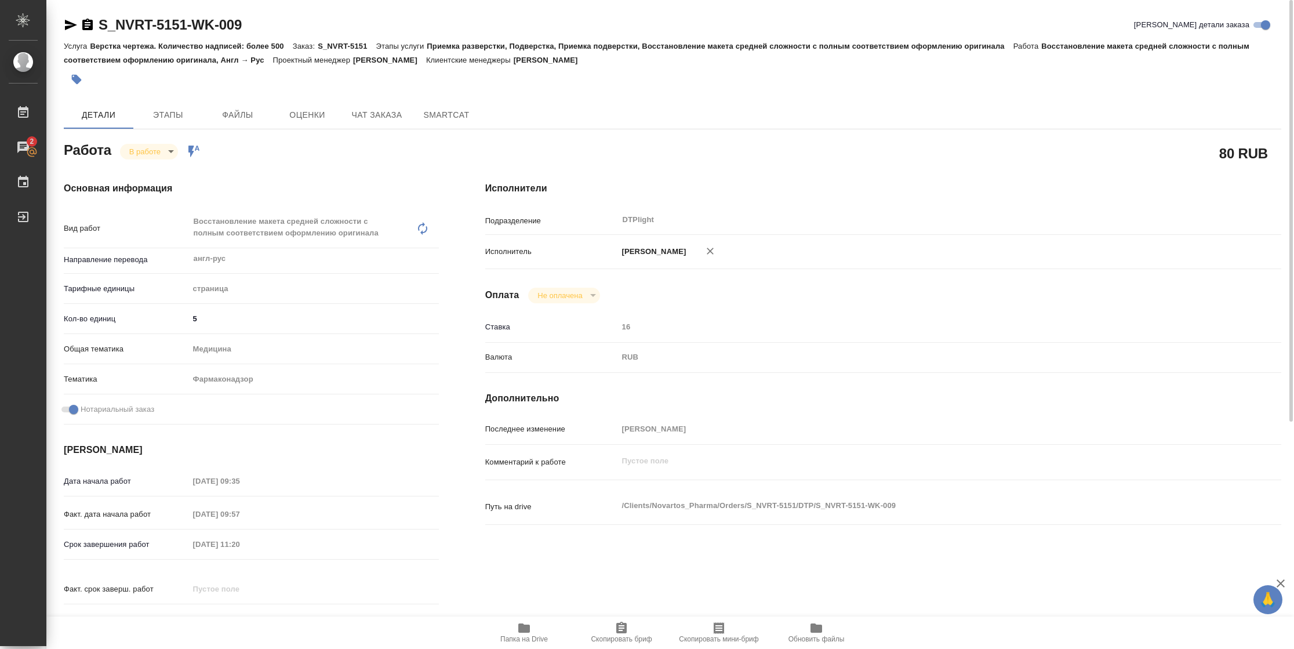
click at [67, 17] on div "S_NVRT-5151-WK-009" at bounding box center [153, 25] width 178 height 19
drag, startPoint x: 67, startPoint y: 21, endPoint x: 183, endPoint y: 1, distance: 117.7
click at [67, 21] on icon "button" at bounding box center [71, 25] width 12 height 10
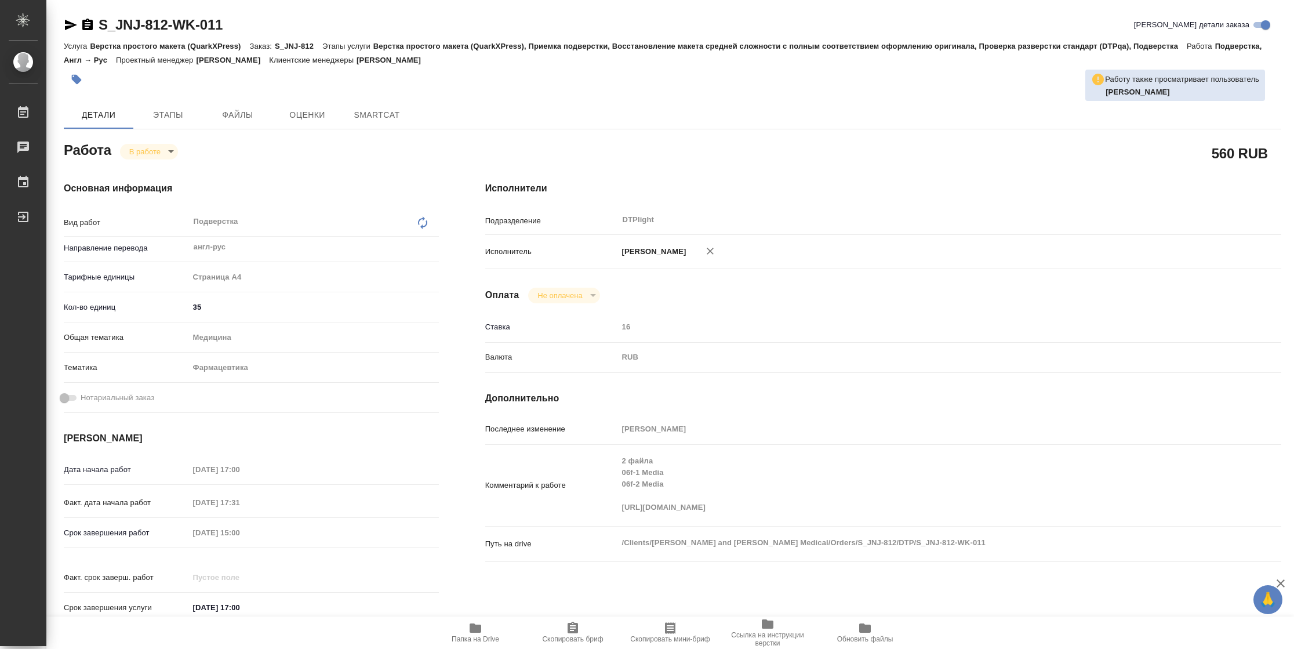
type textarea "x"
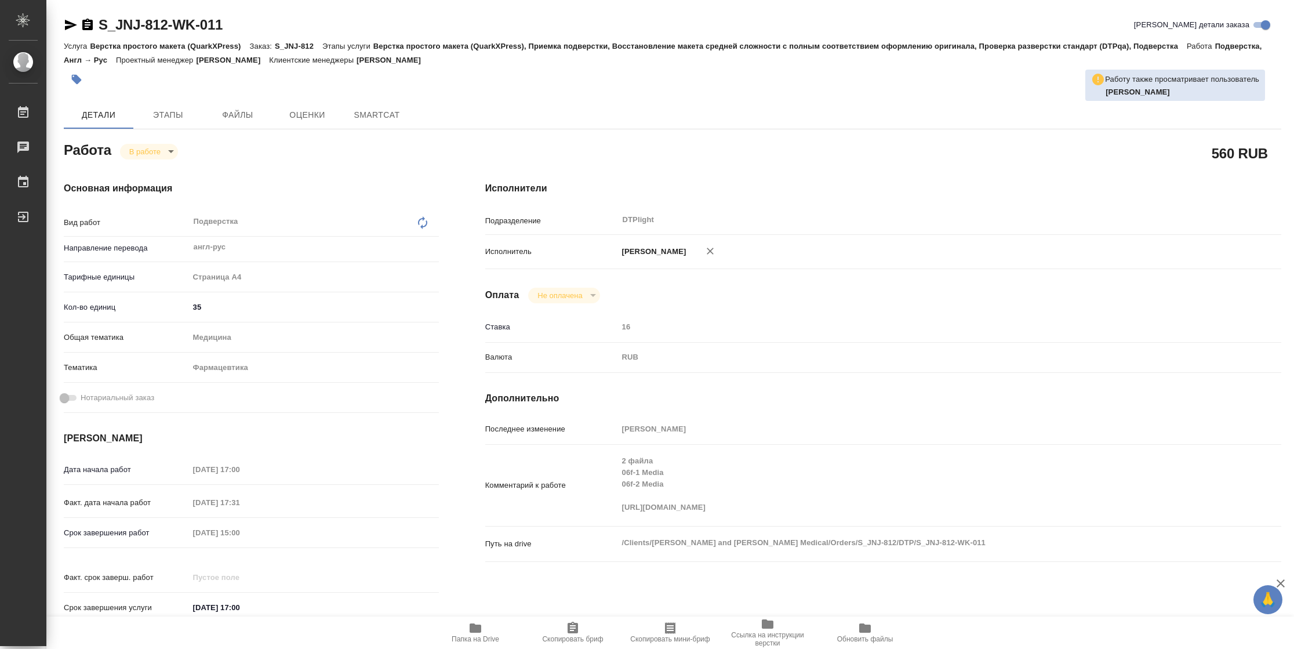
type textarea "x"
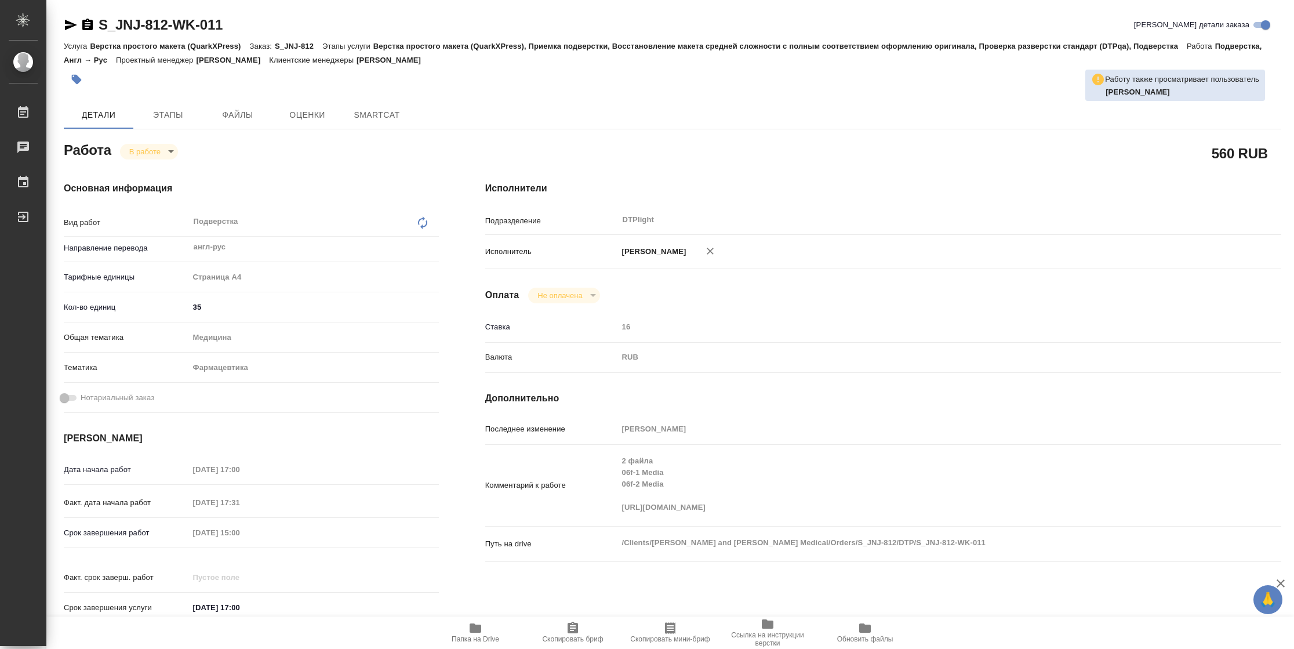
type textarea "x"
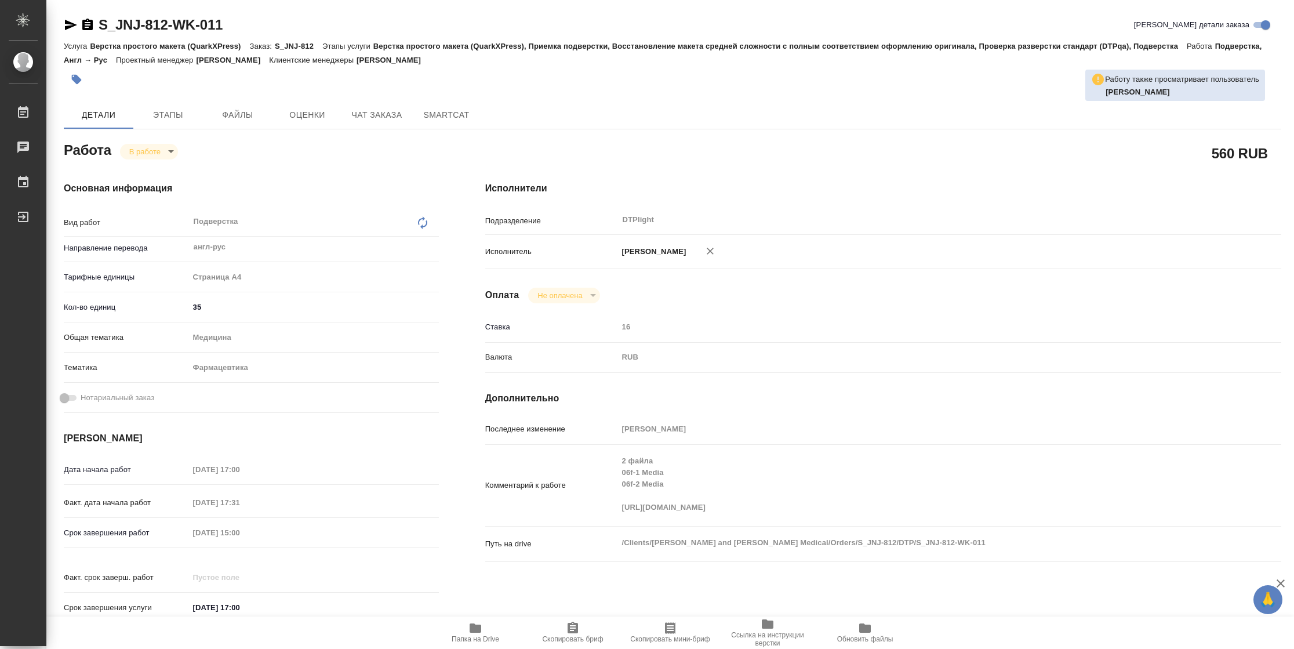
type textarea "x"
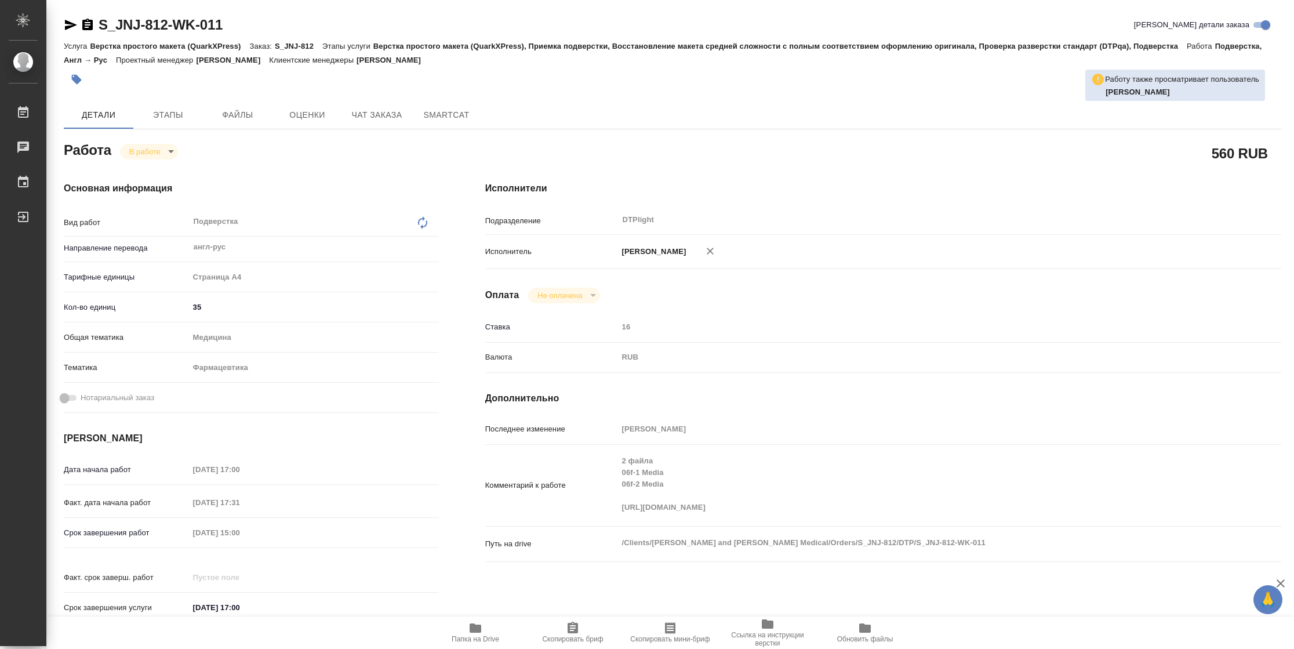
type textarea "x"
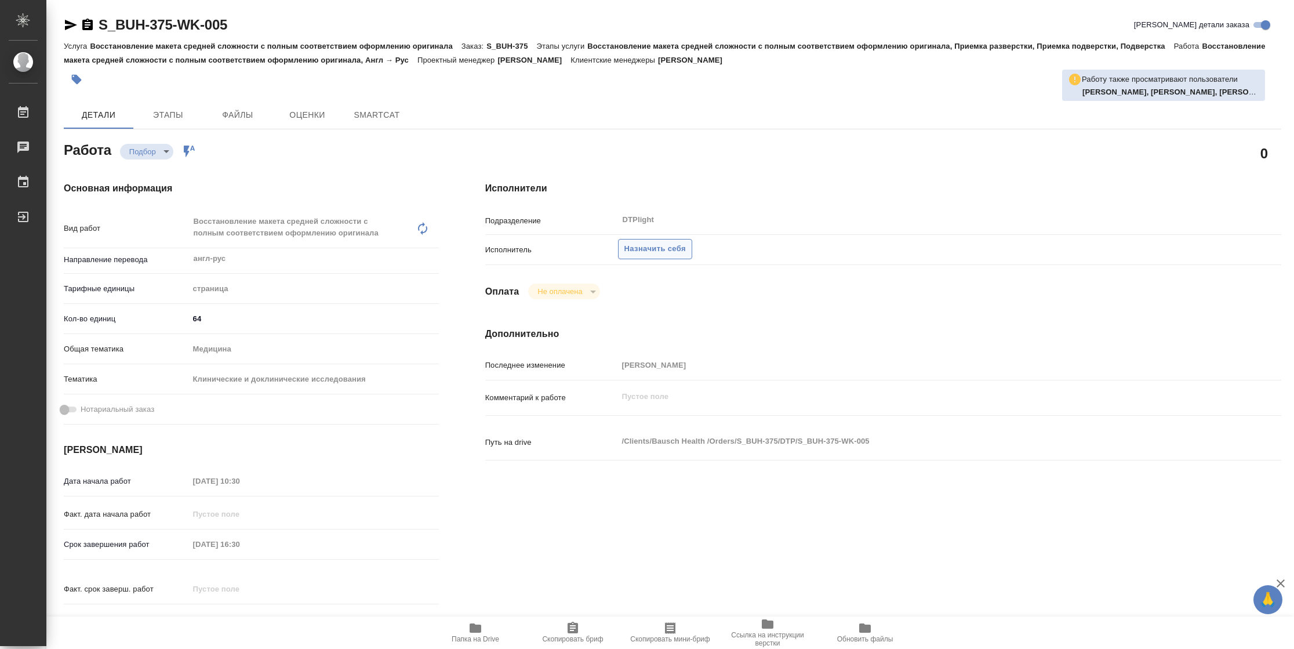
type textarea "x"
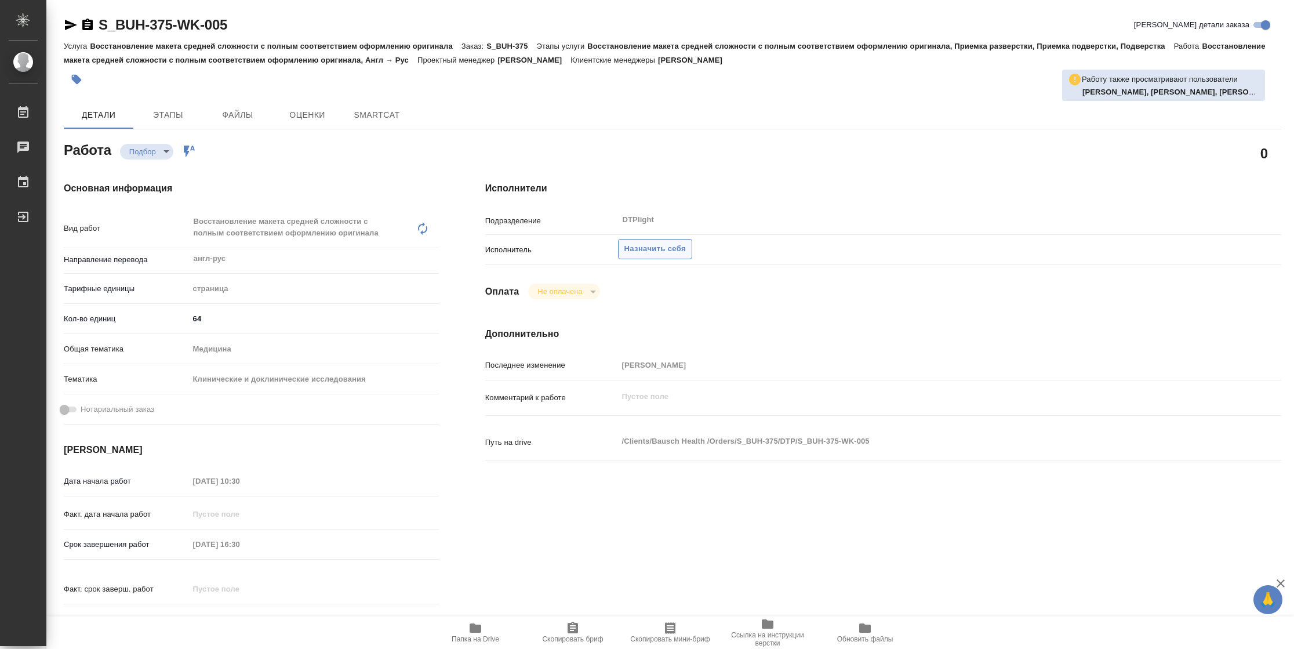
type textarea "x"
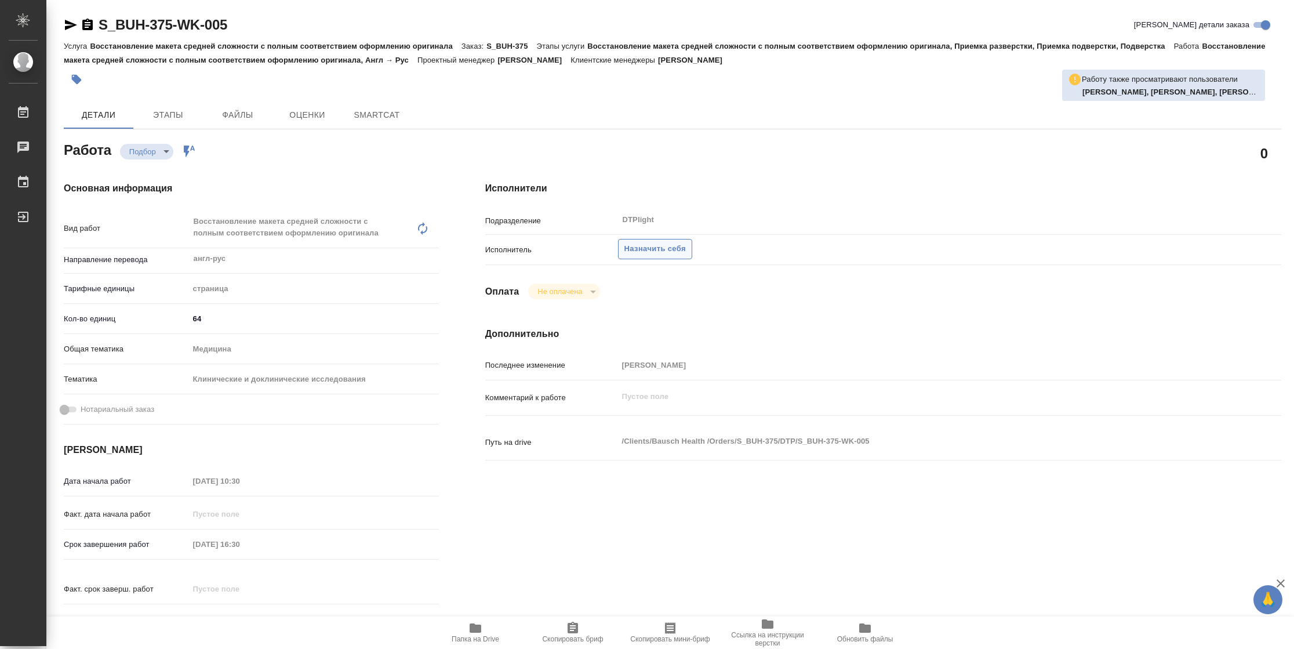
type textarea "x"
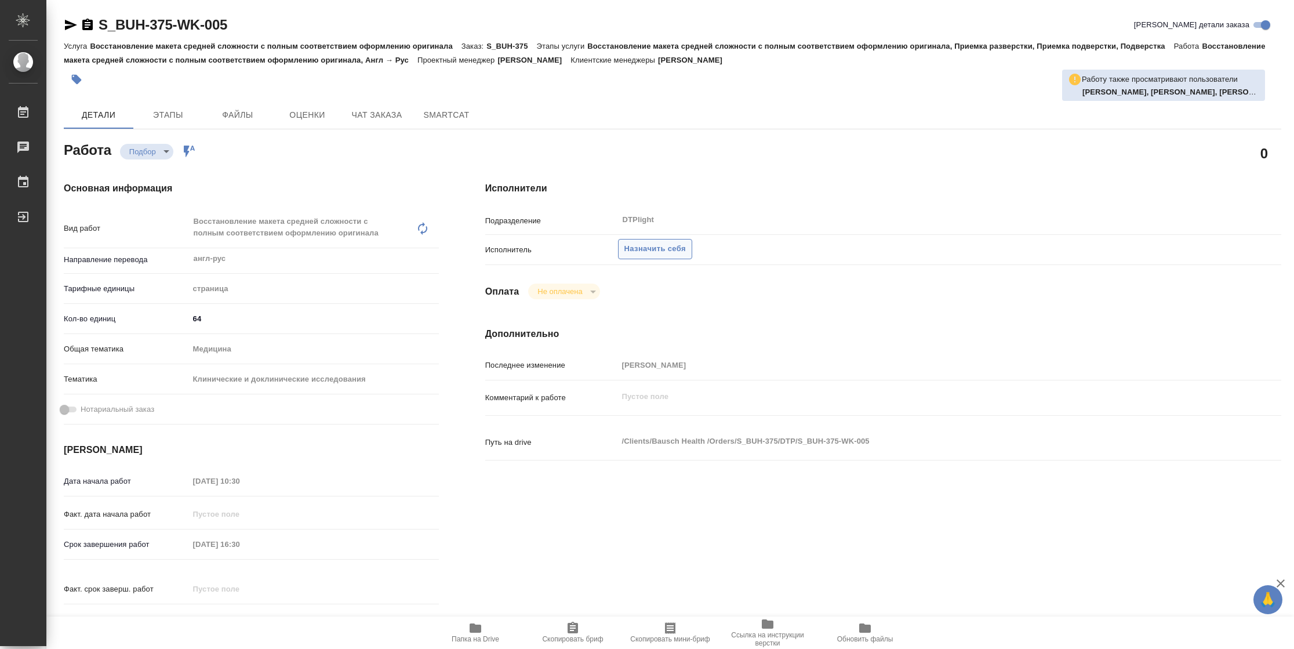
type textarea "x"
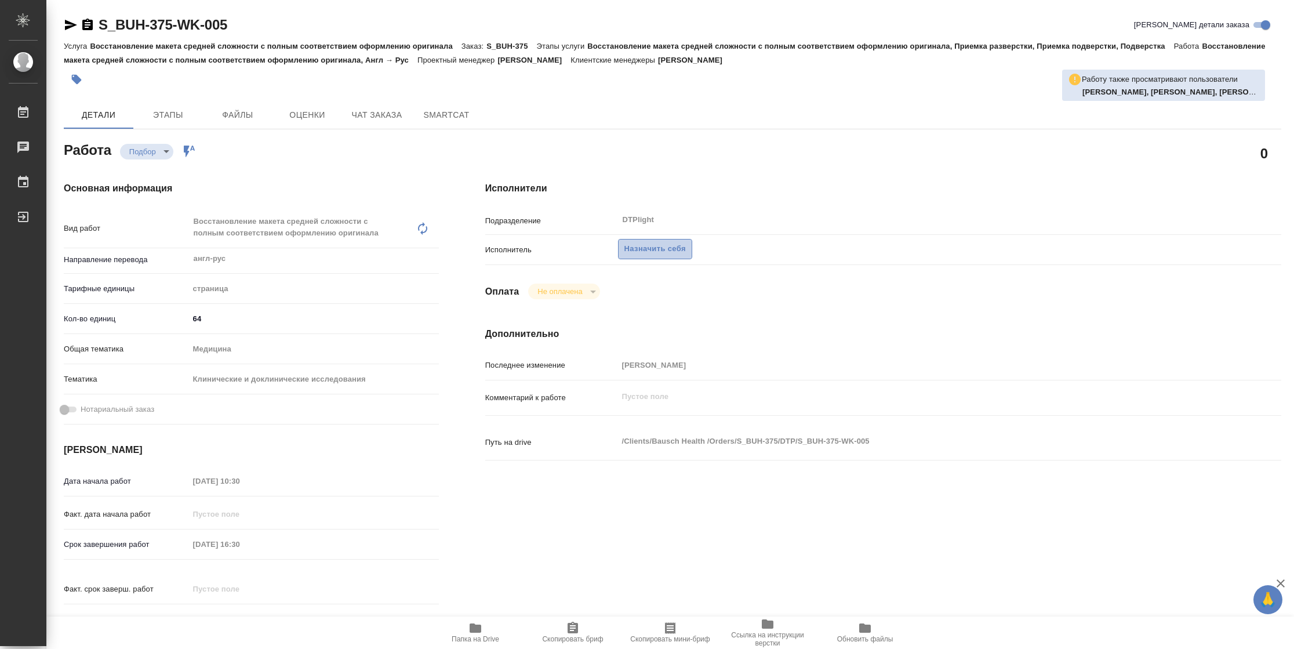
click at [676, 255] on span "Назначить себя" at bounding box center [654, 248] width 61 height 13
type textarea "x"
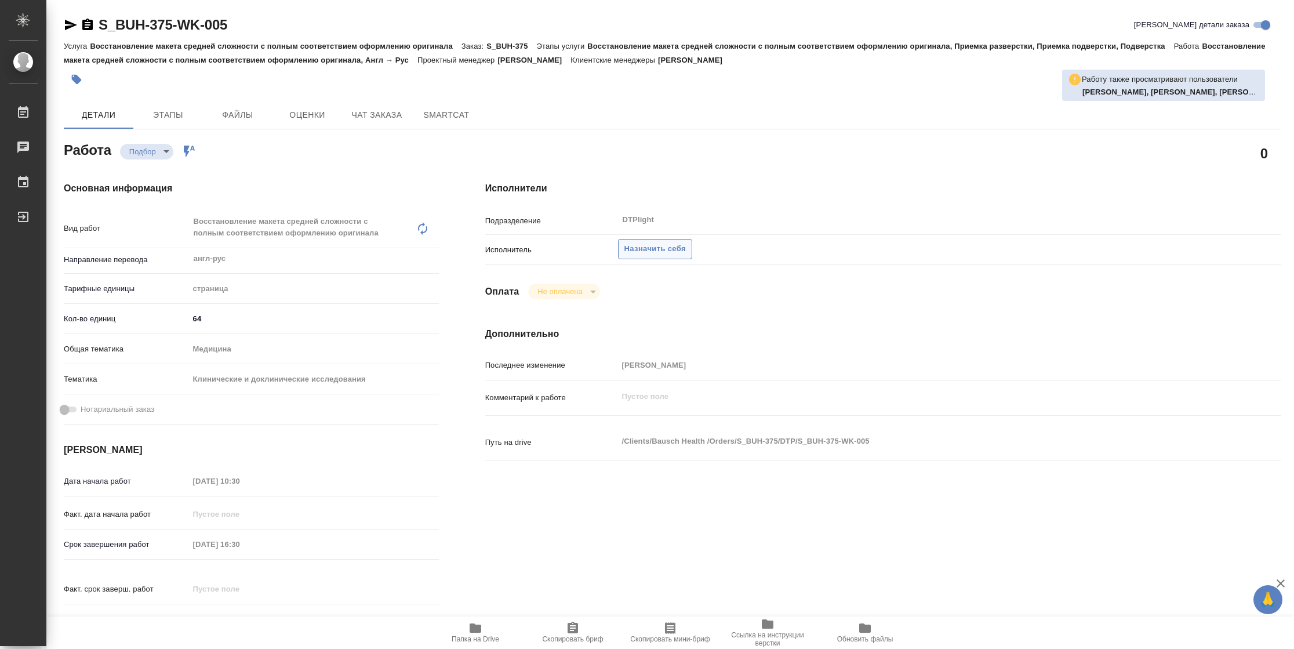
type textarea "x"
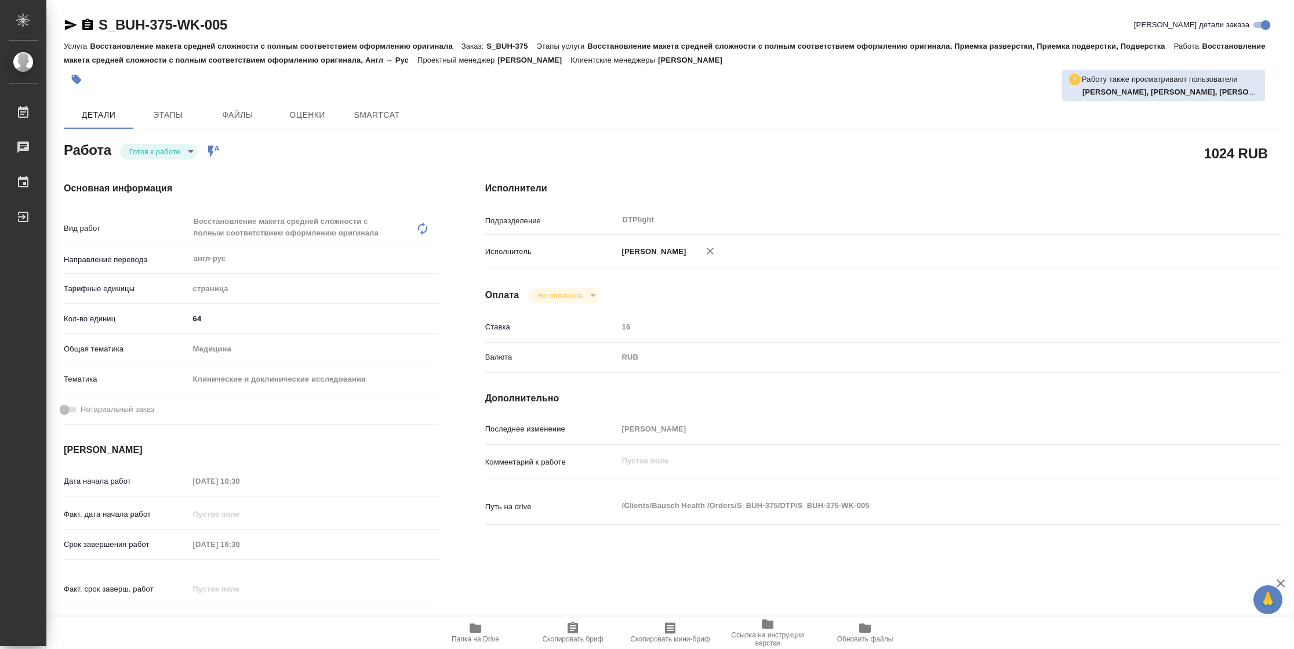
type textarea "x"
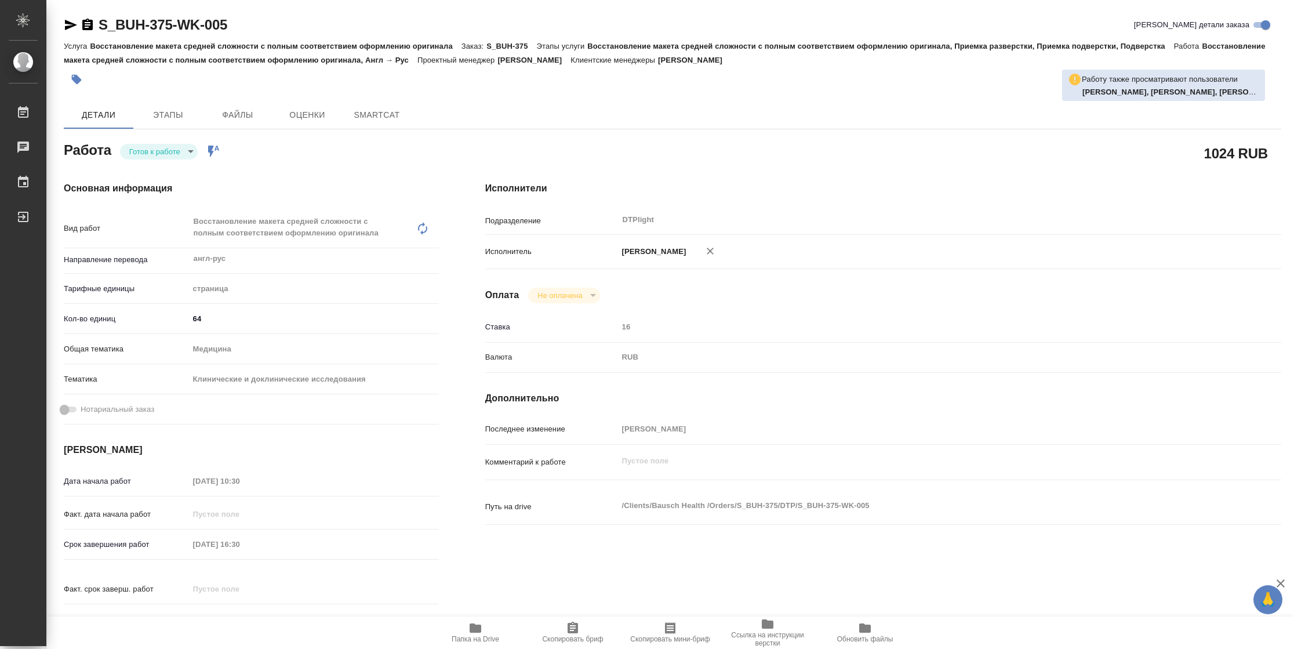
type textarea "x"
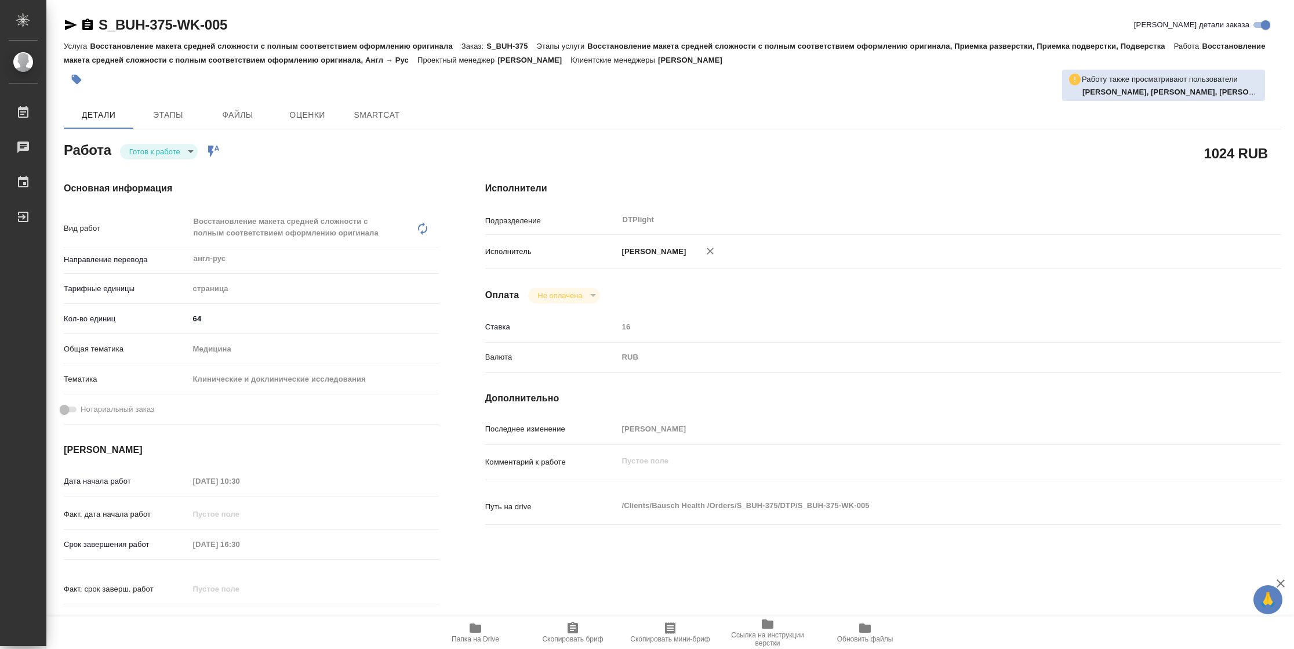
type textarea "x"
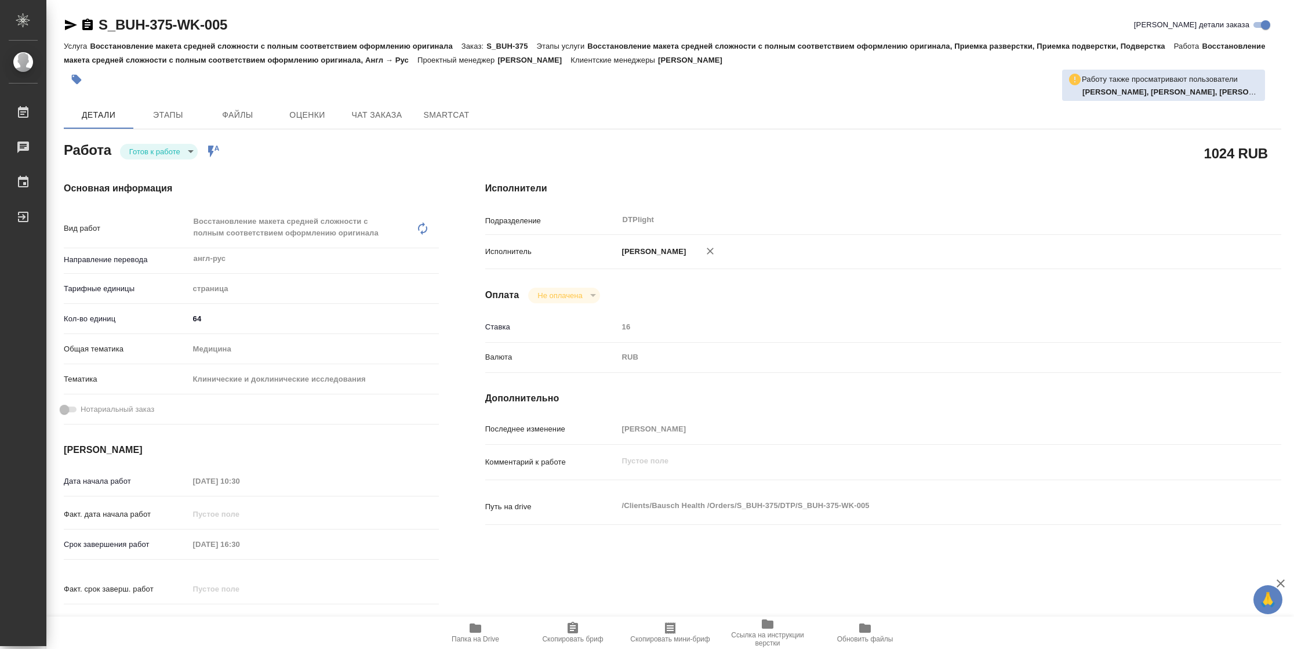
click at [169, 152] on body "🙏 .cls-1 fill:#fff; AWATERA [PERSON_NAME] Чаты График Выйти S_BUH-375-WK-005 Кр…" at bounding box center [647, 324] width 1294 height 649
click at [169, 152] on li "В работе" at bounding box center [159, 151] width 78 height 20
type textarea "x"
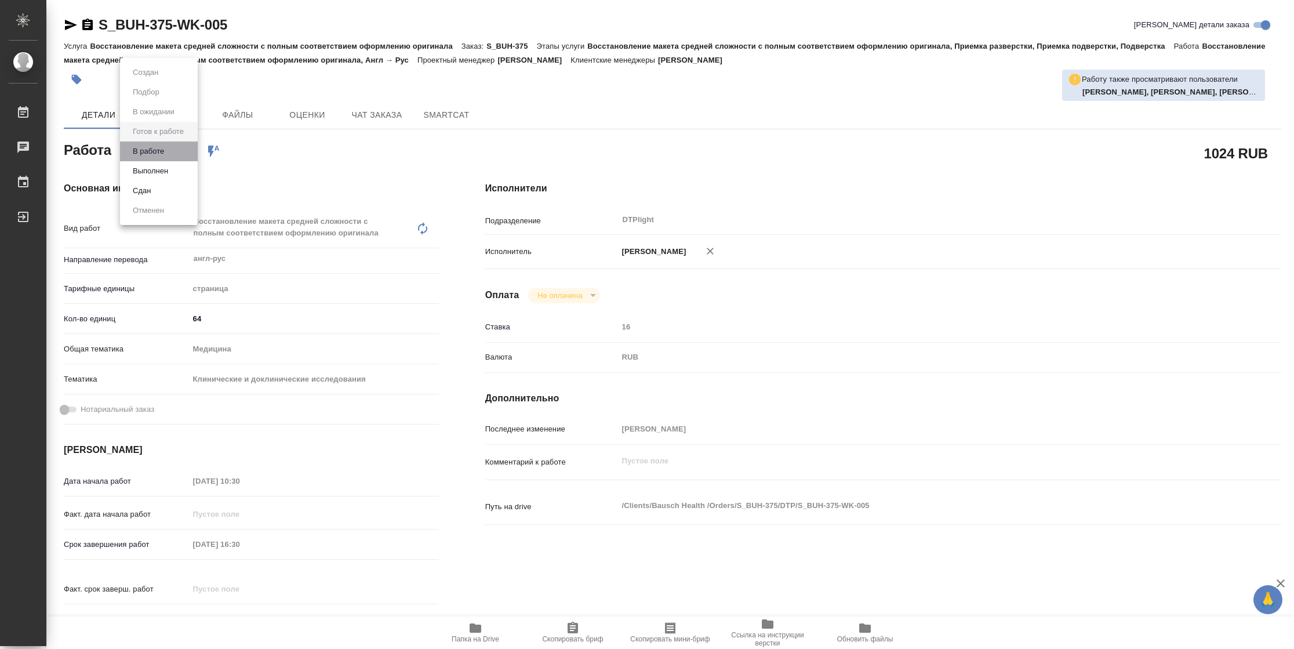
type textarea "x"
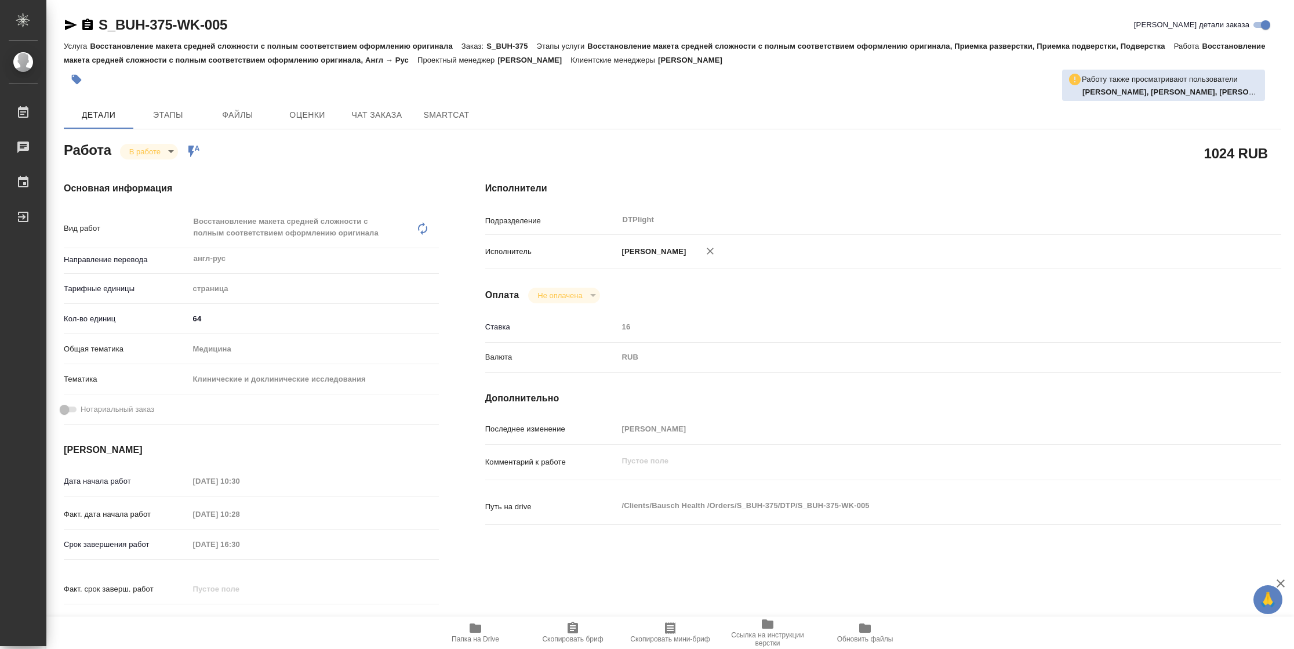
type textarea "x"
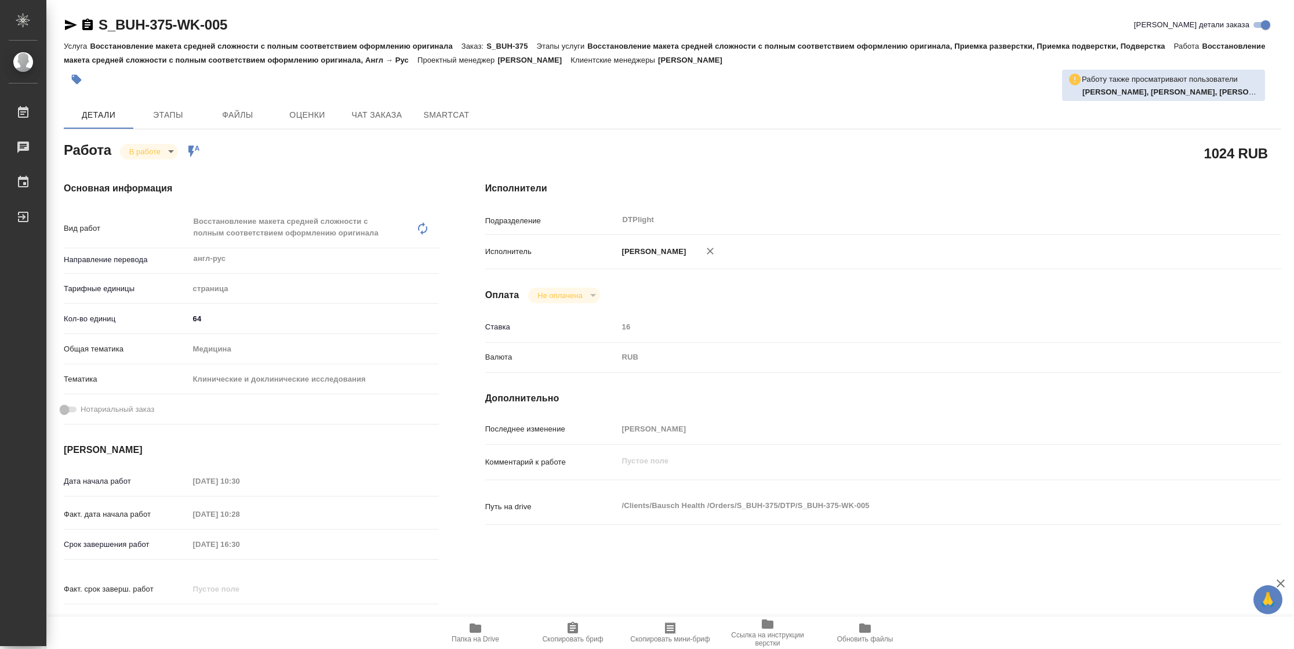
type textarea "x"
click at [485, 635] on span "Папка на Drive" at bounding box center [476, 639] width 48 height 8
type textarea "x"
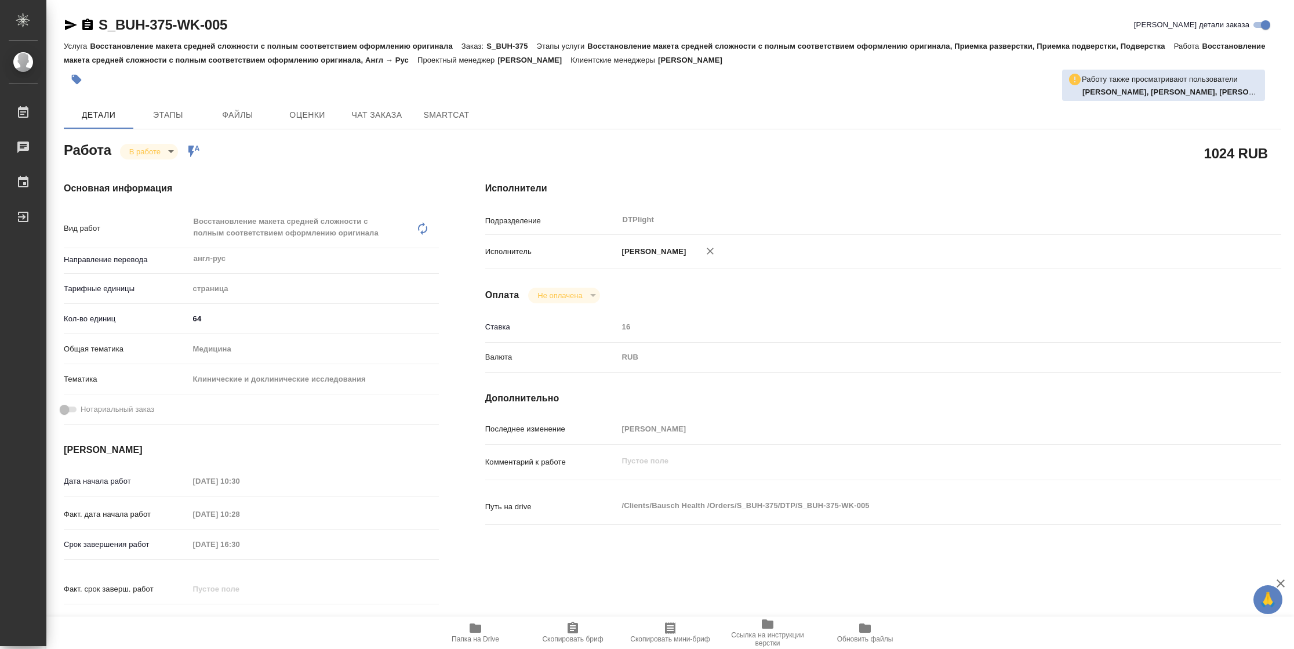
type textarea "x"
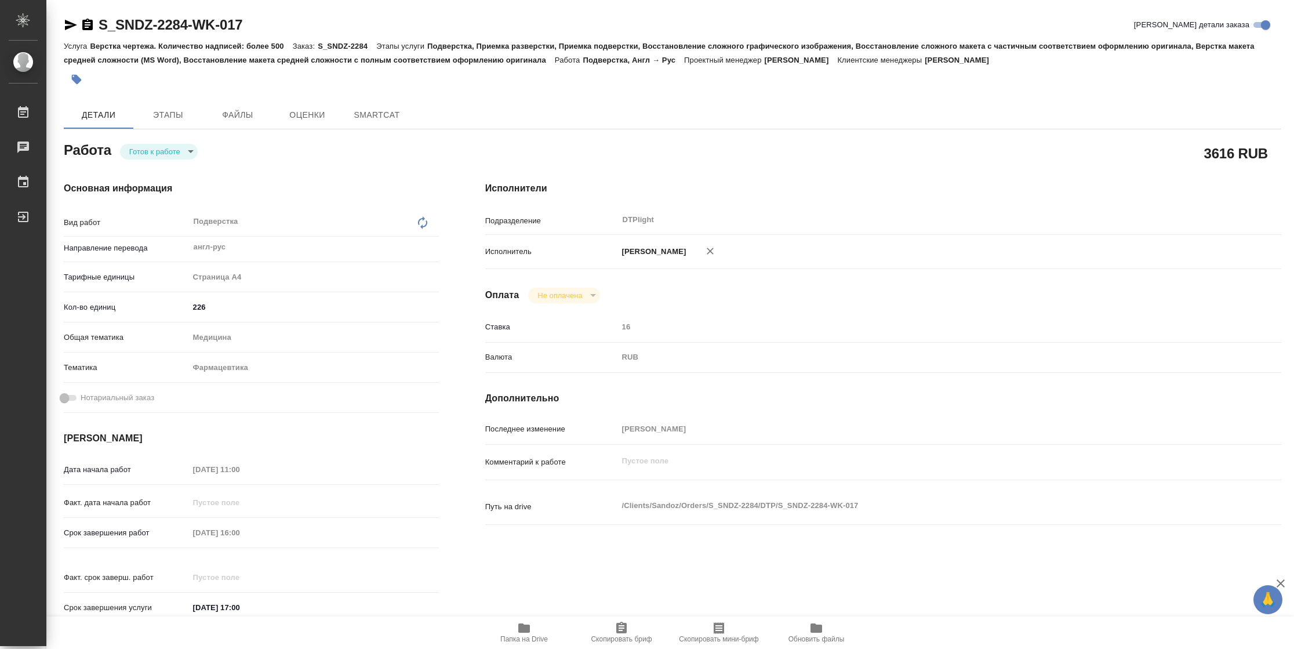
type textarea "x"
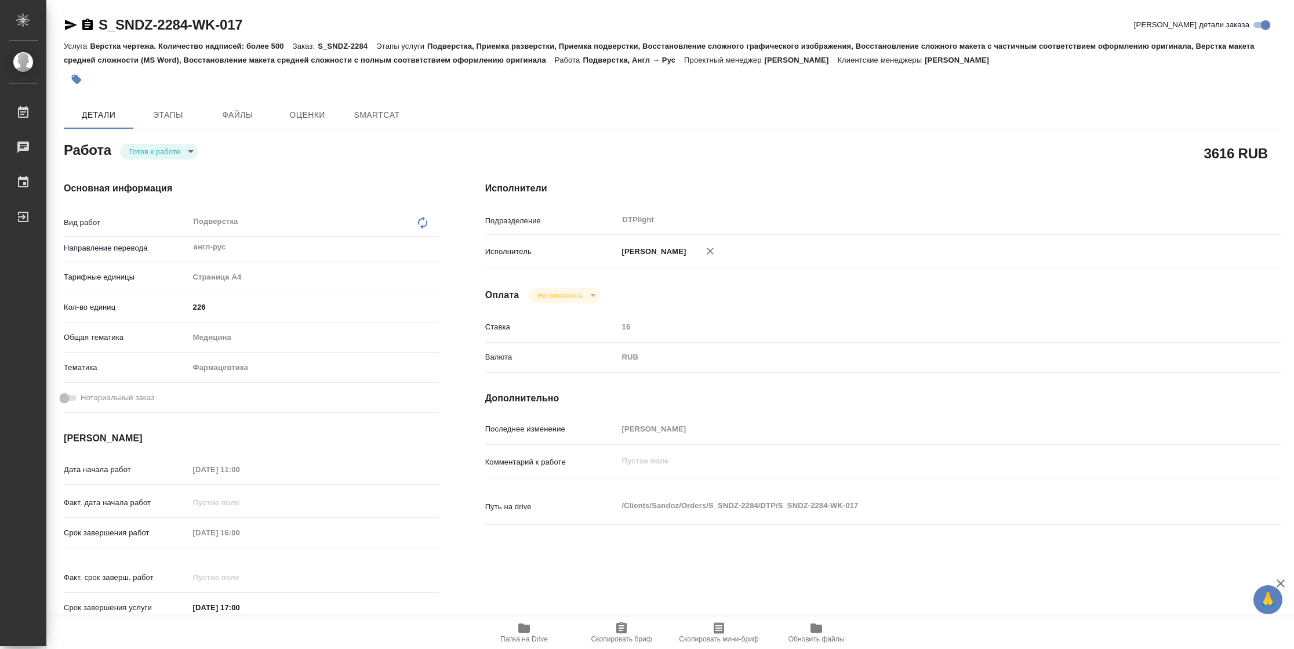
type textarea "x"
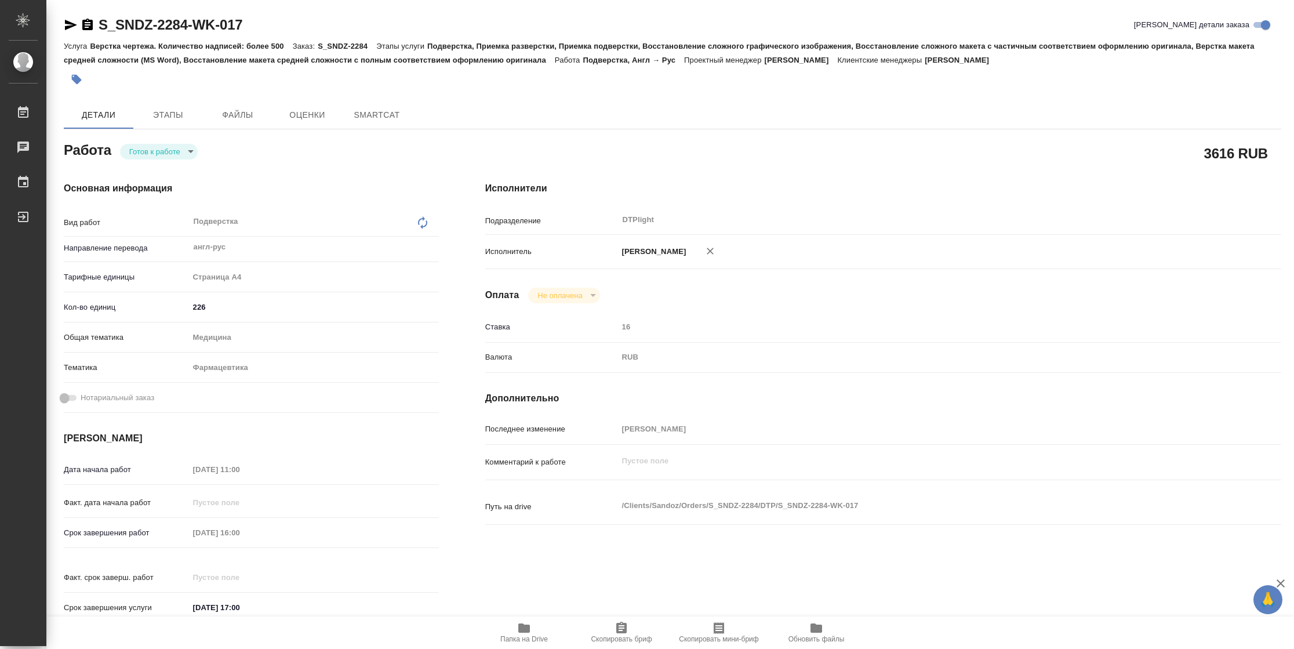
type textarea "x"
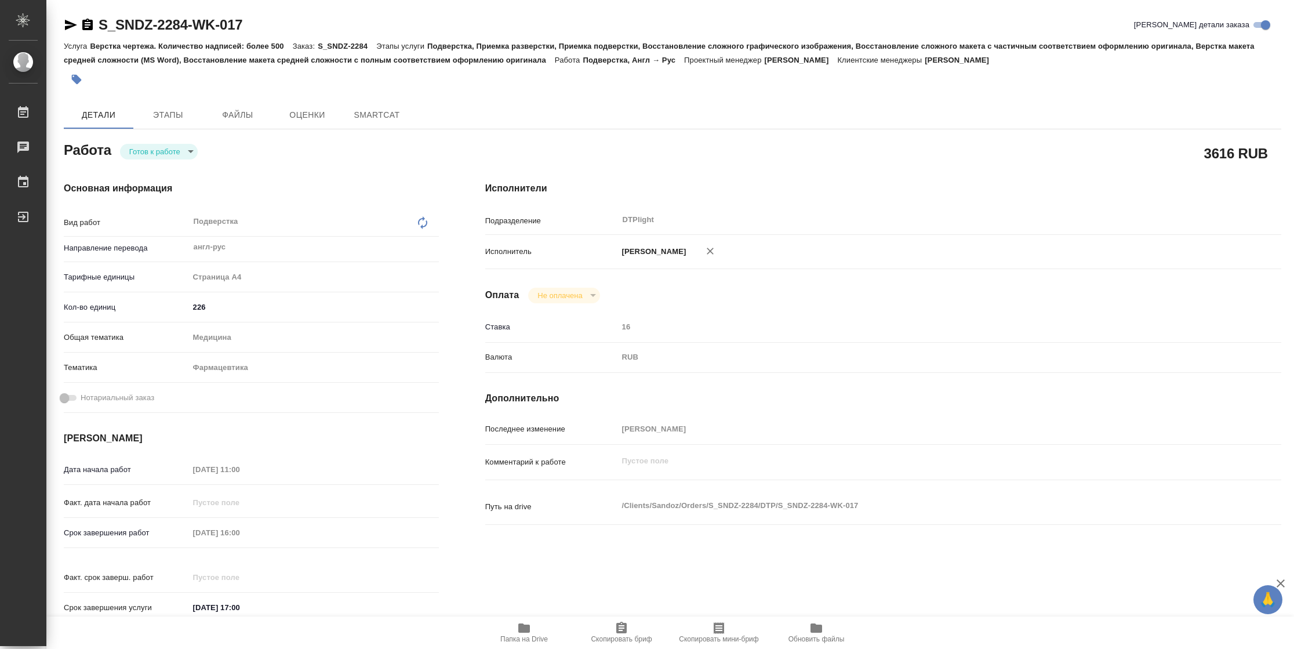
type textarea "x"
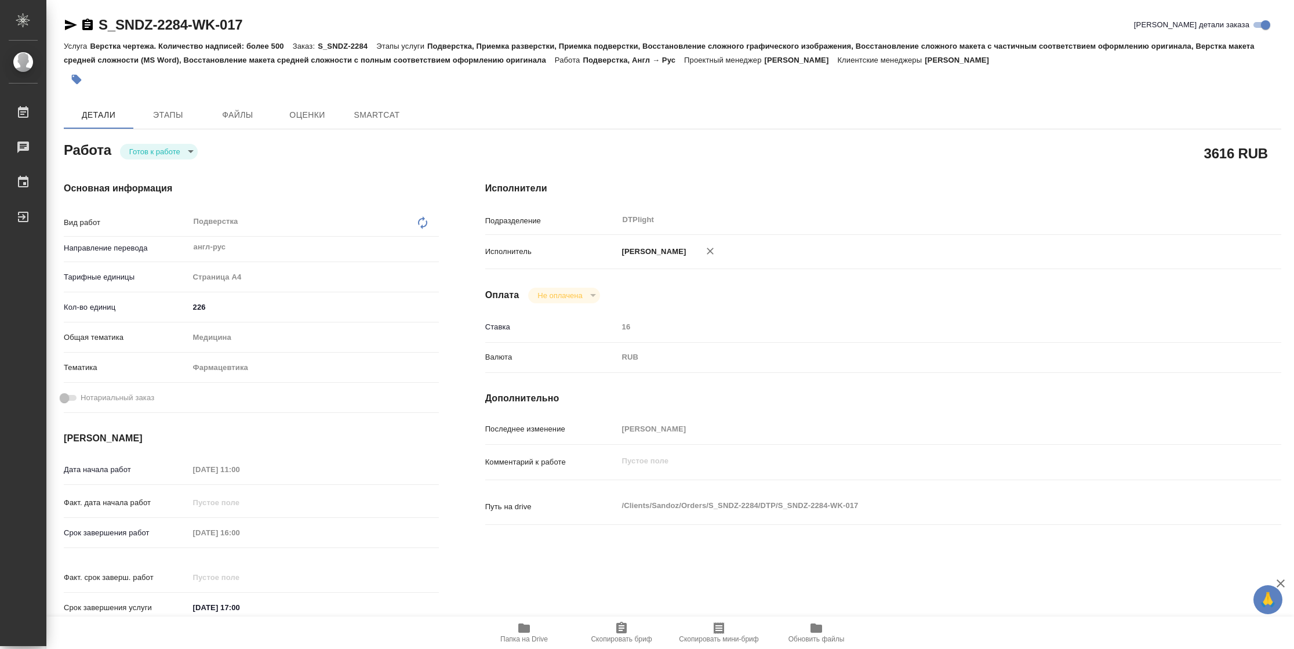
click at [177, 152] on body "🙏 .cls-1 fill:#fff; AWATERA [PERSON_NAME] Чаты График Выйти S_SNDZ-2284-WK-017 …" at bounding box center [647, 324] width 1294 height 649
click at [177, 152] on li "В работе" at bounding box center [159, 151] width 78 height 20
type textarea "x"
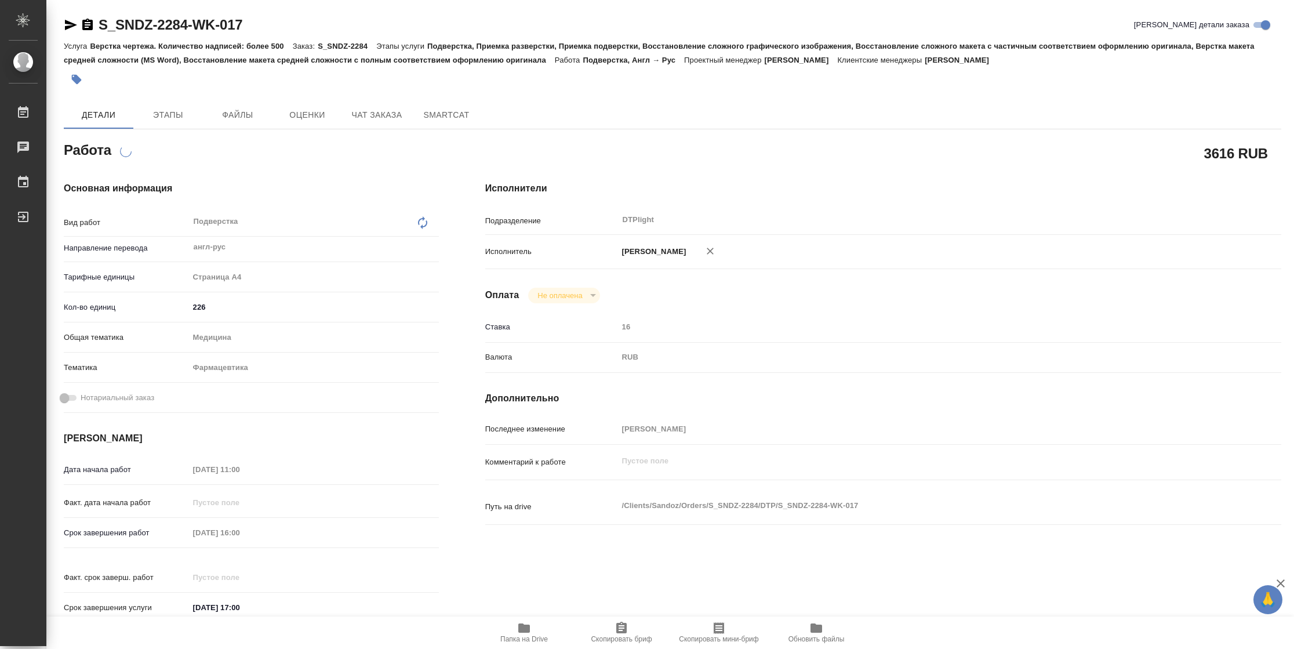
type textarea "x"
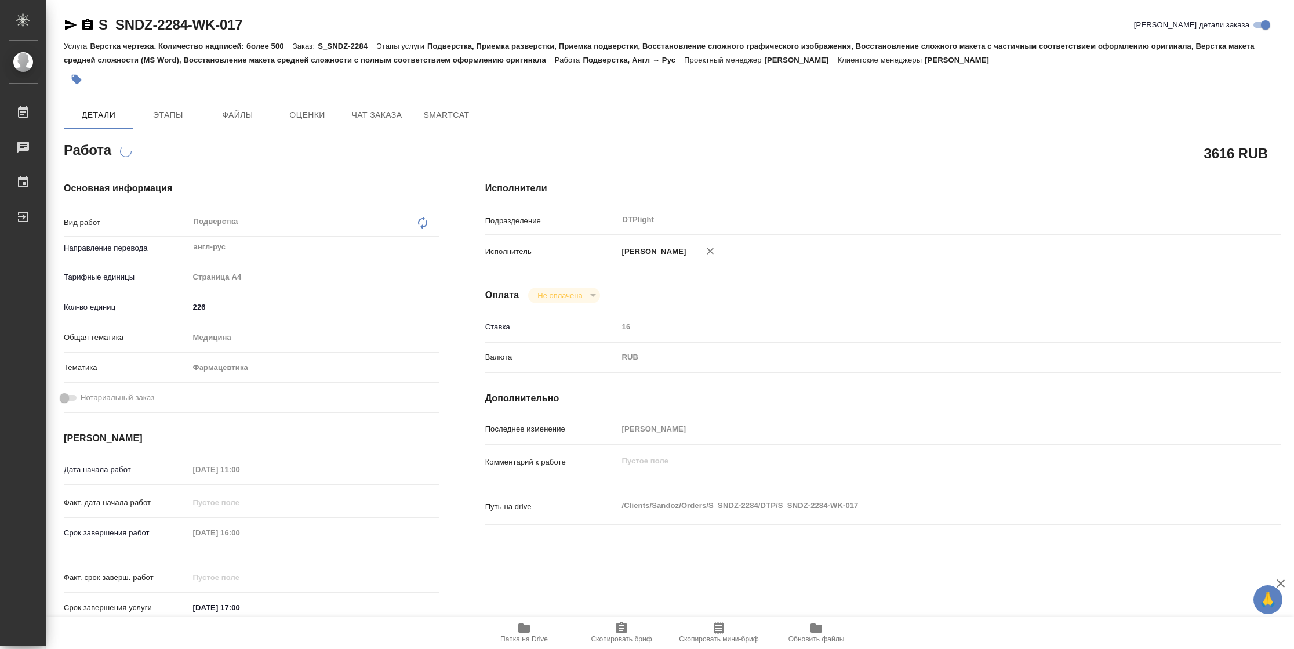
type textarea "x"
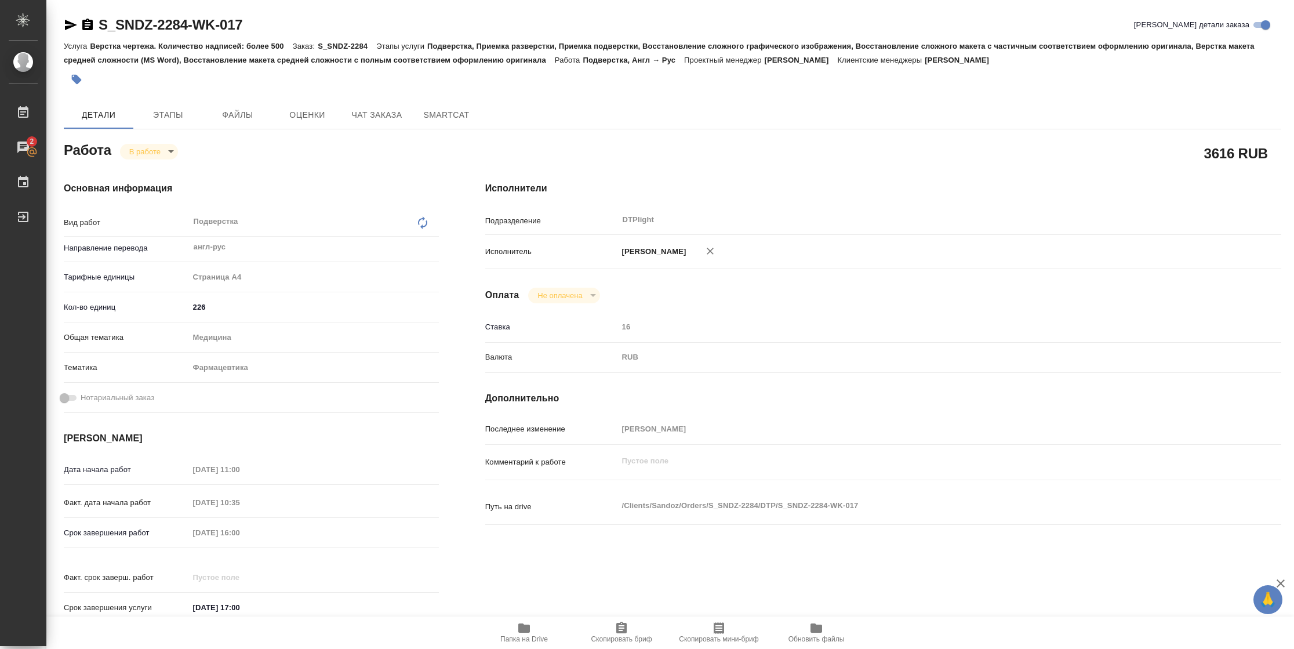
type textarea "x"
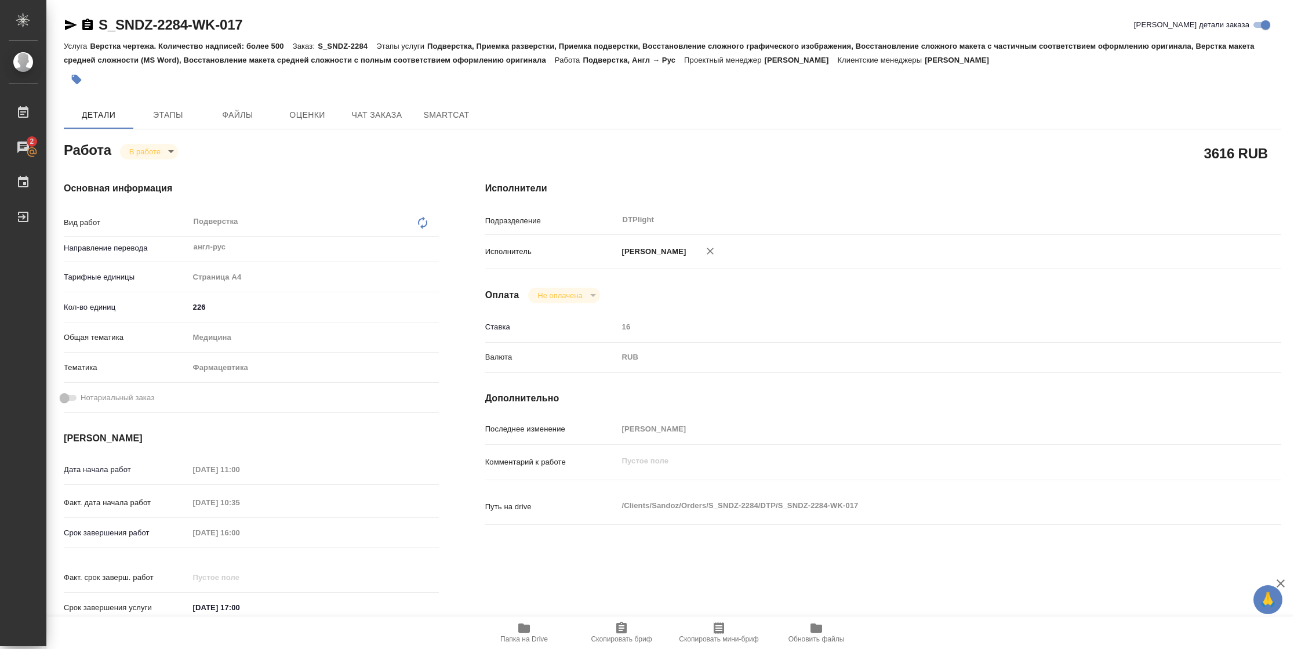
type textarea "x"
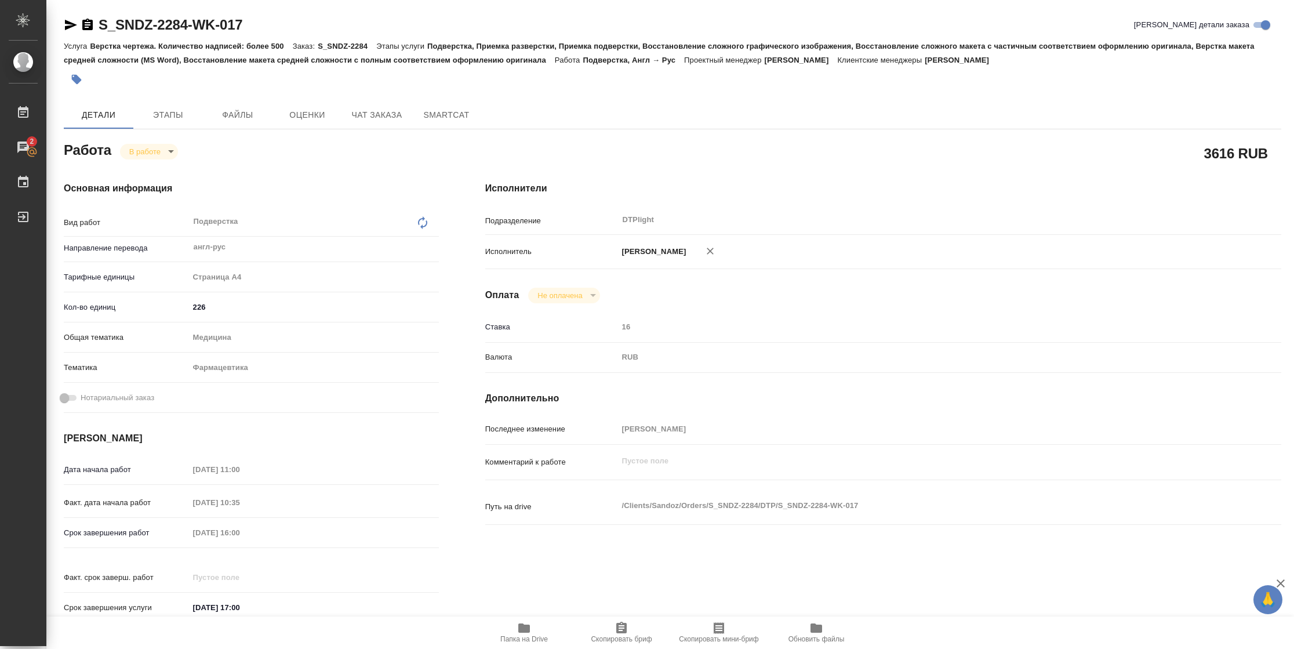
type textarea "x"
click at [528, 624] on icon "button" at bounding box center [524, 627] width 12 height 9
